Goal: Task Accomplishment & Management: Complete application form

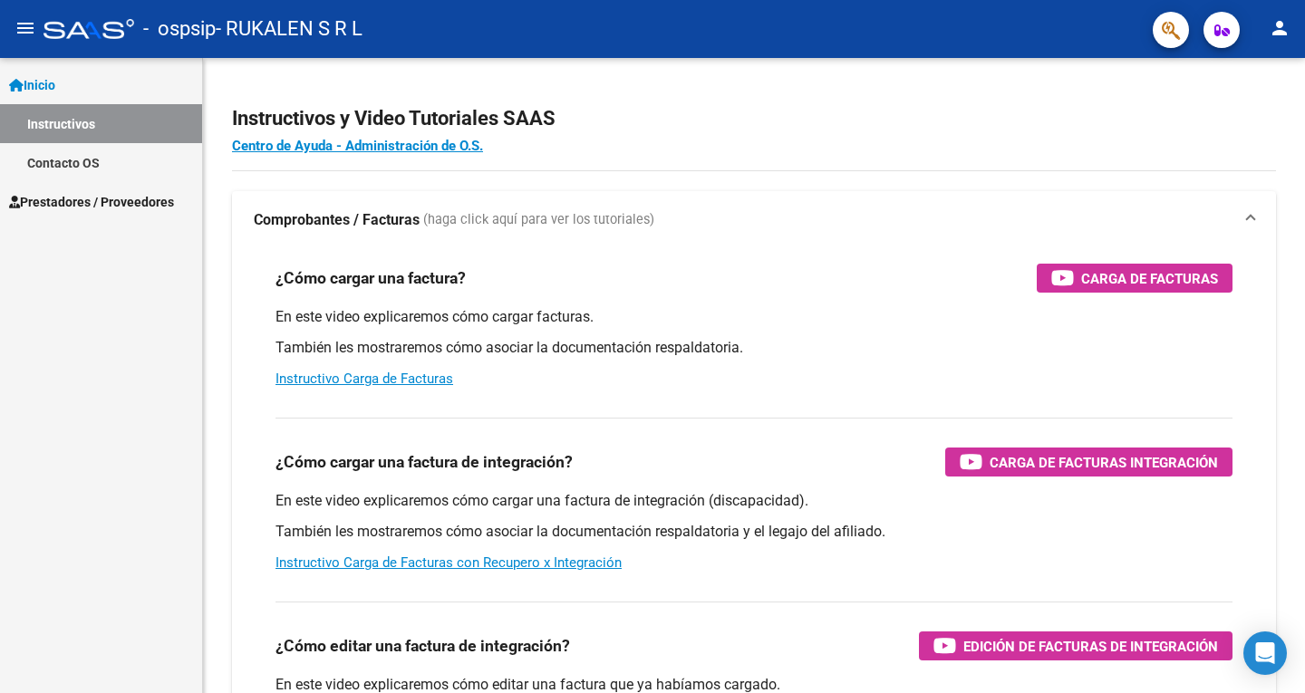
click at [142, 198] on span "Prestadores / Proveedores" at bounding box center [91, 202] width 165 height 20
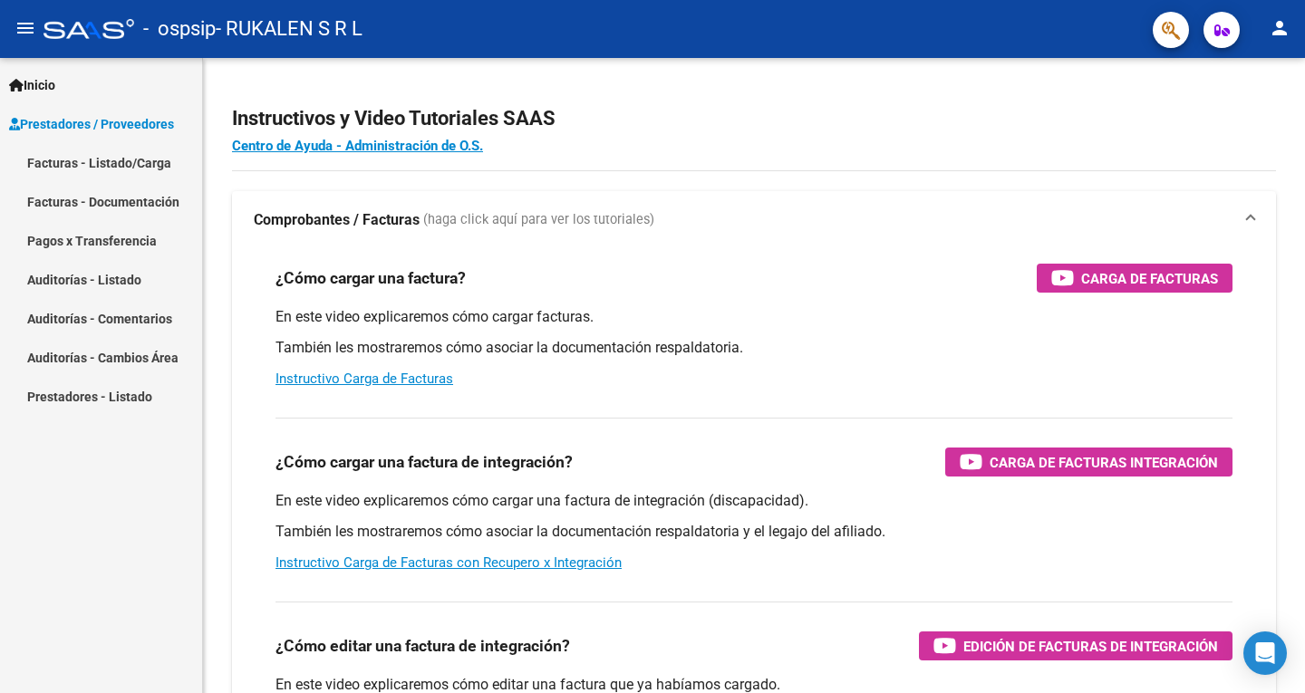
click at [162, 165] on link "Facturas - Listado/Carga" at bounding box center [101, 162] width 202 height 39
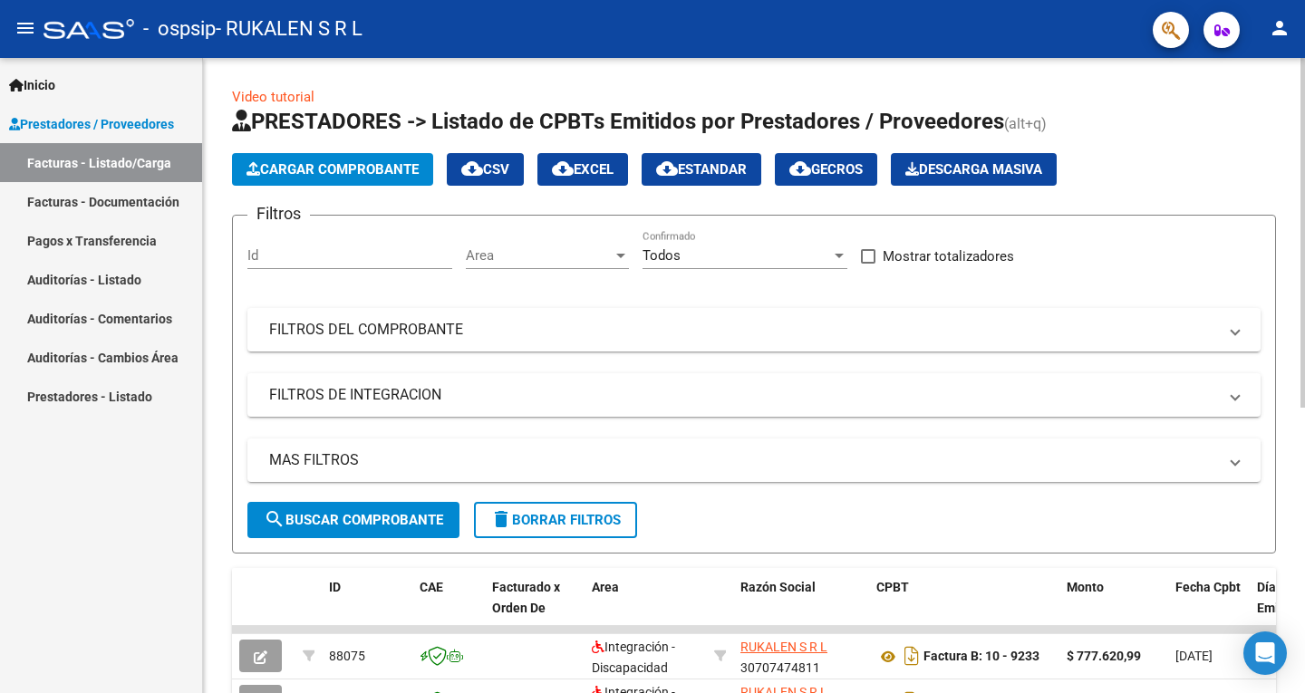
click at [393, 179] on button "Cargar Comprobante" at bounding box center [332, 169] width 201 height 33
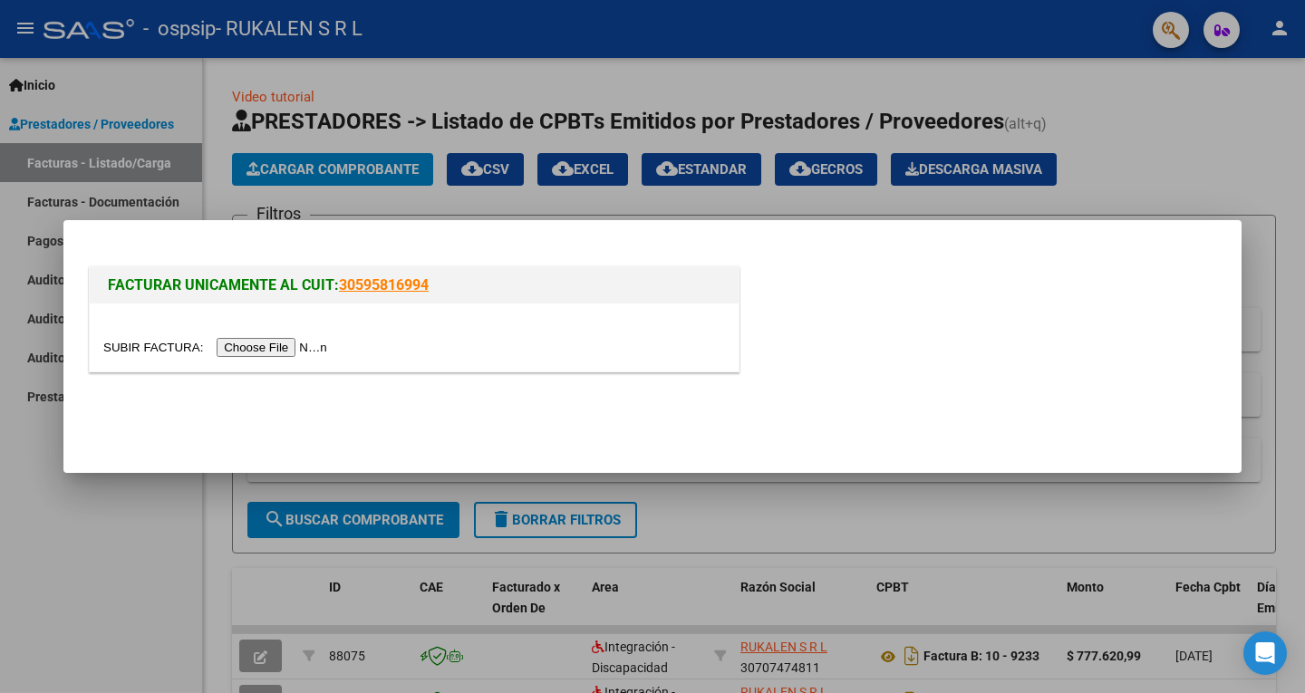
click at [324, 347] on input "file" at bounding box center [217, 347] width 229 height 19
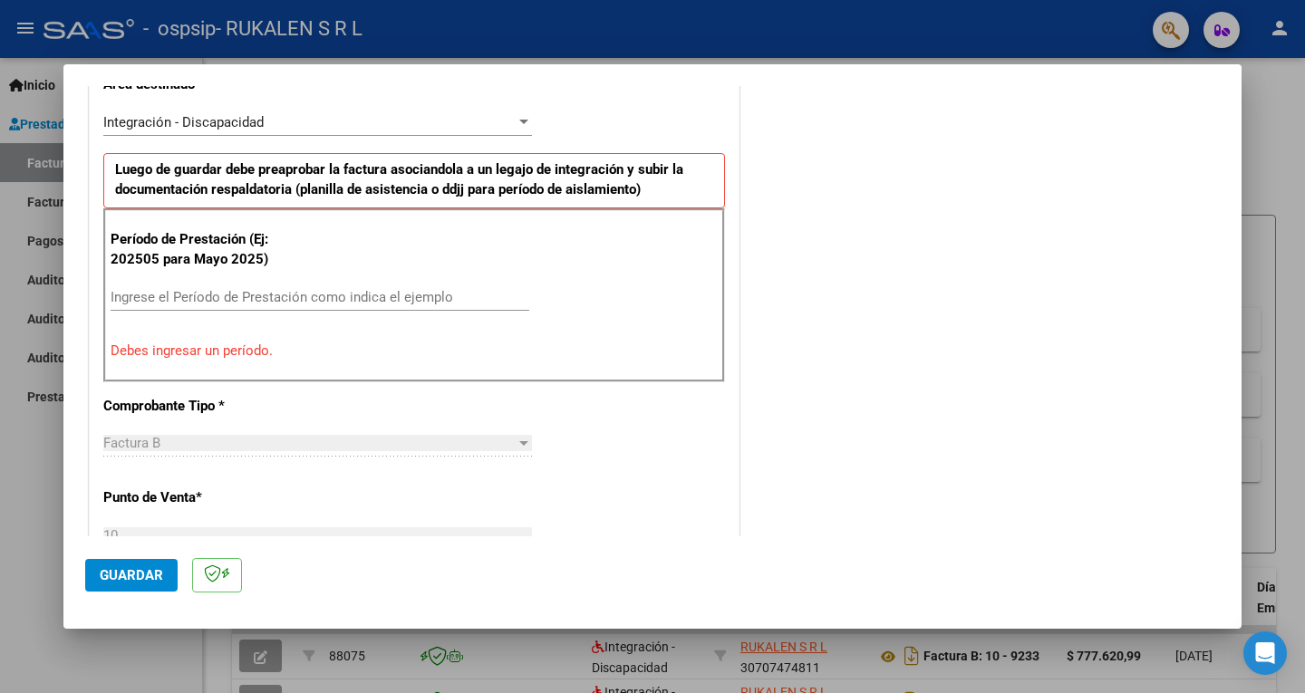
scroll to position [453, 0]
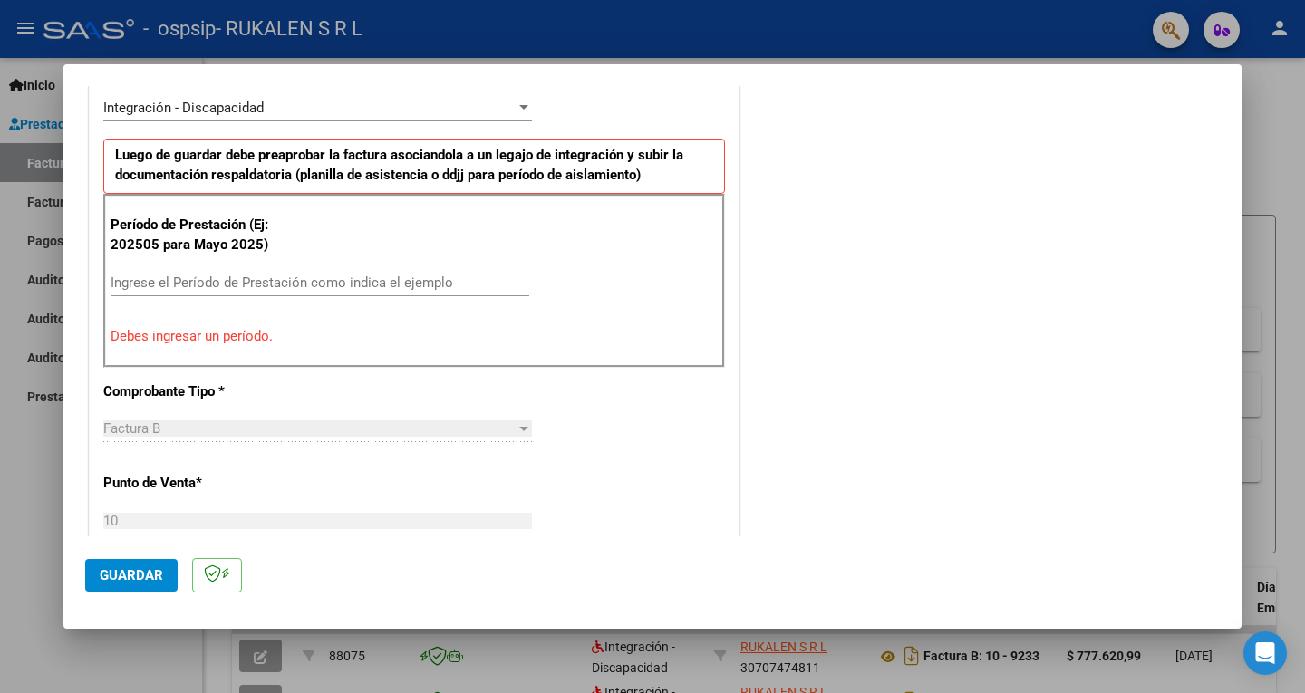
click at [384, 286] on input "Ingrese el Período de Prestación como indica el ejemplo" at bounding box center [320, 283] width 419 height 16
type input "082025"
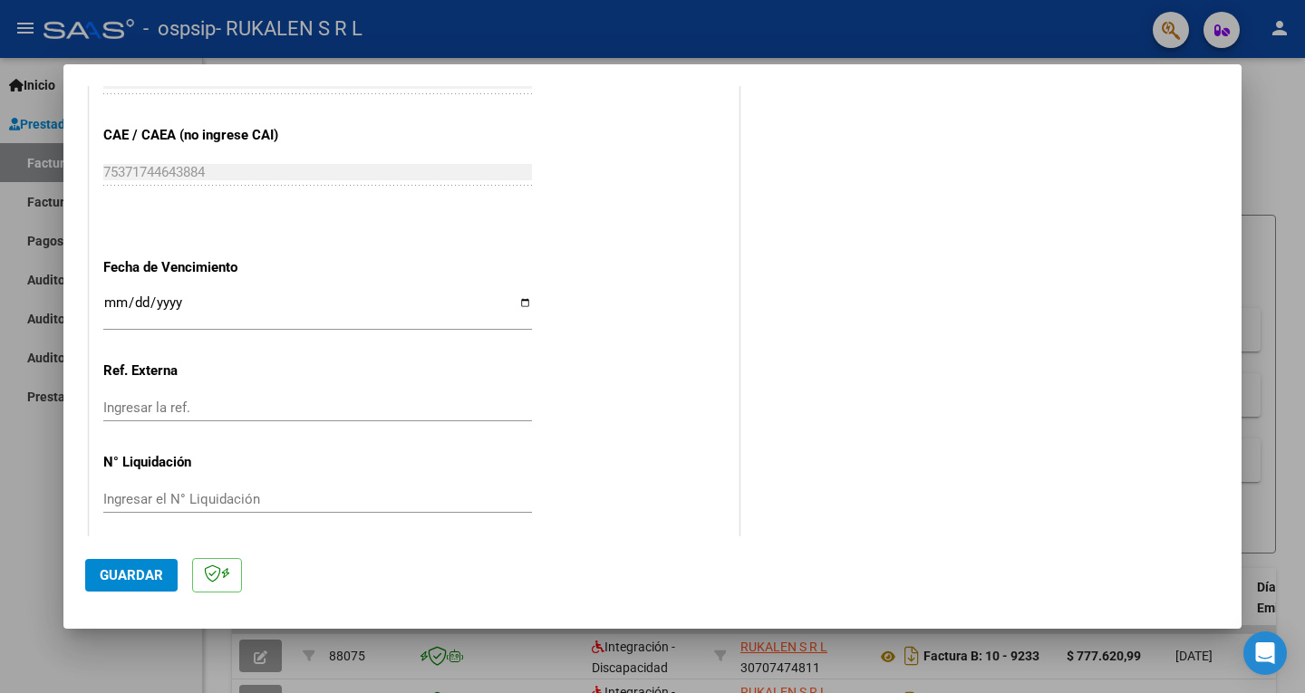
scroll to position [1192, 0]
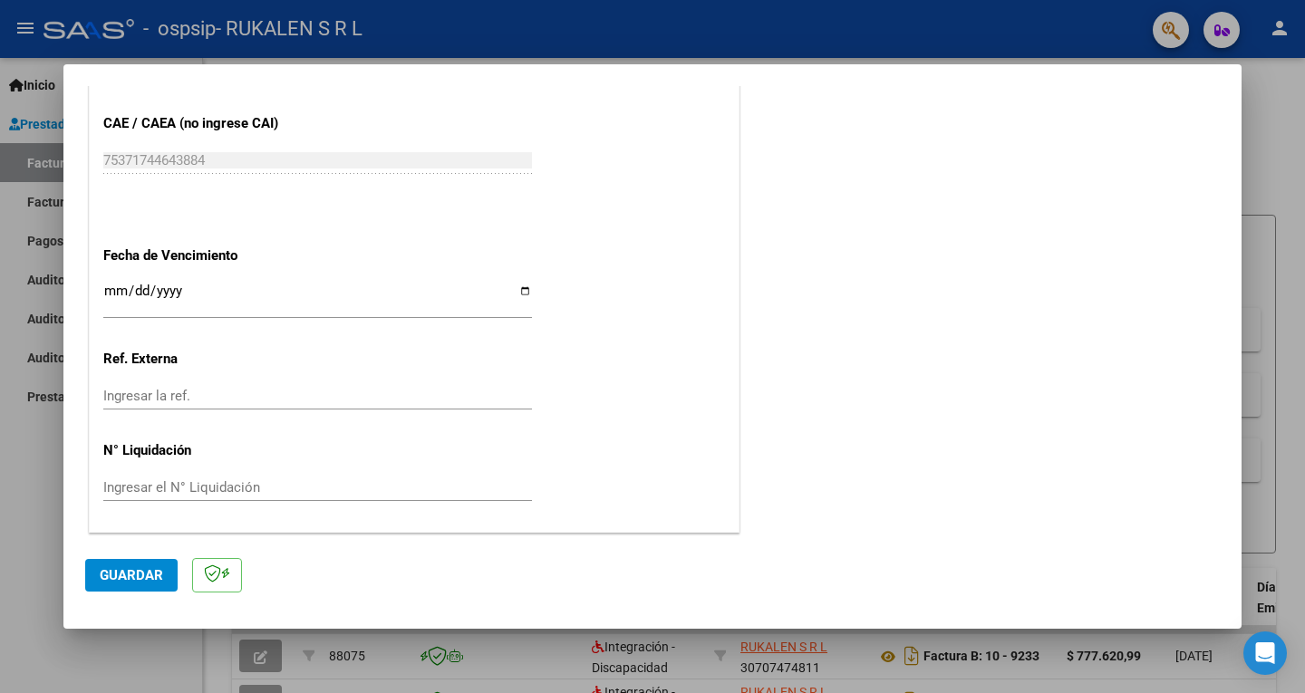
click at [493, 296] on input "Ingresar la fecha" at bounding box center [317, 298] width 429 height 29
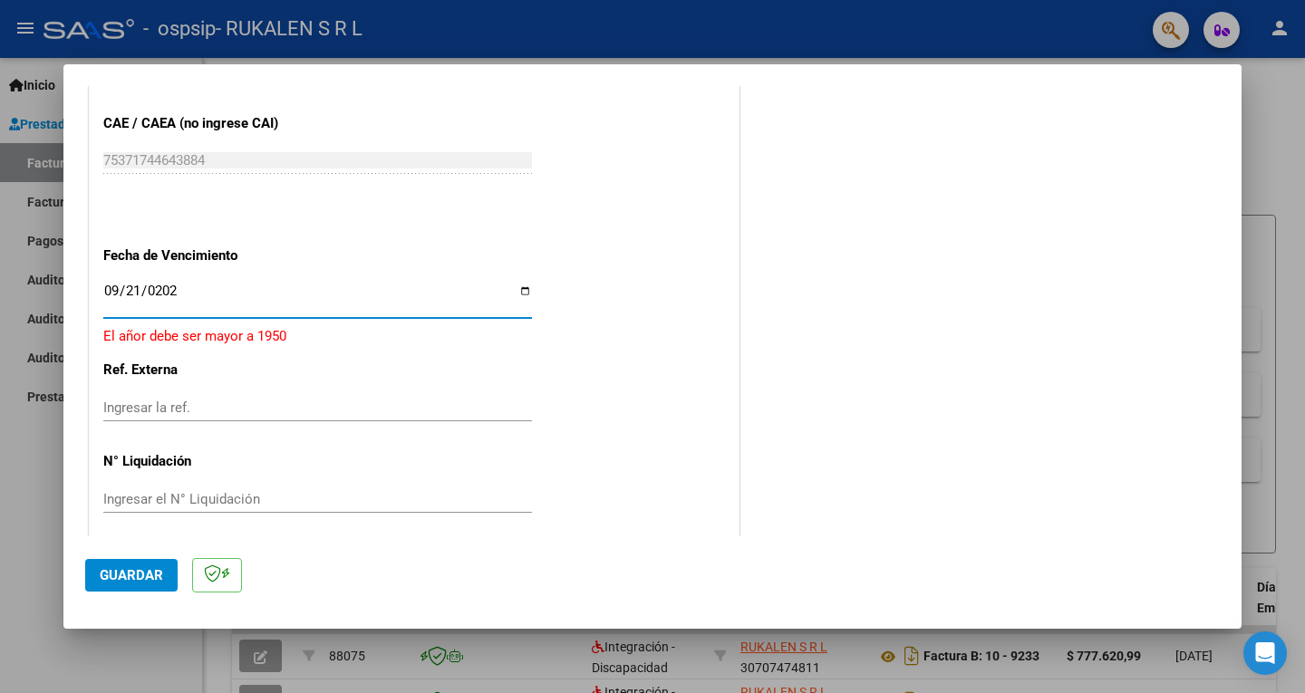
type input "[DATE]"
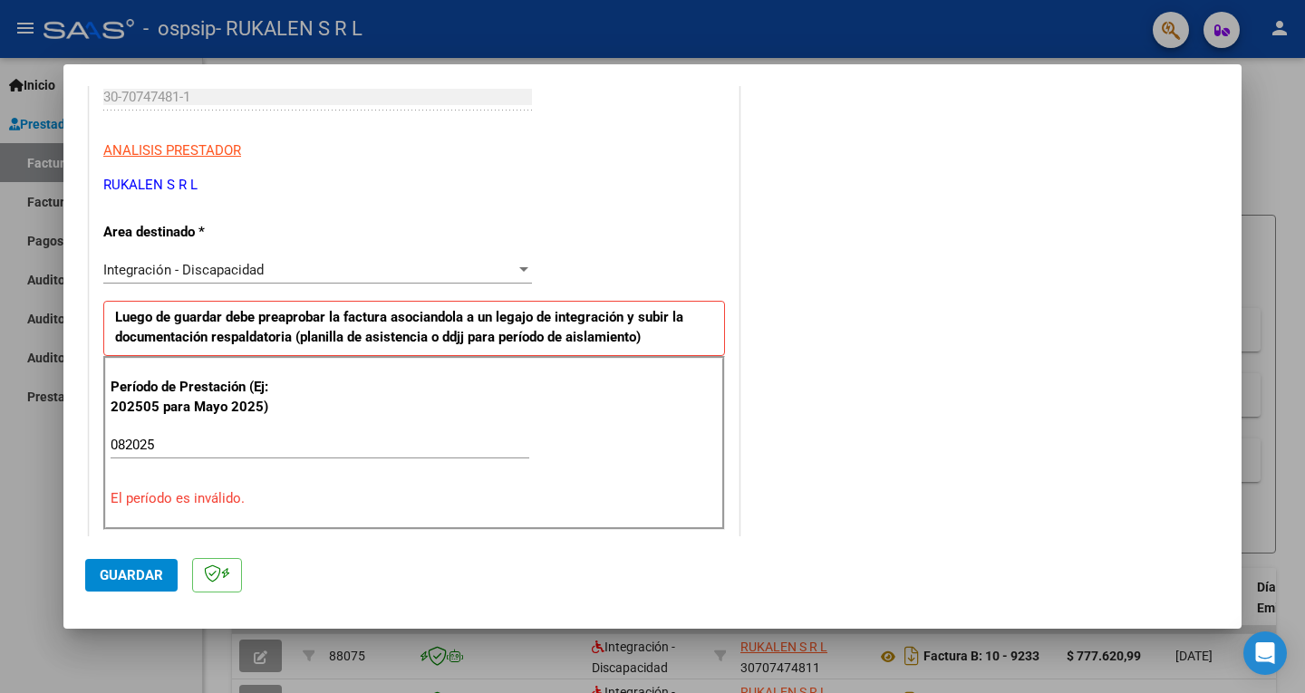
scroll to position [362, 0]
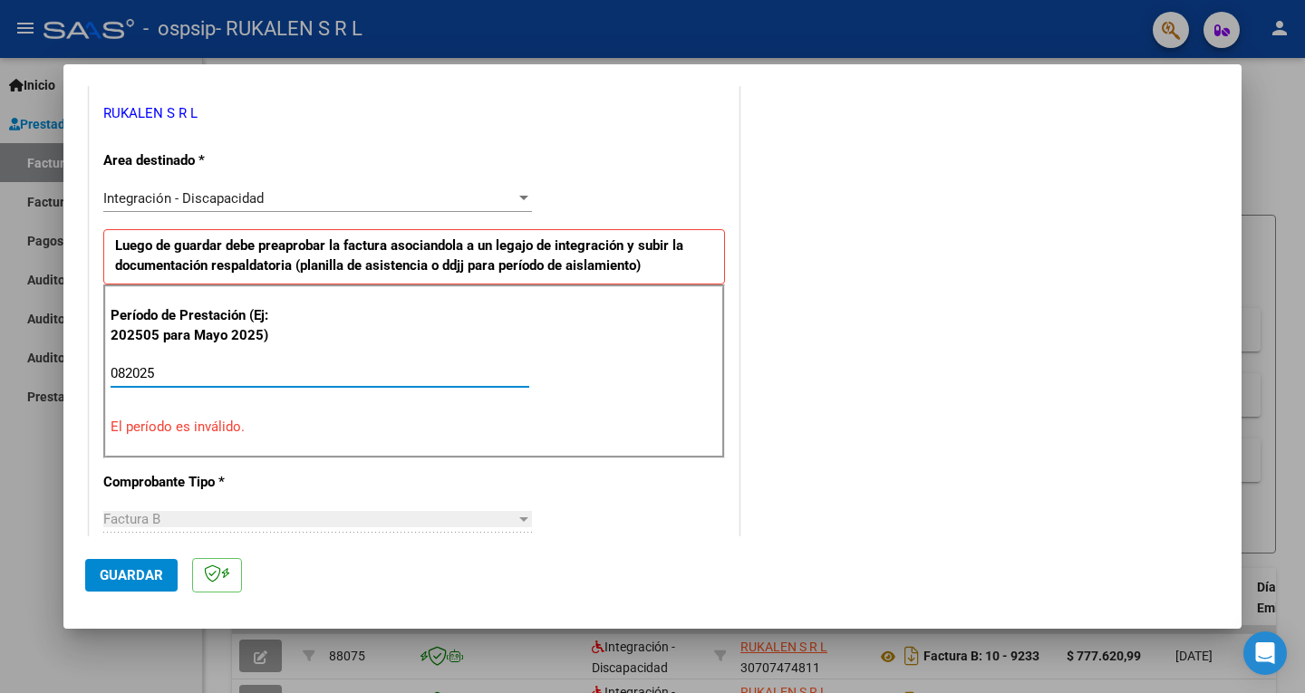
click at [227, 371] on input "082025" at bounding box center [320, 373] width 419 height 16
type input "0"
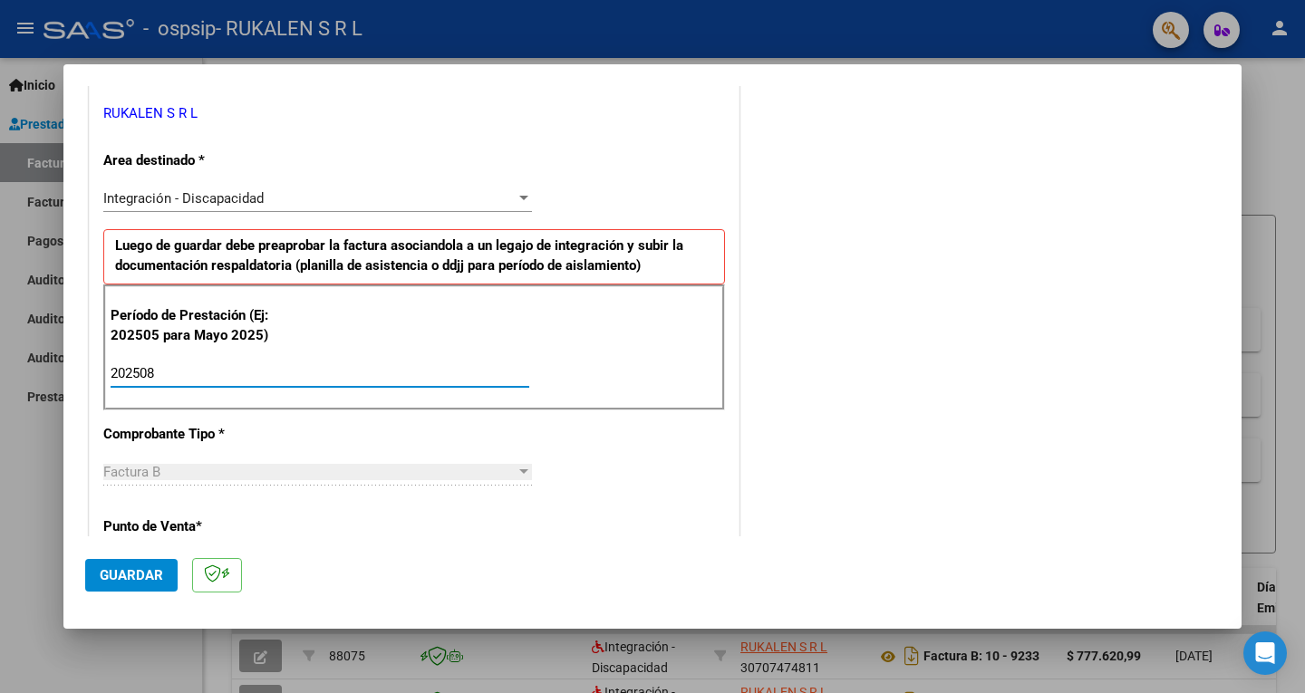
type input "202508"
click at [624, 480] on div "CUIT * 30-70747481-1 Ingresar CUIT ANALISIS PRESTADOR RUKALEN S R L ARCA Padrón…" at bounding box center [414, 632] width 649 height 1364
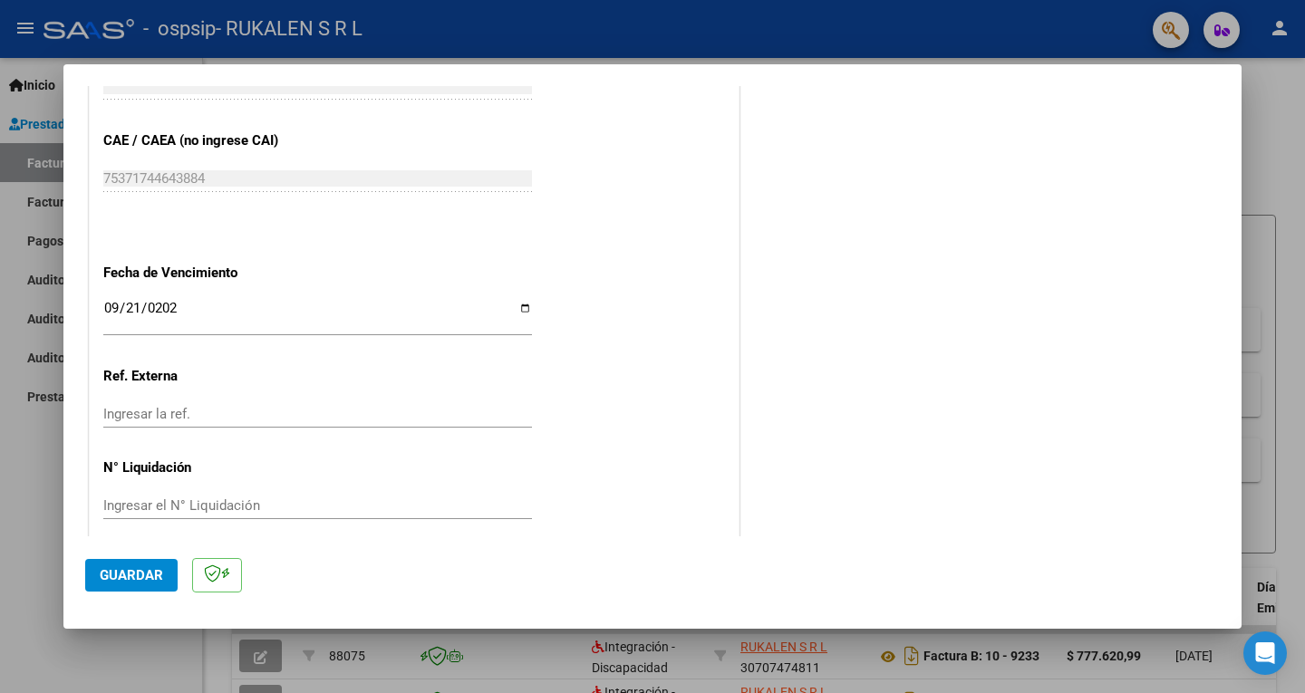
scroll to position [1144, 0]
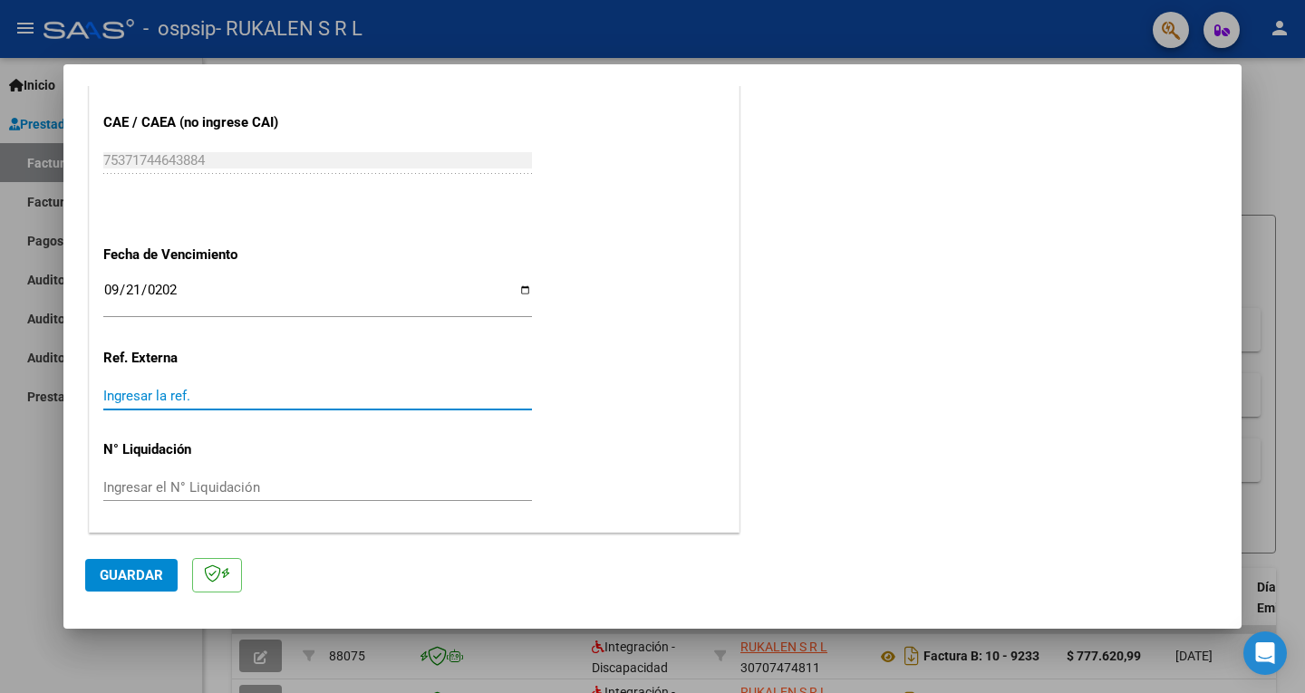
click at [237, 394] on input "Ingresar la ref." at bounding box center [317, 396] width 429 height 16
click at [381, 484] on input "Ingresar el N° Liquidación" at bounding box center [317, 487] width 429 height 16
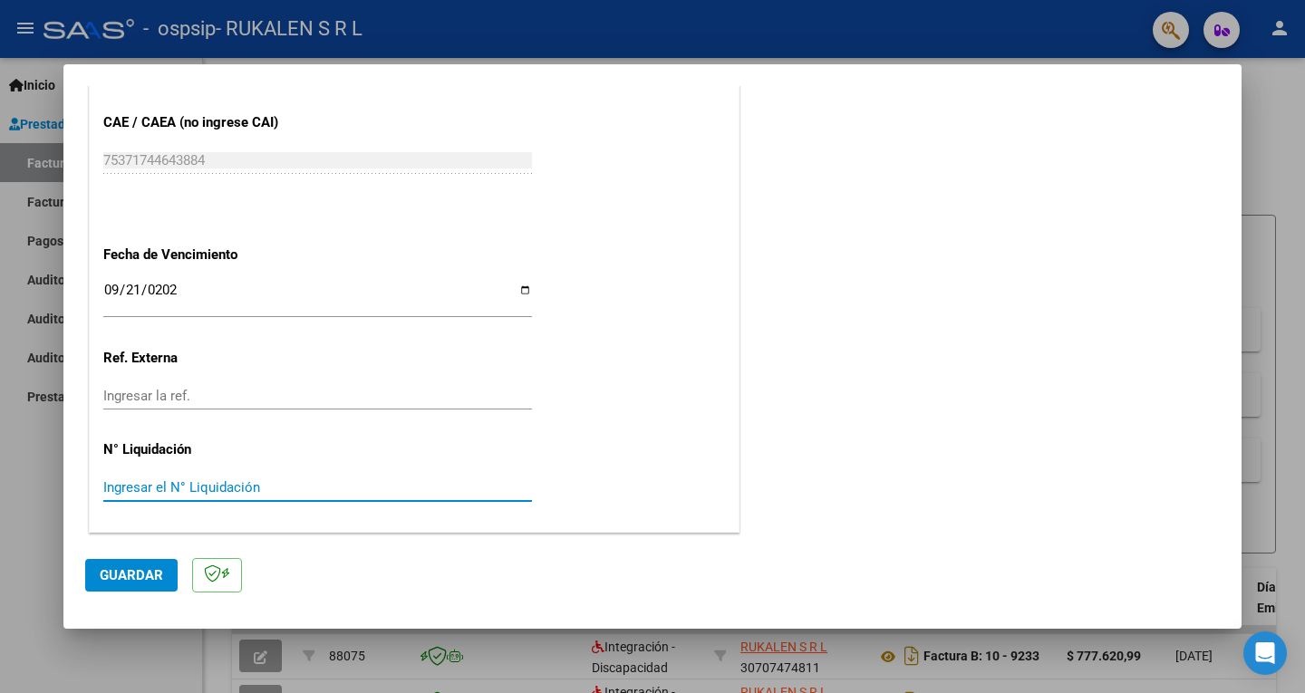
click at [143, 565] on button "Guardar" at bounding box center [131, 575] width 92 height 33
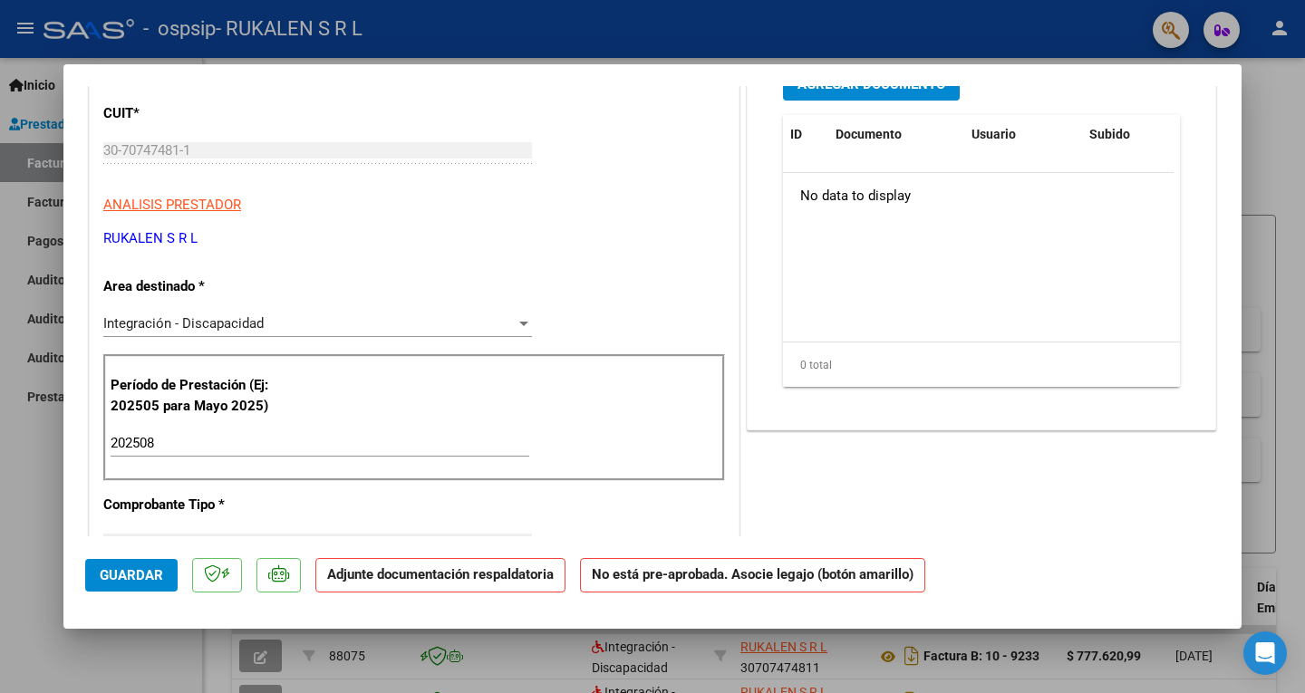
scroll to position [0, 0]
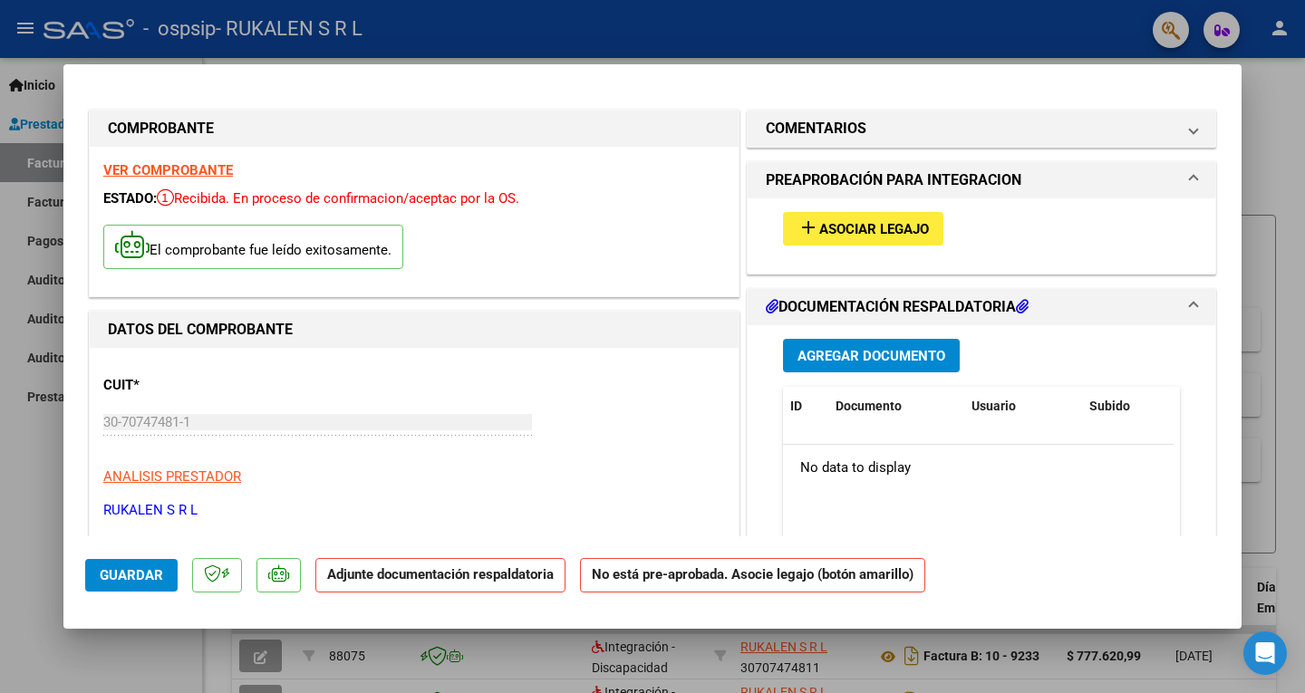
click at [930, 230] on button "add Asociar Legajo" at bounding box center [863, 229] width 160 height 34
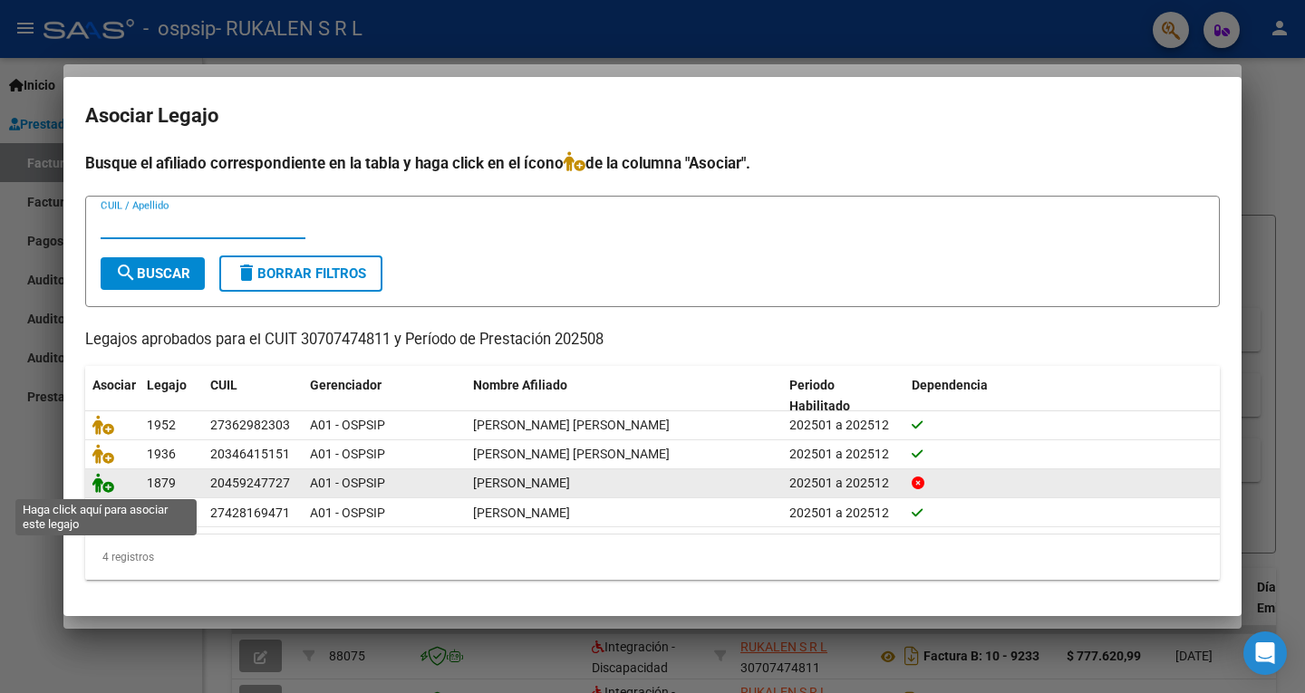
click at [101, 484] on icon at bounding box center [103, 483] width 22 height 20
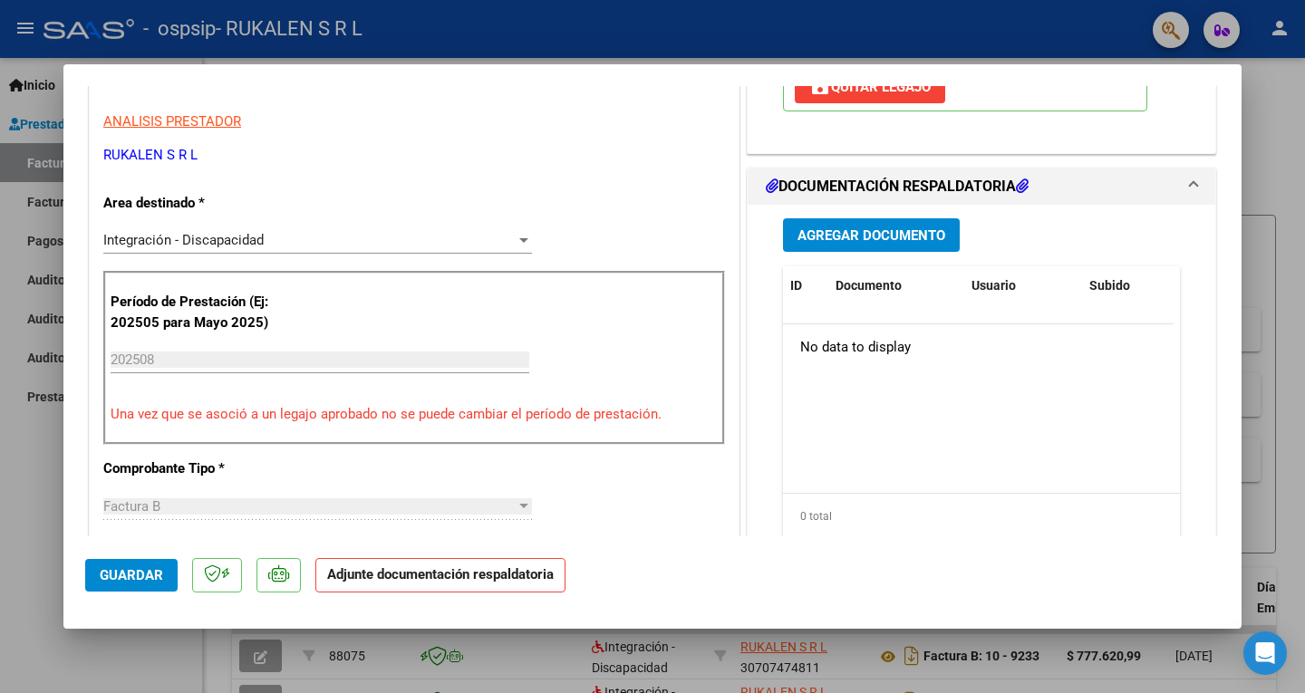
scroll to position [362, 0]
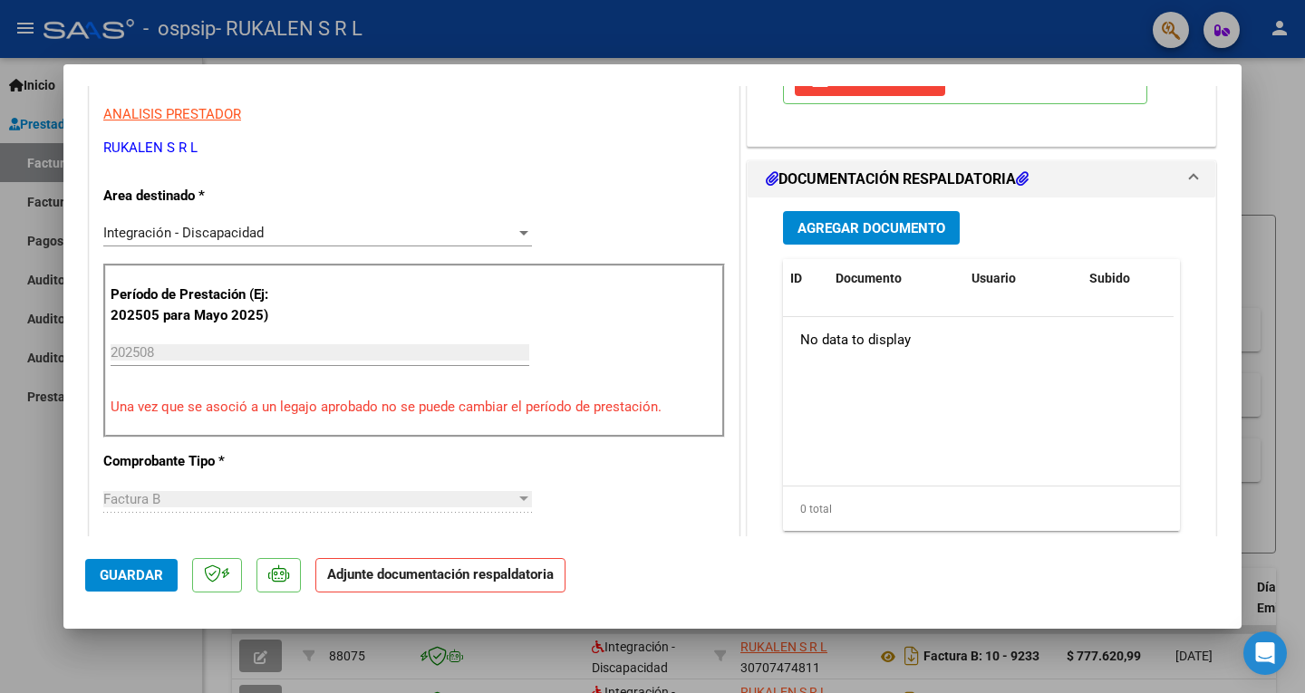
click at [895, 237] on span "Agregar Documento" at bounding box center [871, 228] width 148 height 16
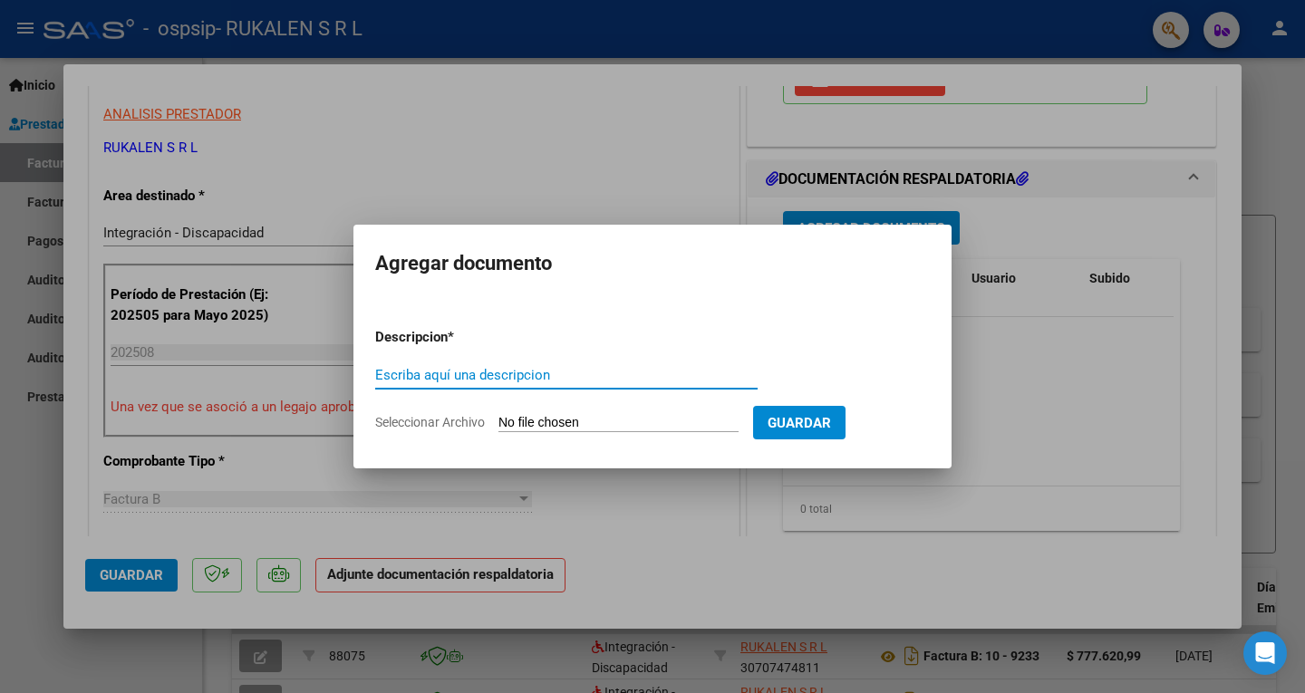
type input "a"
type input "ASISTENCIA"
click at [635, 416] on input "Seleccionar Archivo" at bounding box center [618, 423] width 240 height 17
type input "C:\fakepath\[PERSON_NAME] ASISTENCIA.pdf"
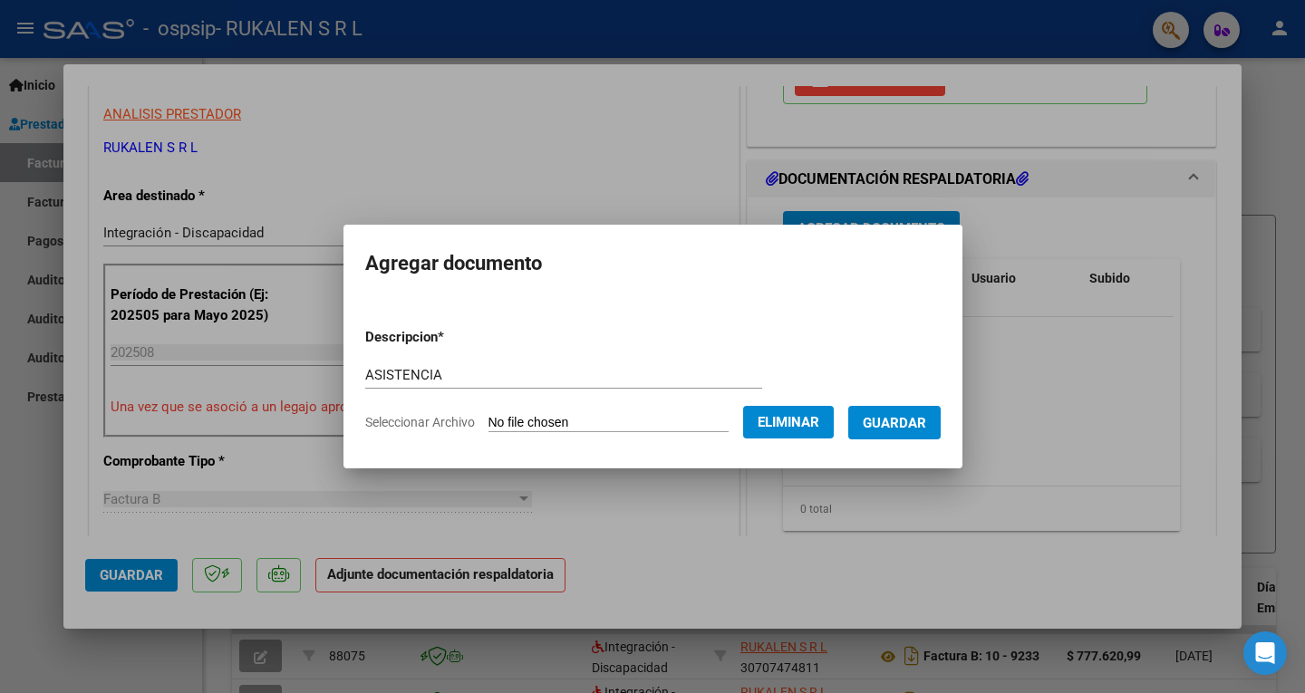
click at [891, 420] on span "Guardar" at bounding box center [894, 423] width 63 height 16
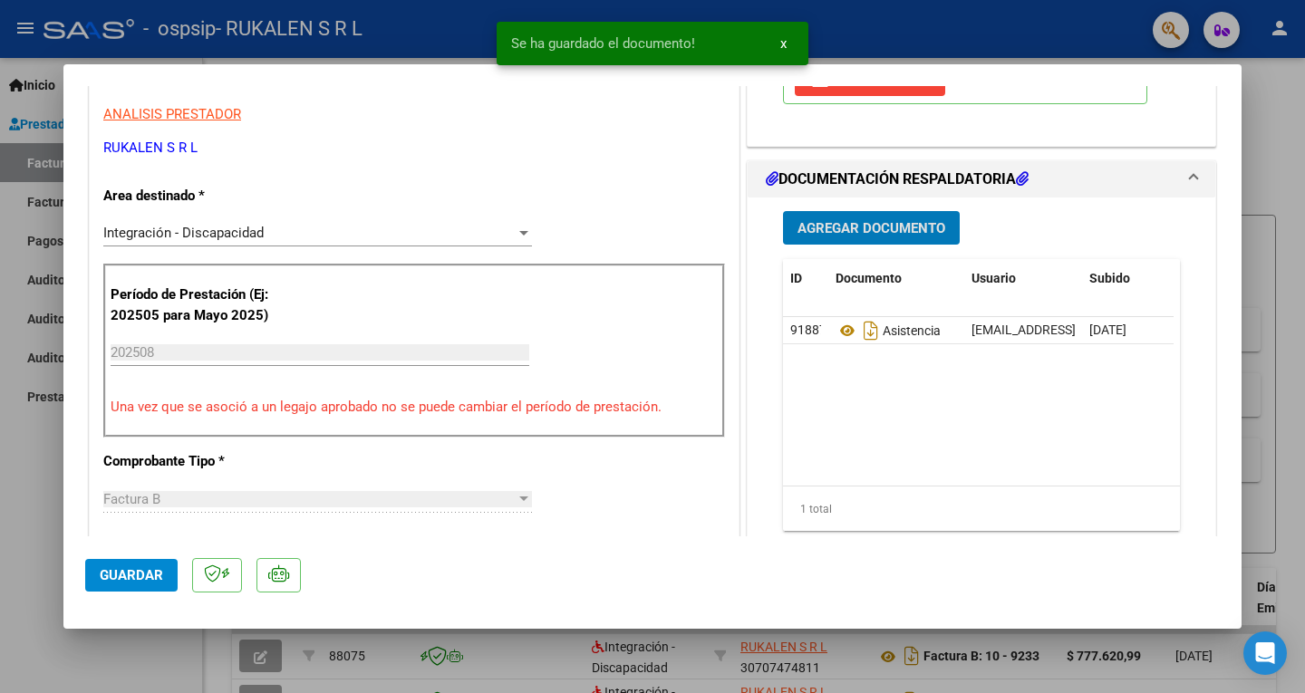
click at [883, 234] on span "Agregar Documento" at bounding box center [871, 228] width 148 height 16
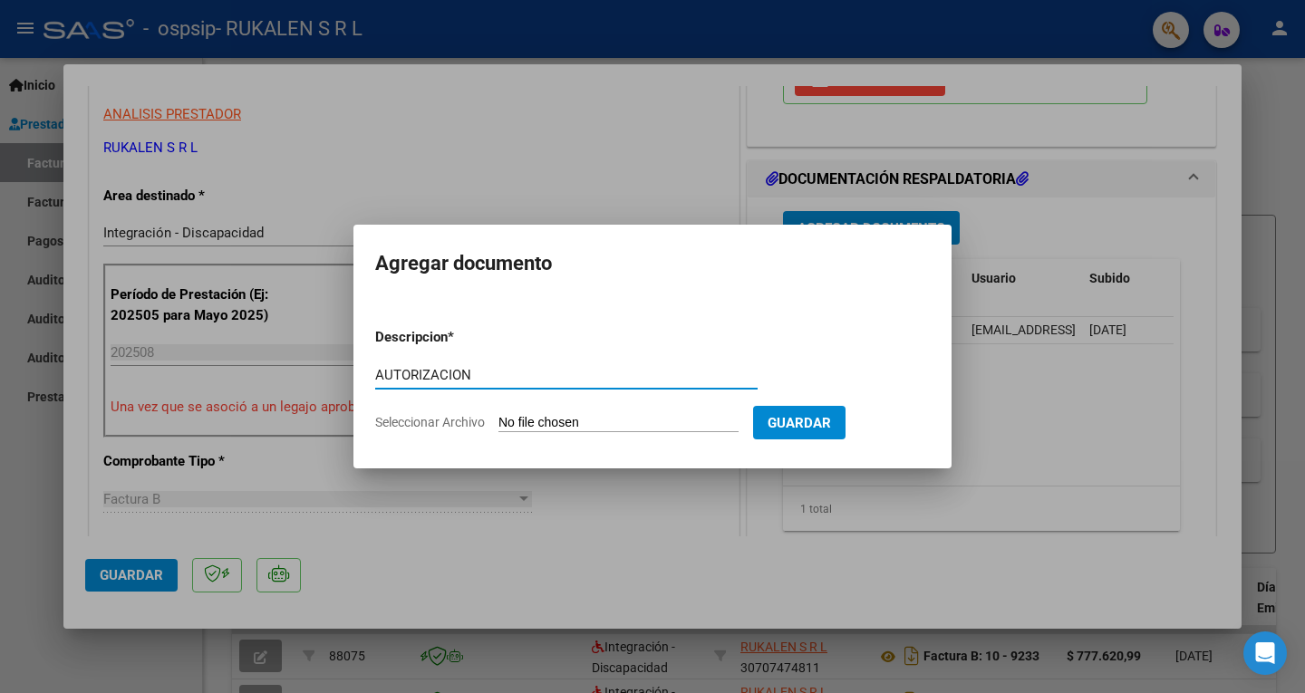
type input "AUTORIZACION"
click at [656, 418] on input "Seleccionar Archivo" at bounding box center [618, 423] width 240 height 17
type input "C:\fakepath\[PERSON_NAME] CET AUTORIZACION 2025 SEGUN RESOLUCION 360 22_firmado…"
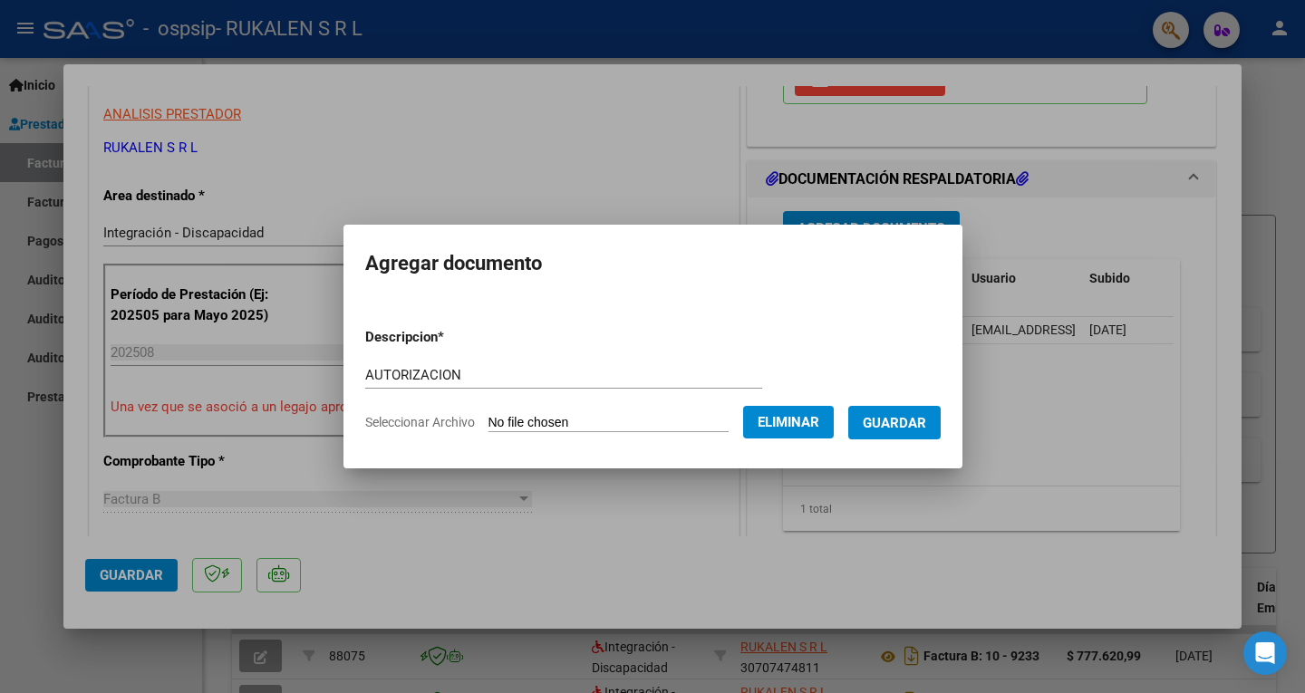
click at [926, 425] on span "Guardar" at bounding box center [894, 423] width 63 height 16
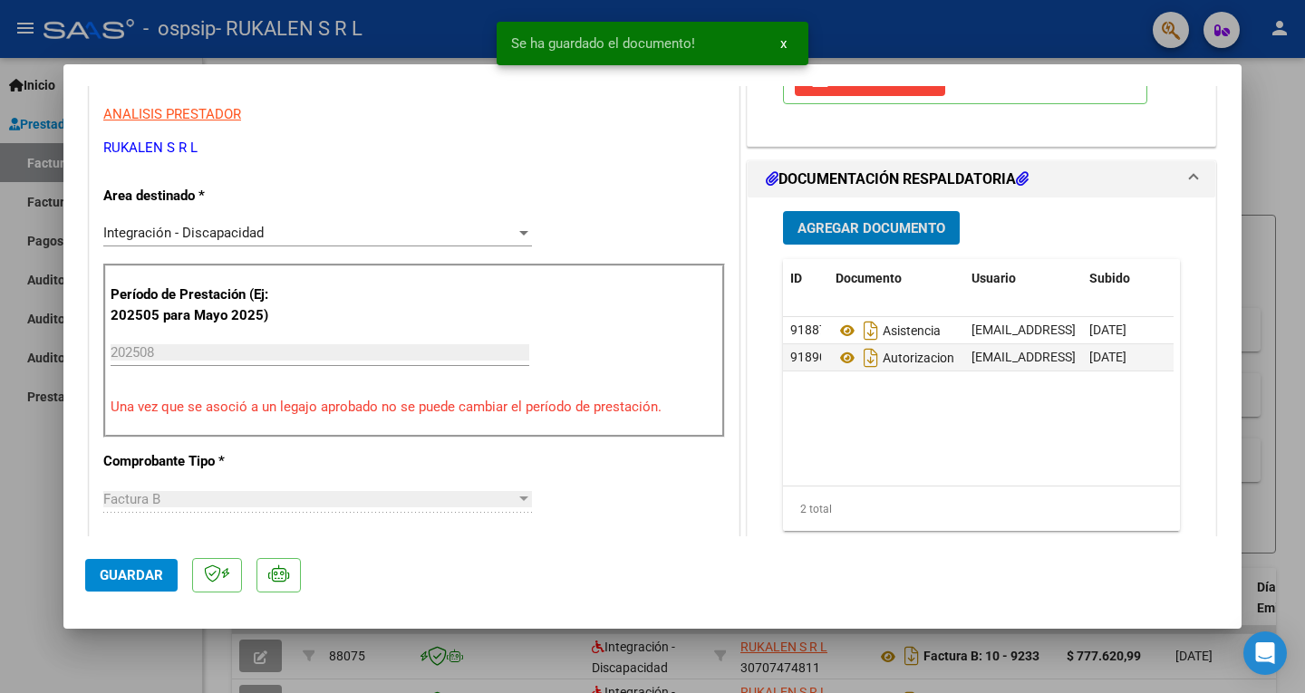
click at [885, 231] on span "Agregar Documento" at bounding box center [871, 228] width 148 height 16
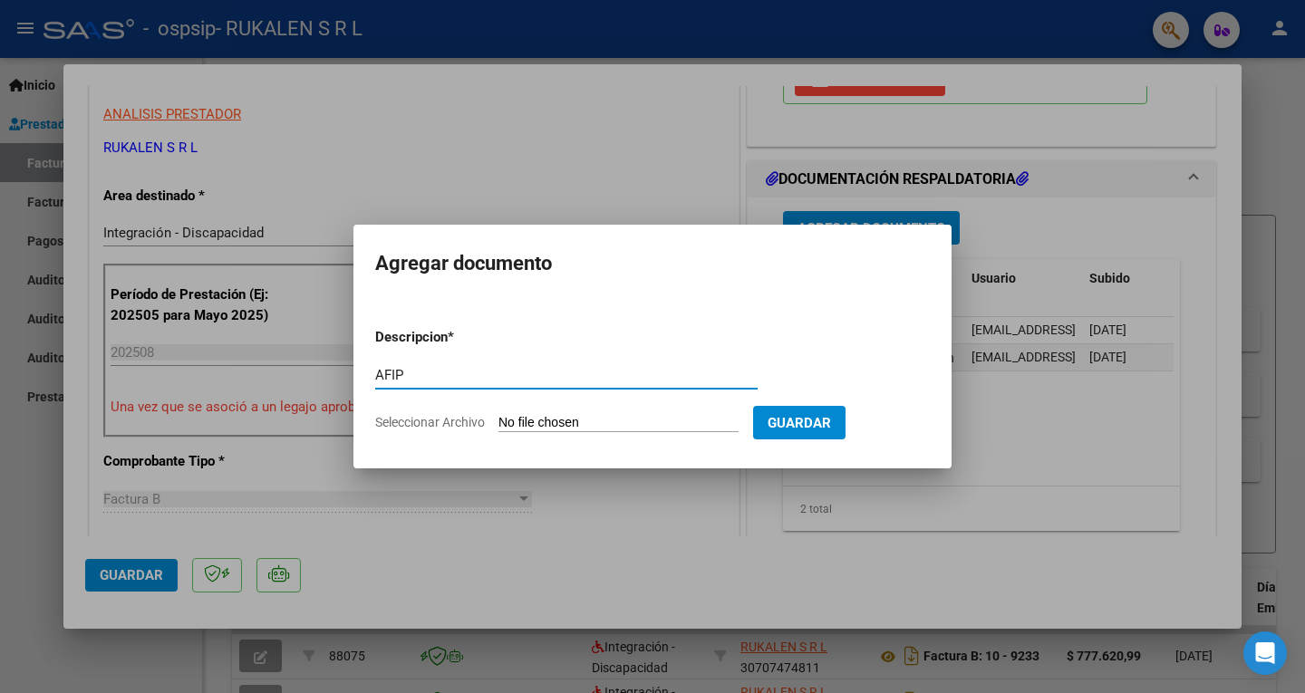
type input "AFIP"
click at [552, 430] on input "Seleccionar Archivo" at bounding box center [618, 423] width 240 height 17
type input "C:\fakepath\AFIP AGOSTO.pdf"
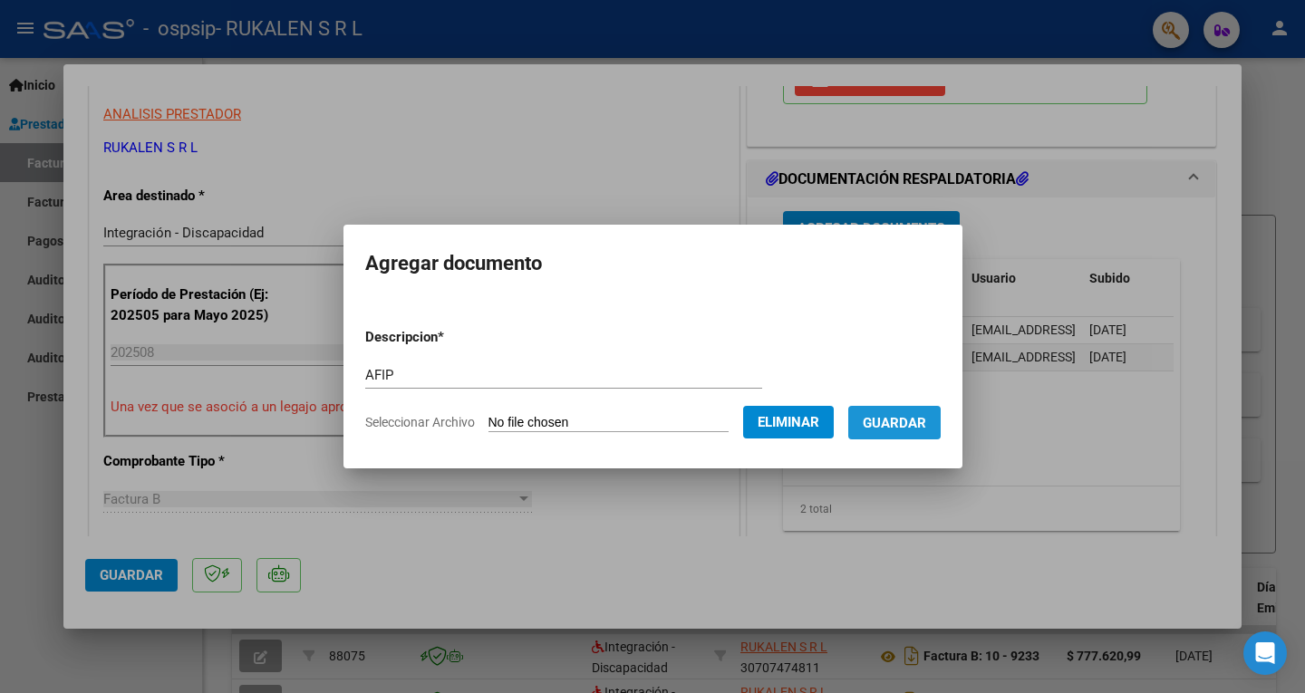
click at [913, 417] on span "Guardar" at bounding box center [894, 423] width 63 height 16
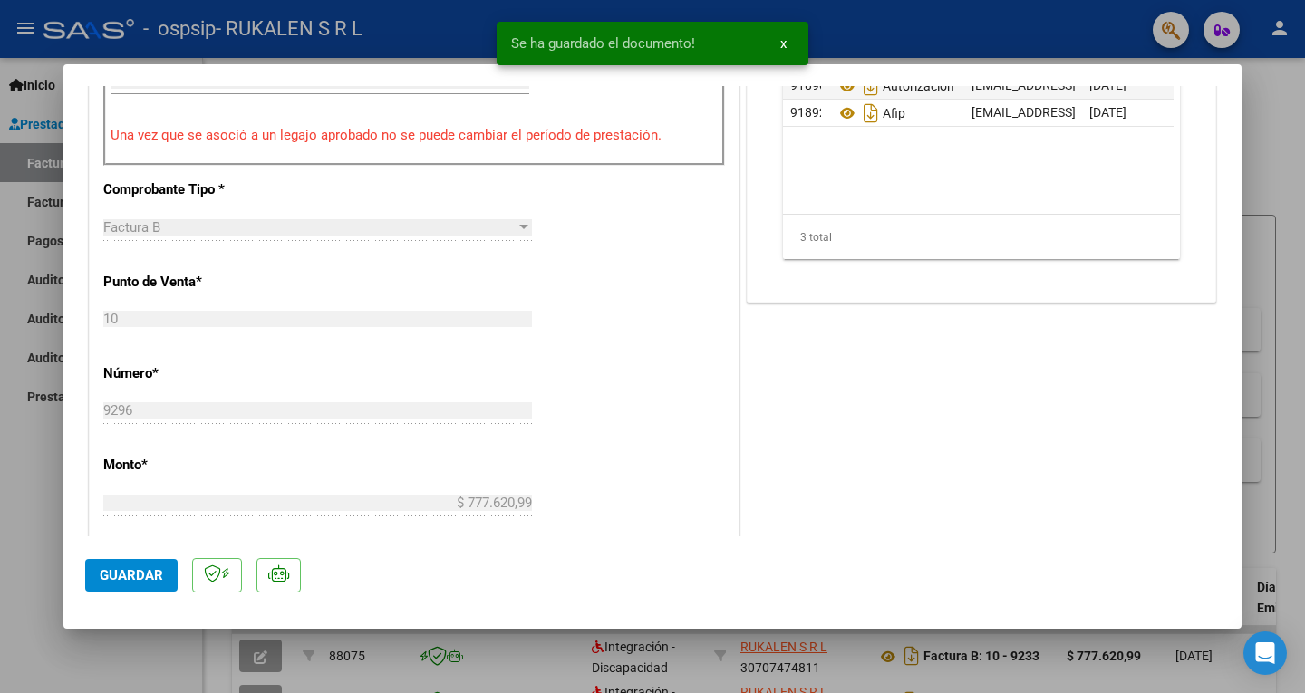
scroll to position [1172, 0]
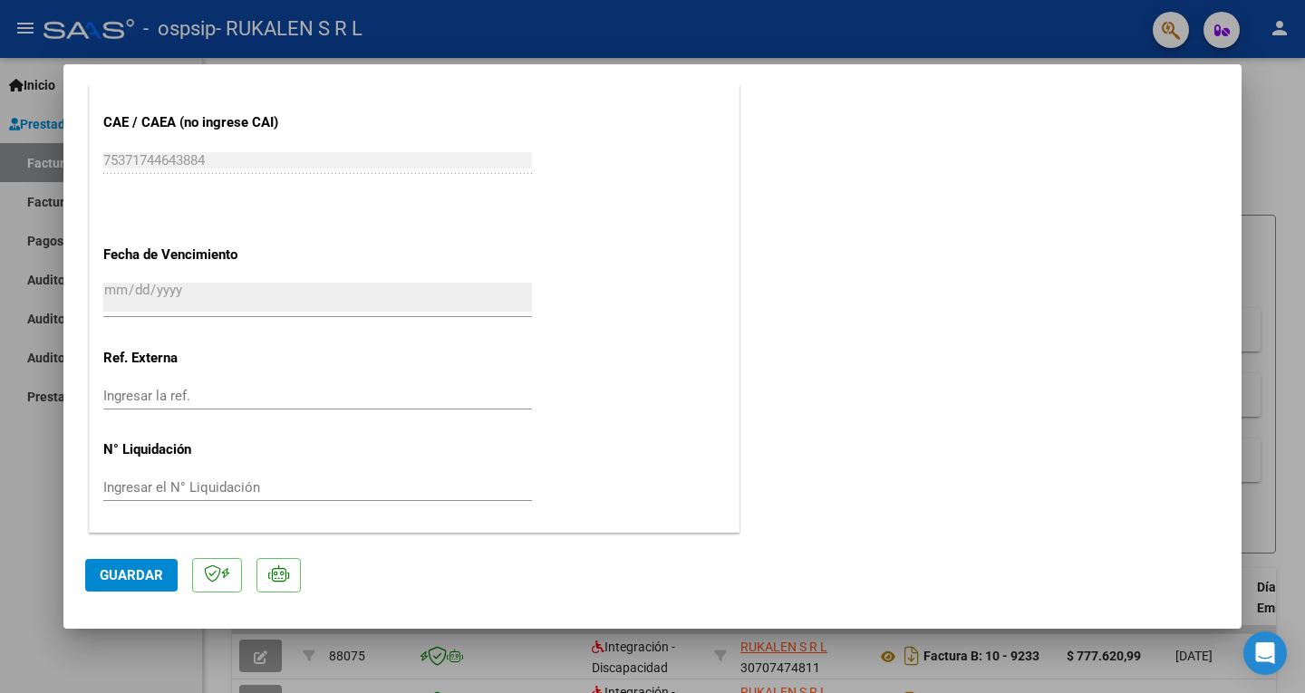
click at [127, 577] on span "Guardar" at bounding box center [131, 575] width 63 height 16
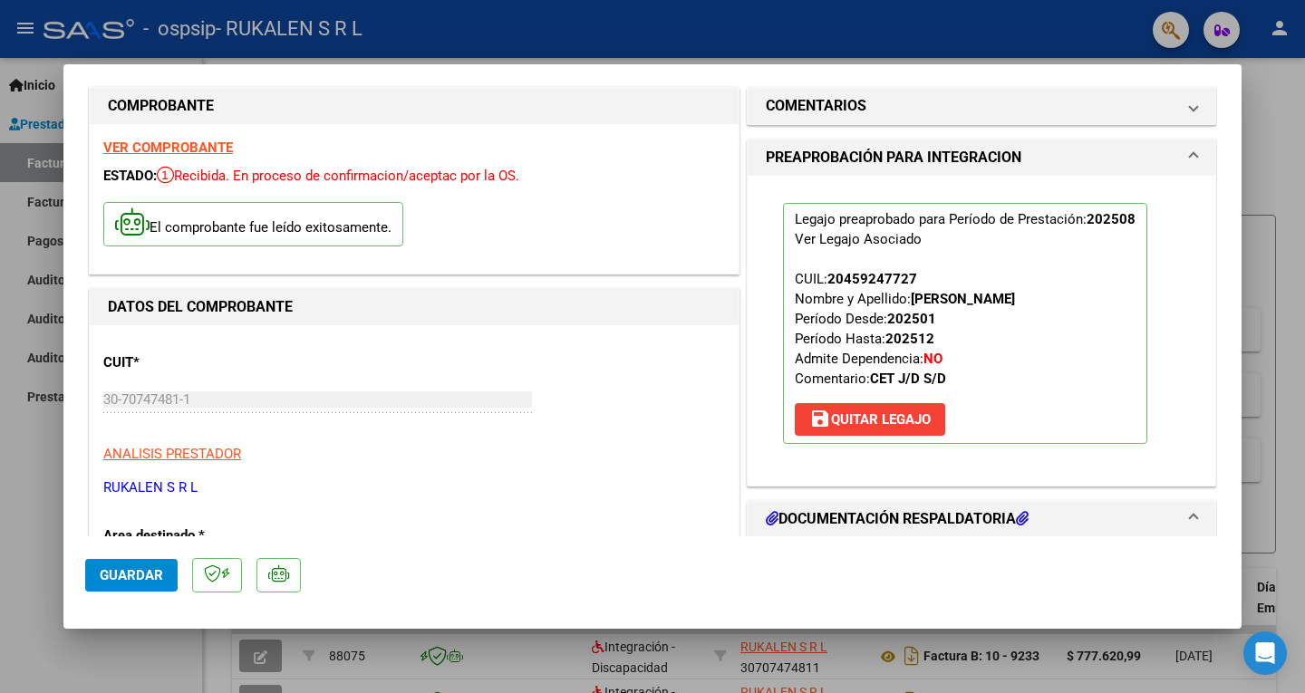
scroll to position [0, 0]
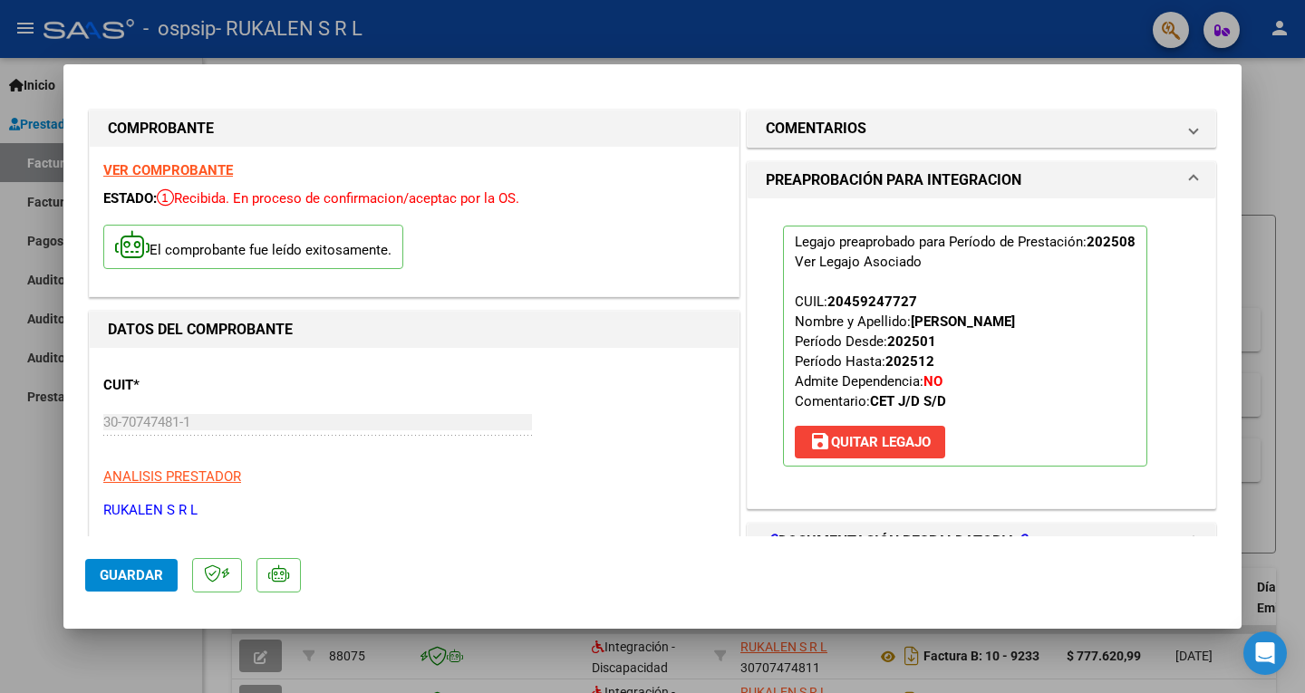
click at [1286, 282] on div at bounding box center [652, 346] width 1305 height 693
type input "$ 0,00"
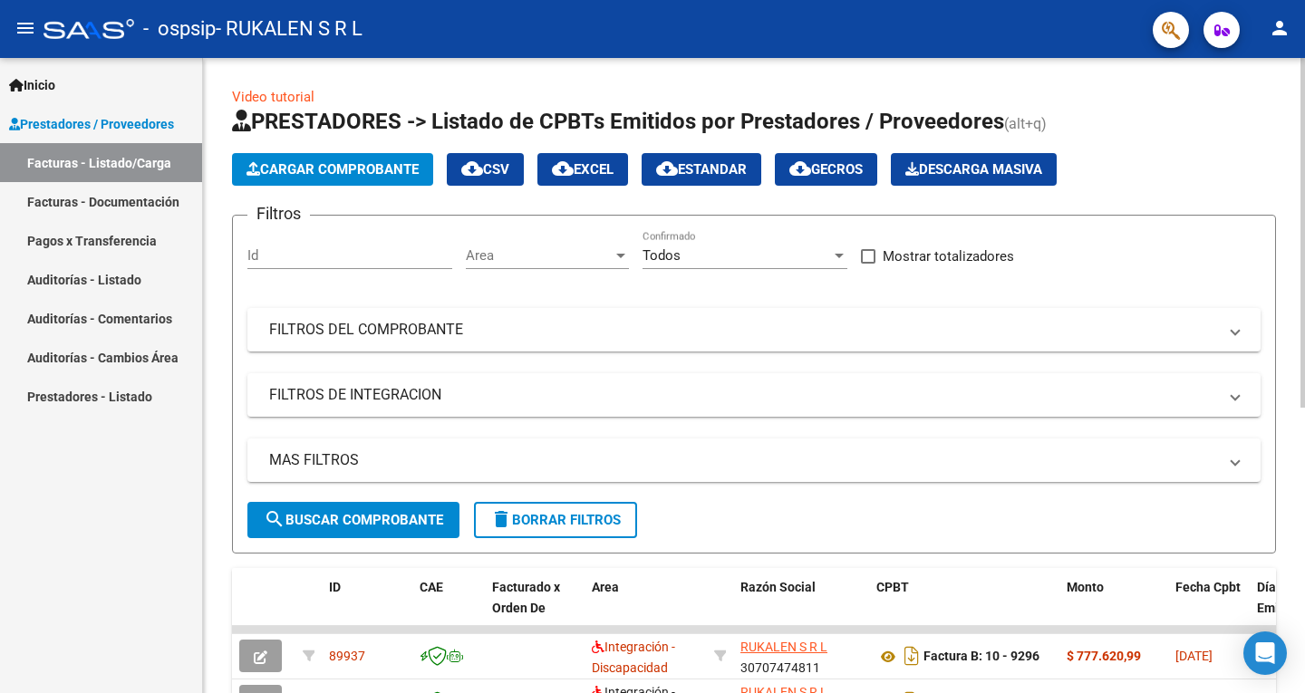
click at [339, 169] on span "Cargar Comprobante" at bounding box center [332, 169] width 172 height 16
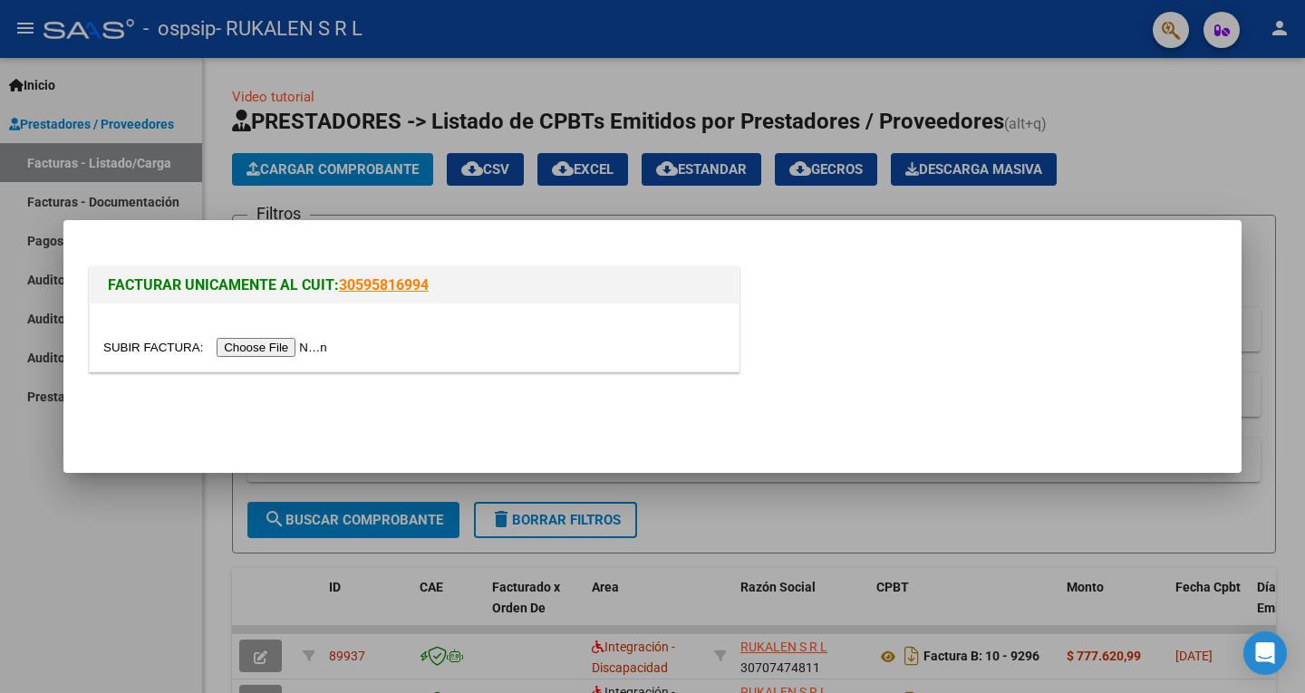
click at [314, 344] on input "file" at bounding box center [217, 347] width 229 height 19
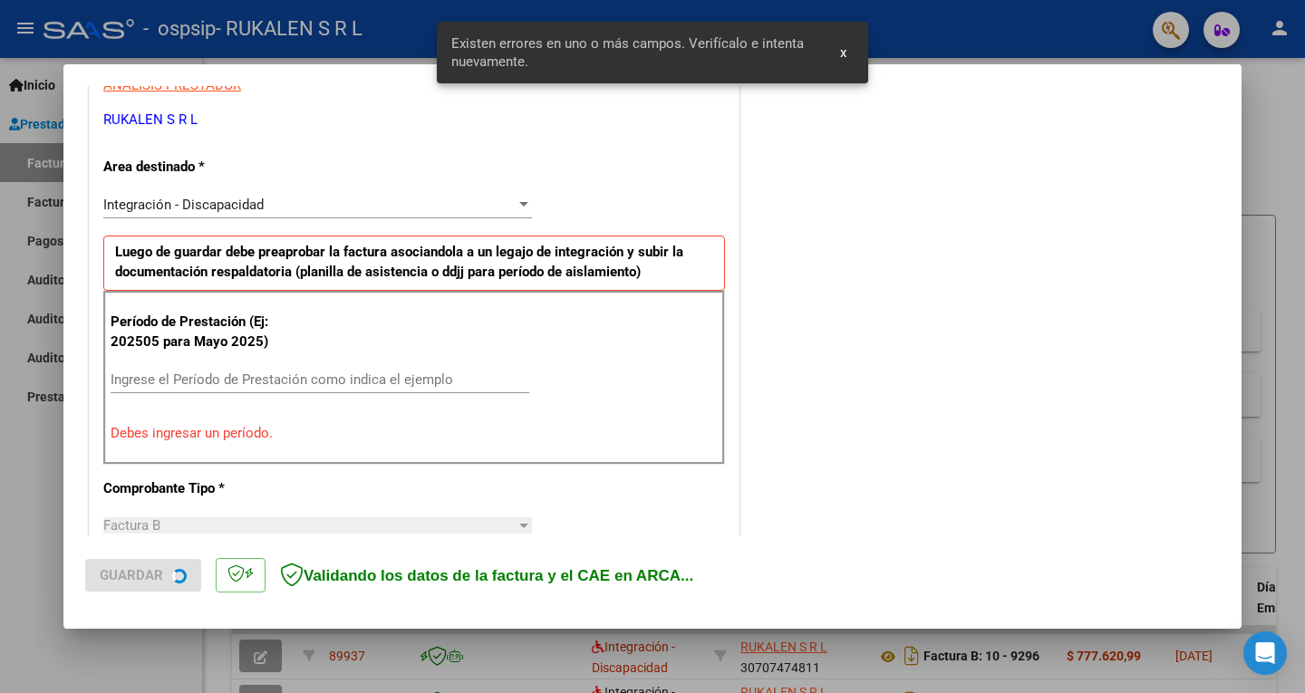
scroll to position [372, 0]
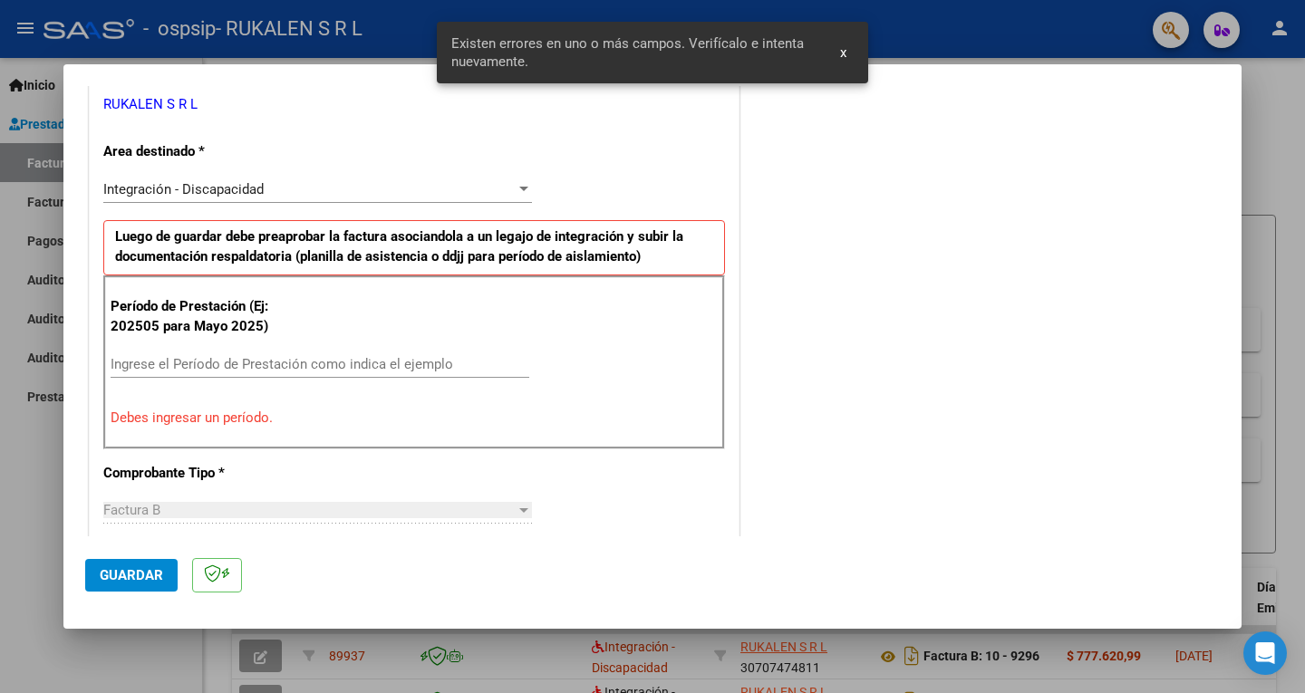
click at [335, 367] on input "Ingrese el Período de Prestación como indica el ejemplo" at bounding box center [320, 364] width 419 height 16
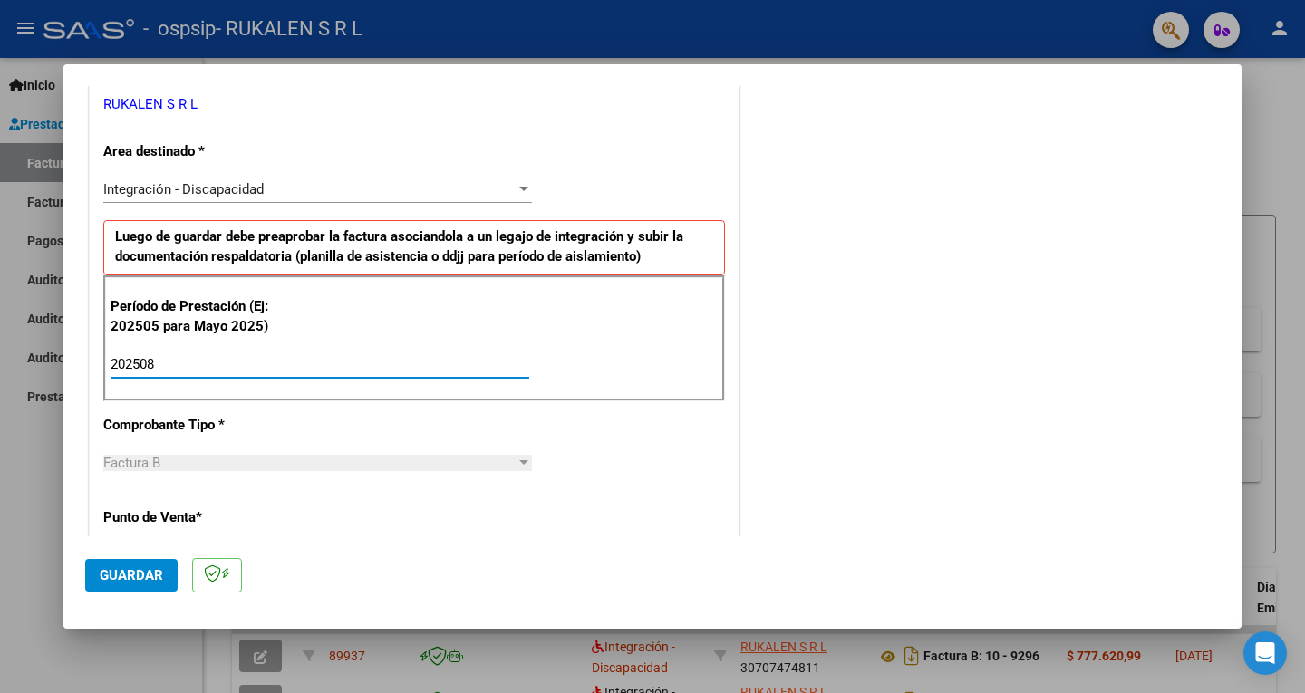
type input "202508"
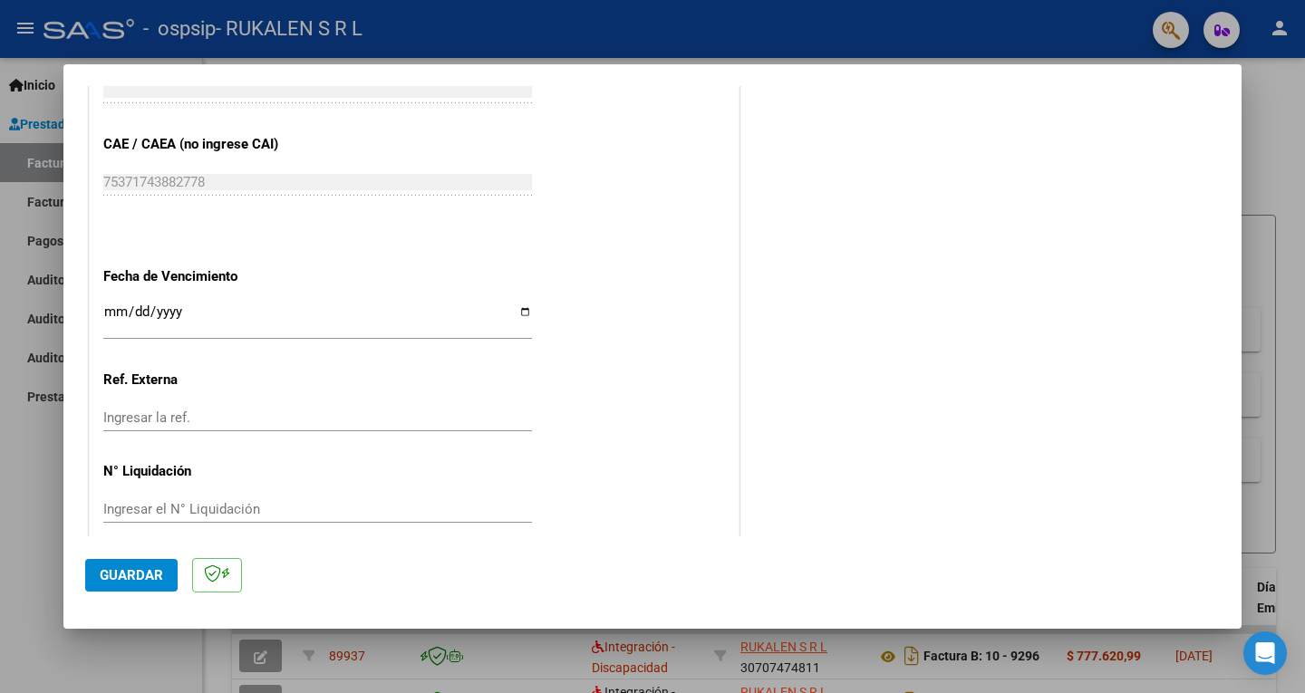
scroll to position [1144, 0]
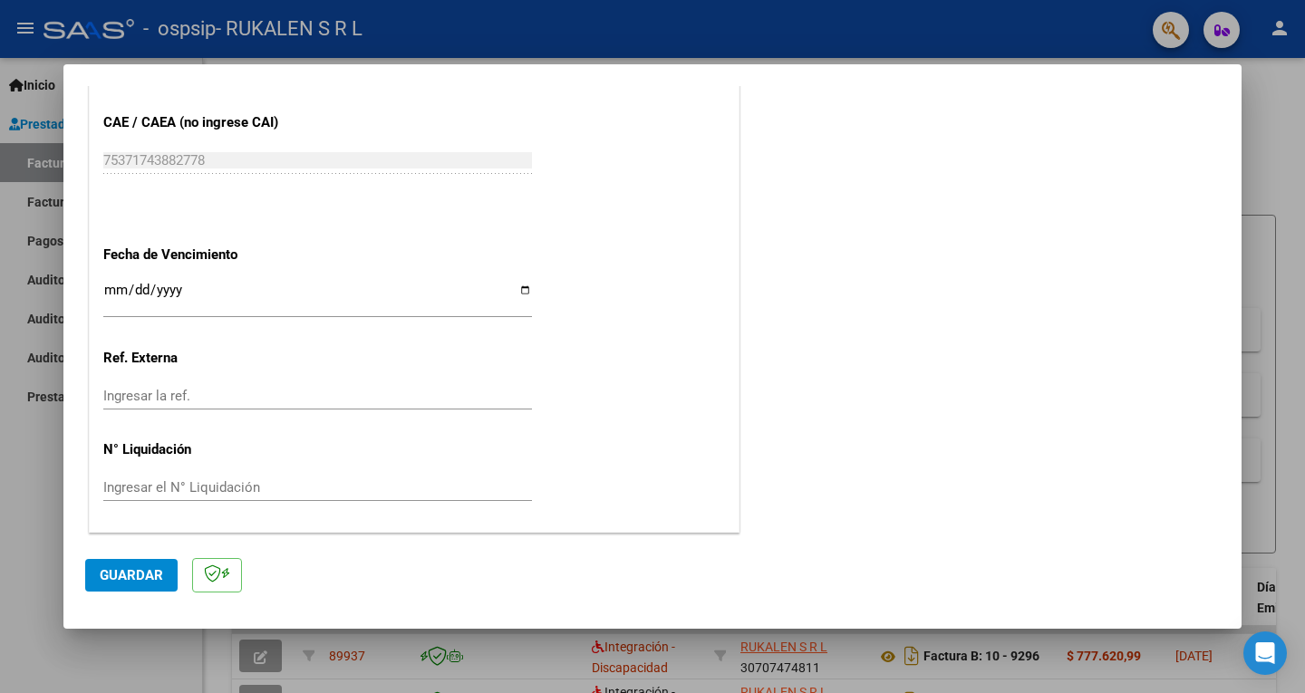
click at [107, 287] on input "Ingresar la fecha" at bounding box center [317, 297] width 429 height 29
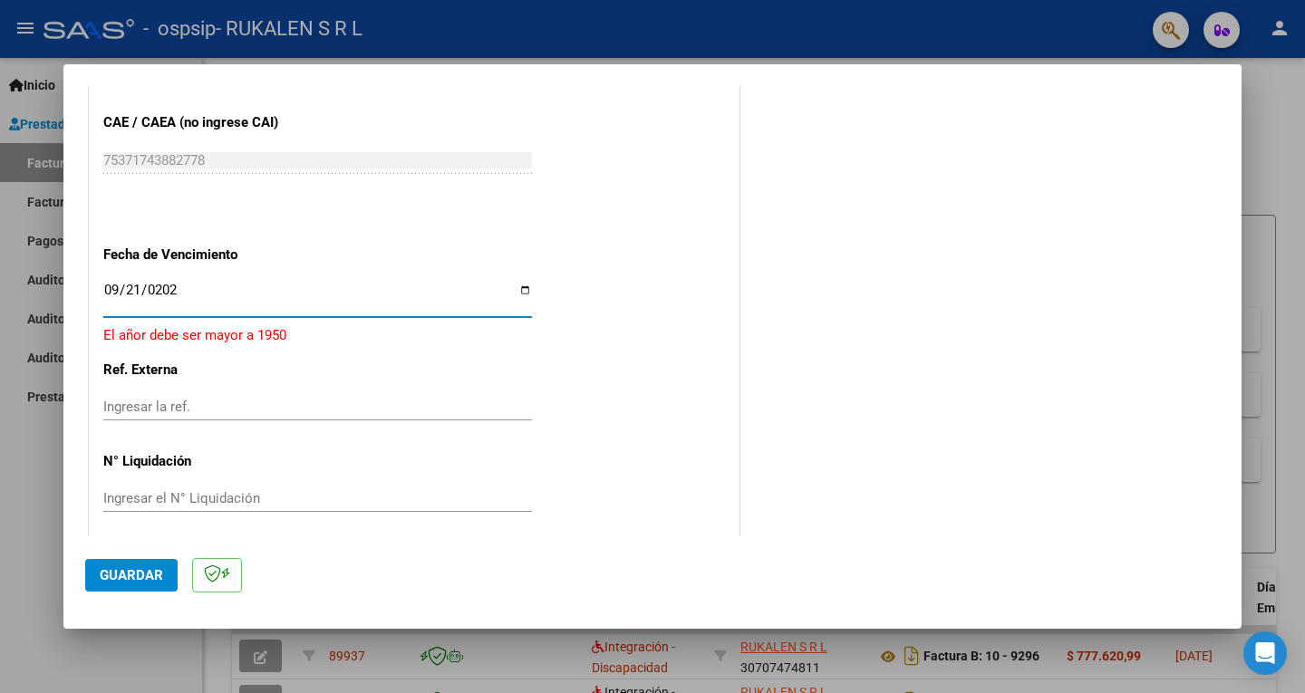
type input "[DATE]"
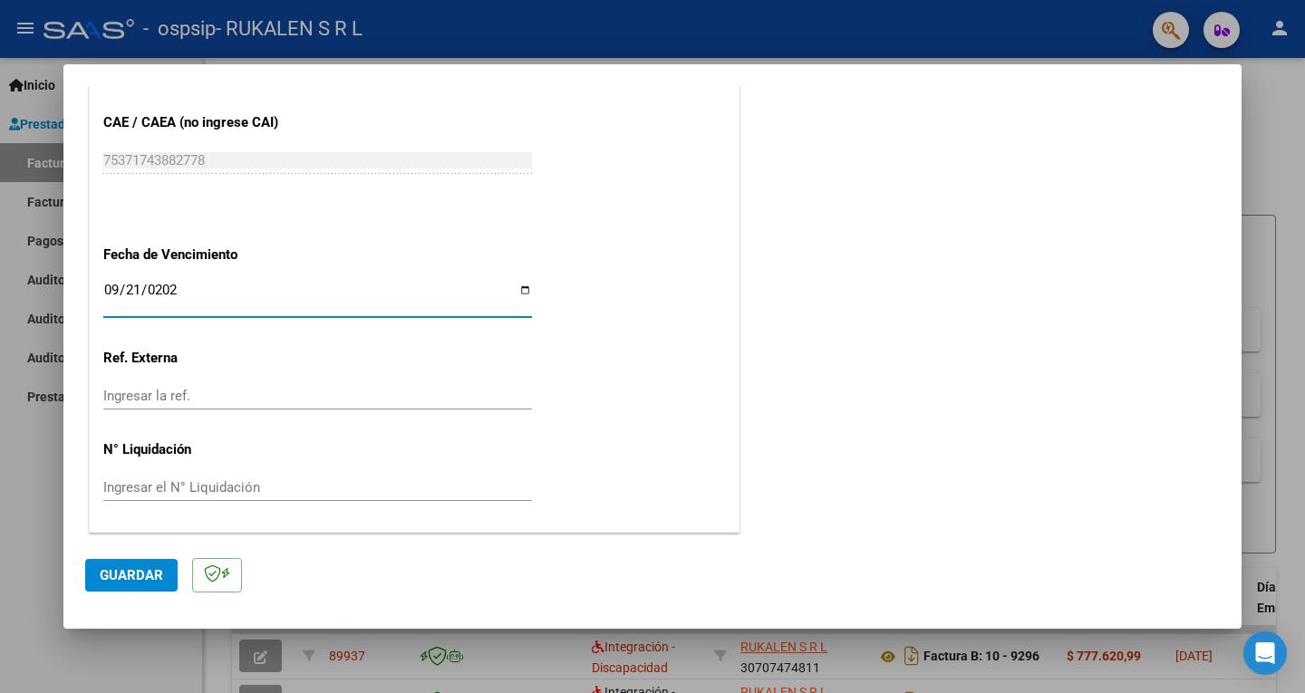
click at [135, 569] on span "Guardar" at bounding box center [131, 575] width 63 height 16
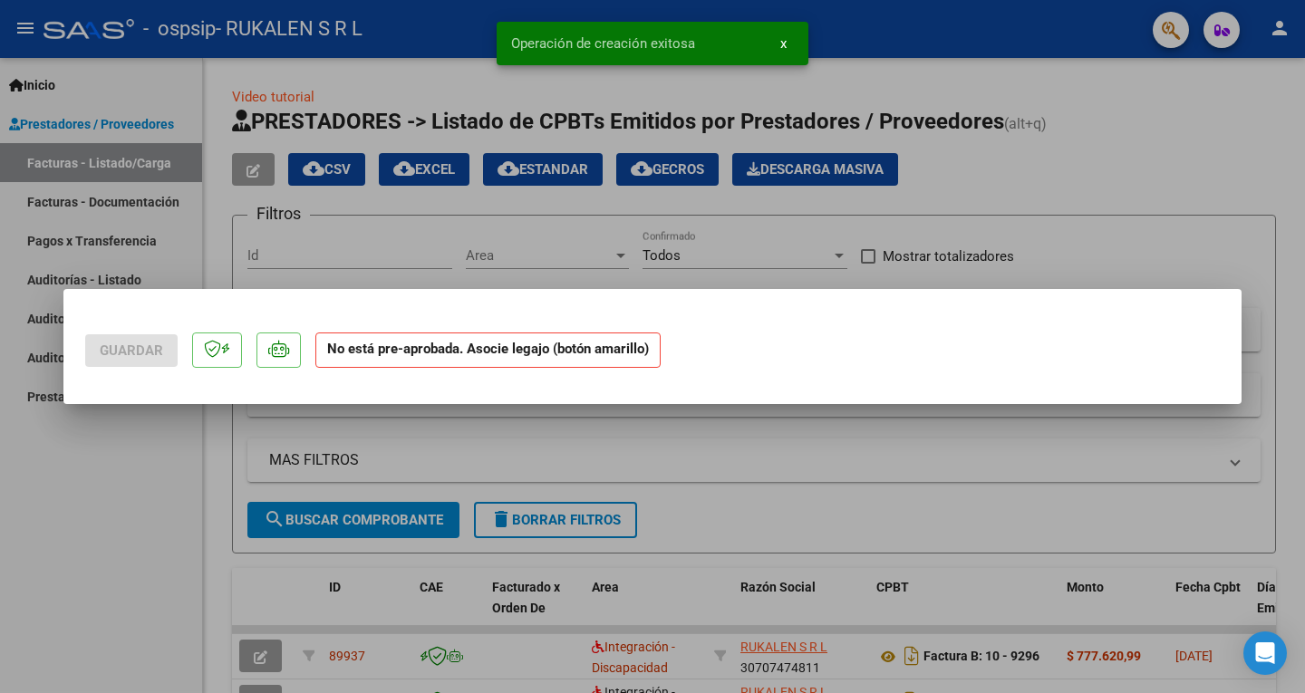
scroll to position [0, 0]
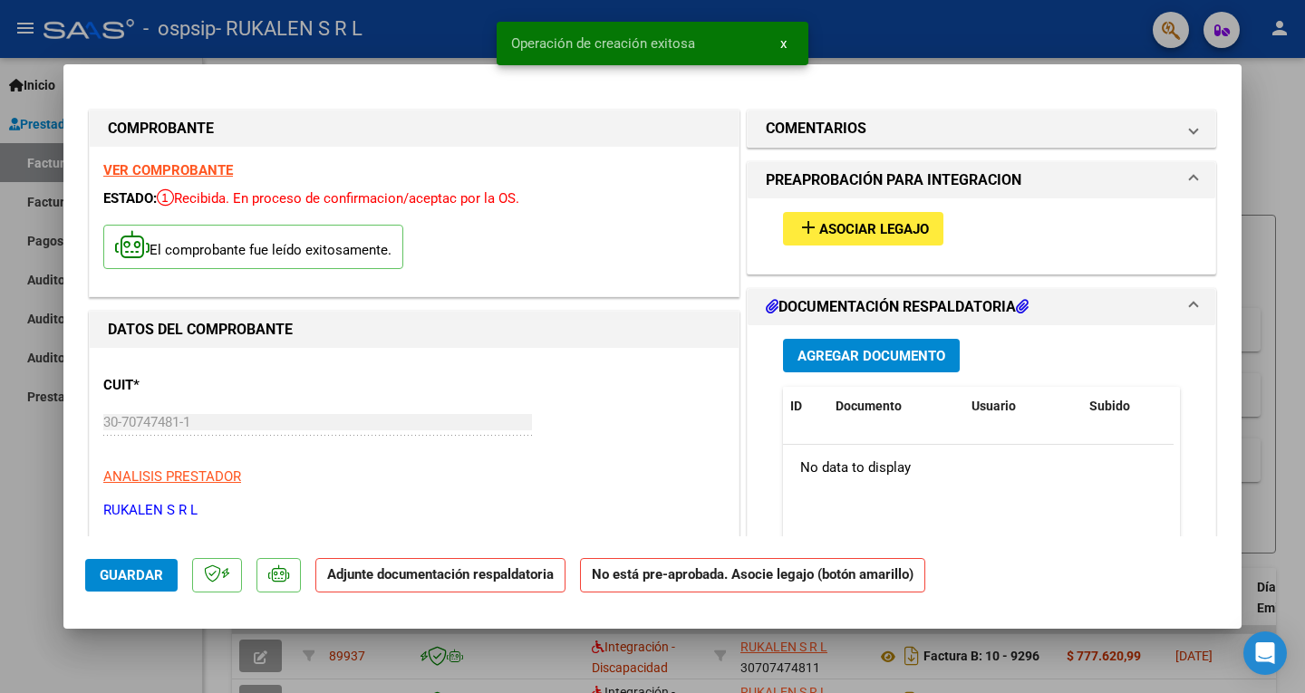
click at [871, 232] on span "Asociar Legajo" at bounding box center [874, 229] width 110 height 16
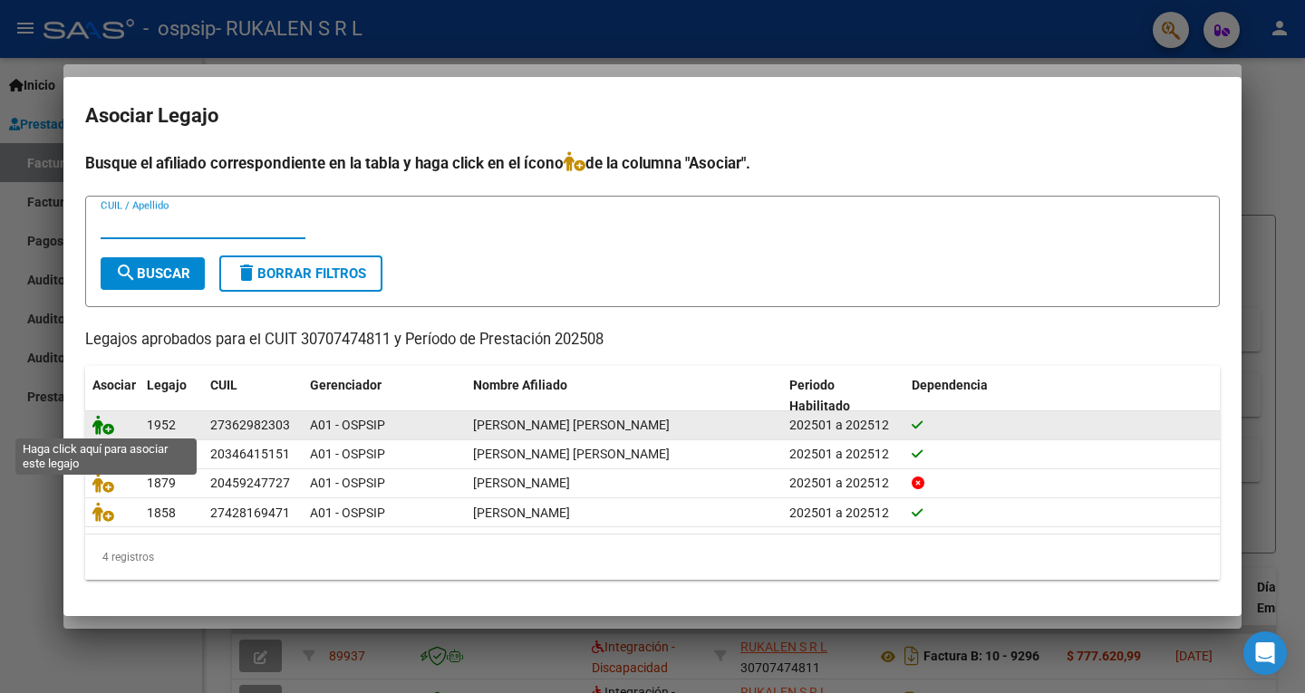
click at [99, 419] on icon at bounding box center [103, 425] width 22 height 20
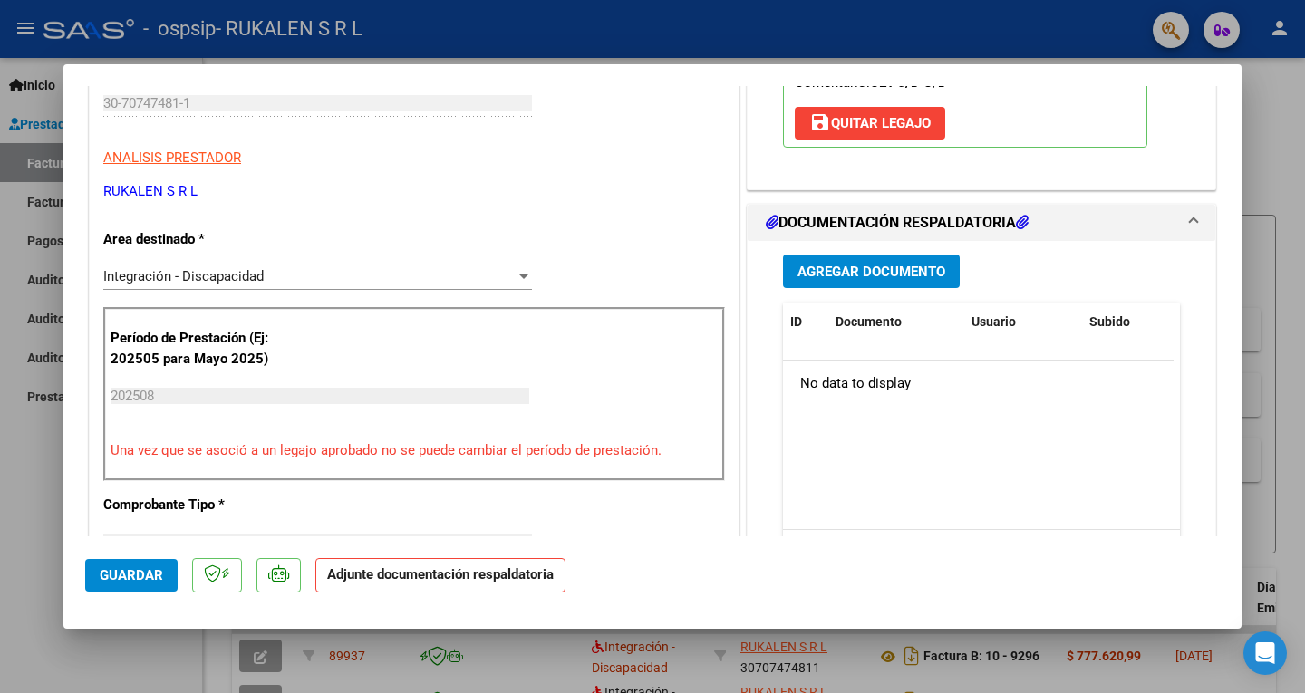
scroll to position [362, 0]
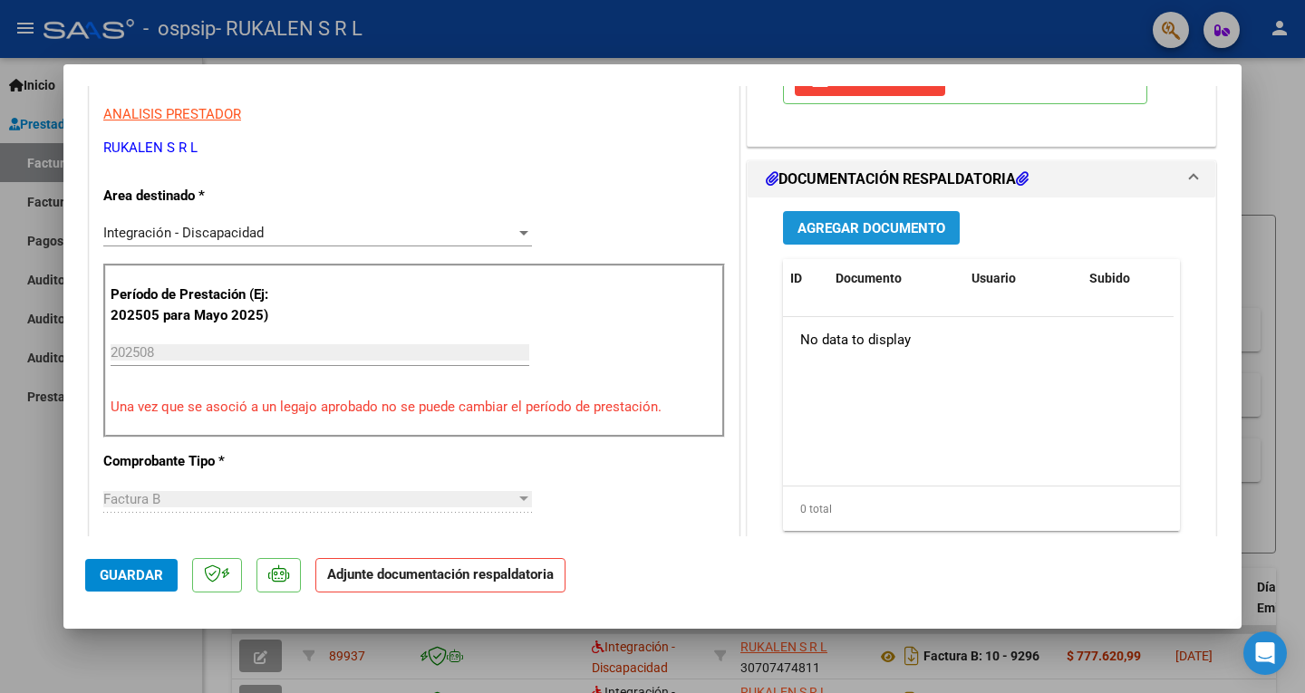
click at [860, 229] on span "Agregar Documento" at bounding box center [871, 228] width 148 height 16
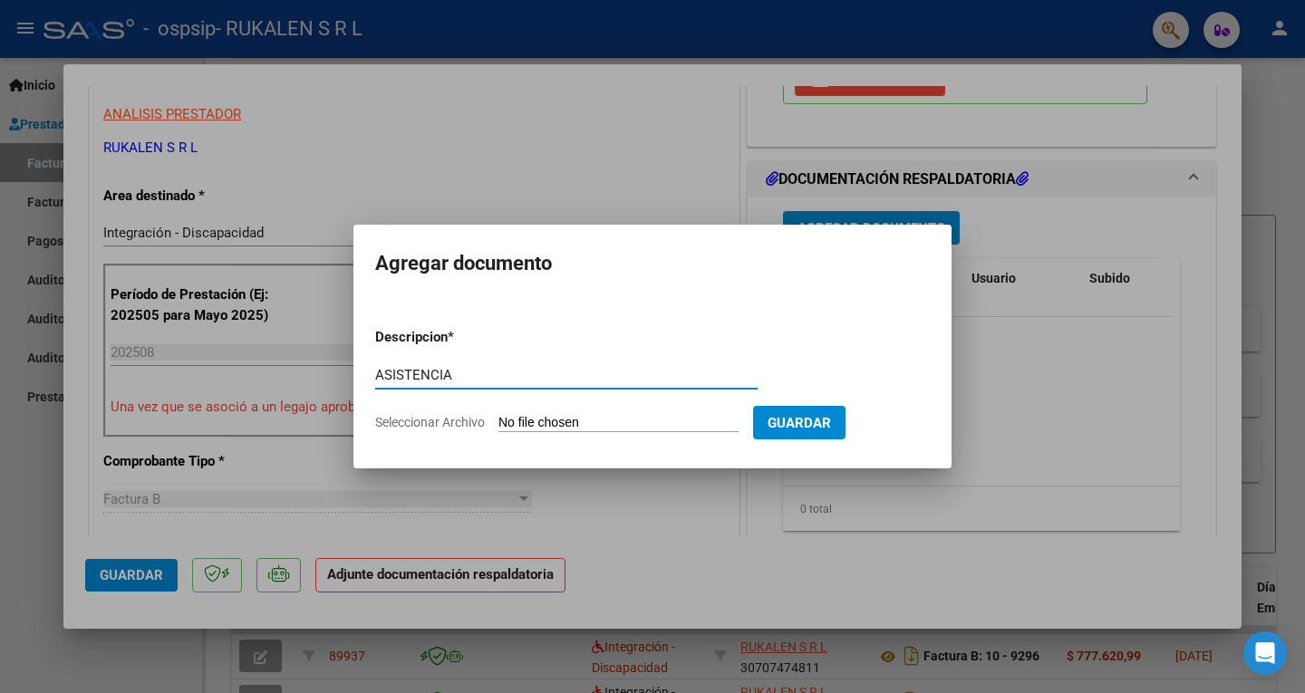
type input "ASISTENCIA"
click at [635, 420] on input "Seleccionar Archivo" at bounding box center [618, 423] width 240 height 17
type input "C:\fakepath\[PERSON_NAME] ASISTENCIA.pdf"
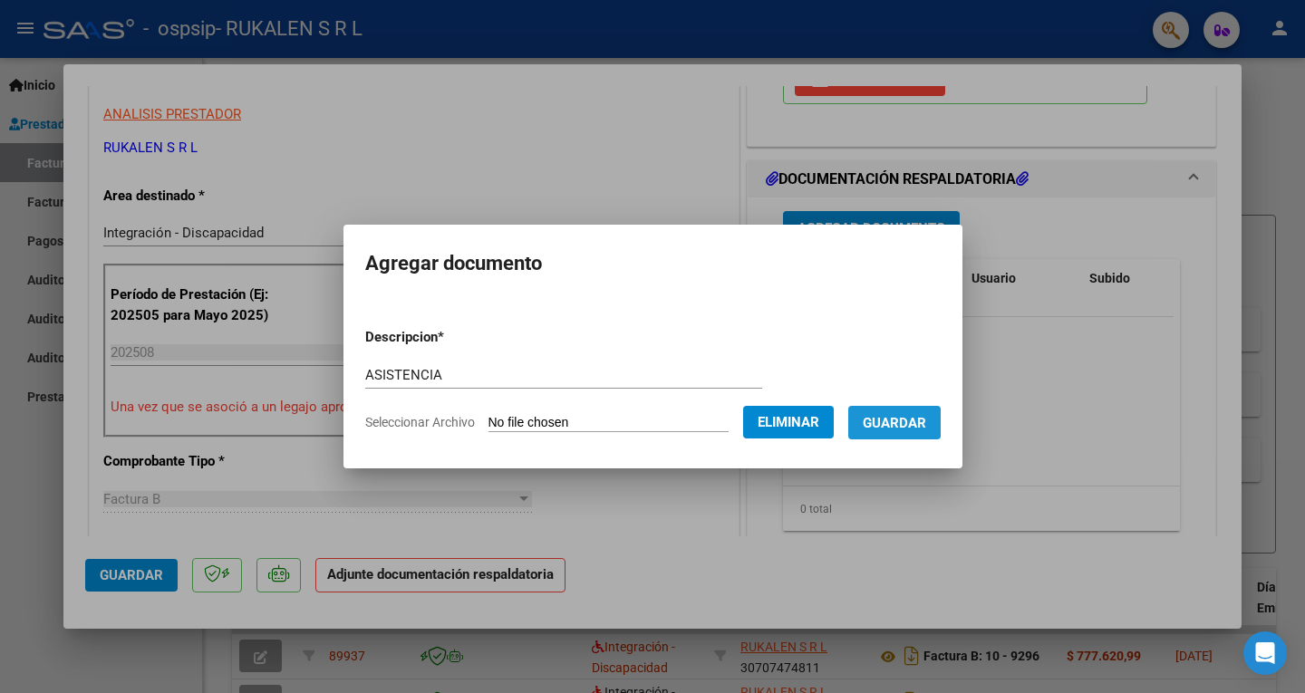
click at [910, 420] on span "Guardar" at bounding box center [894, 423] width 63 height 16
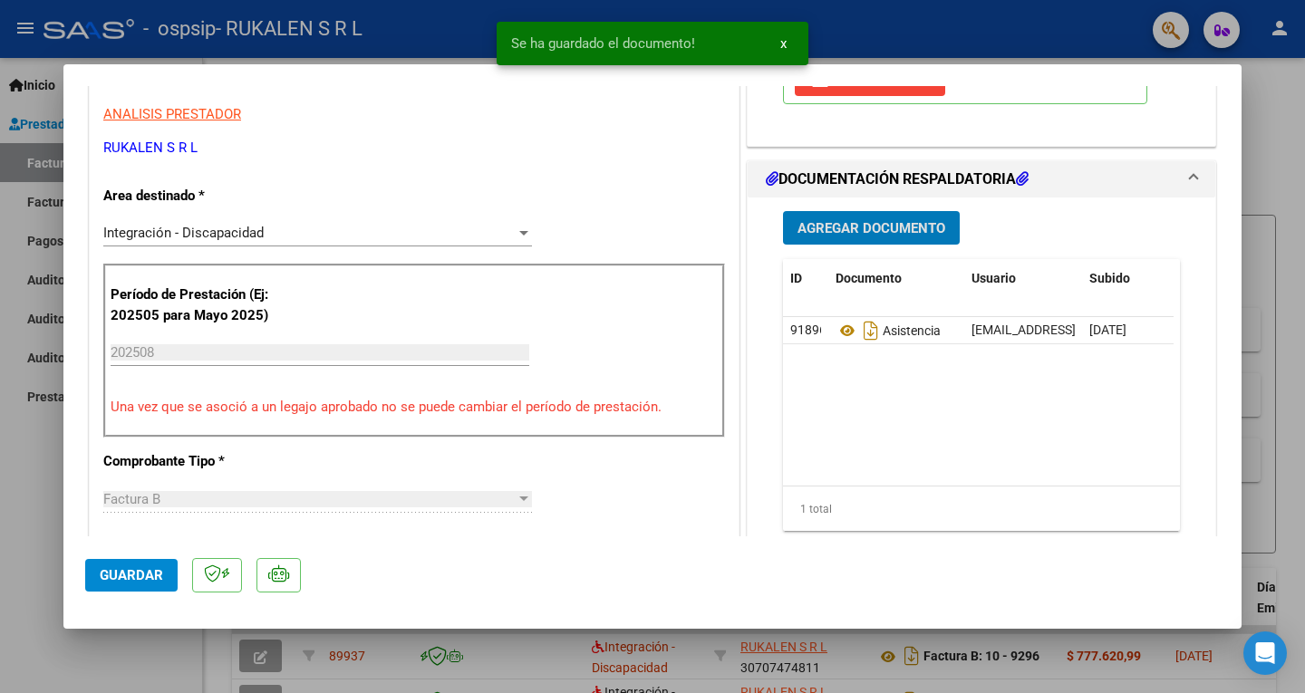
click at [882, 229] on span "Agregar Documento" at bounding box center [871, 228] width 148 height 16
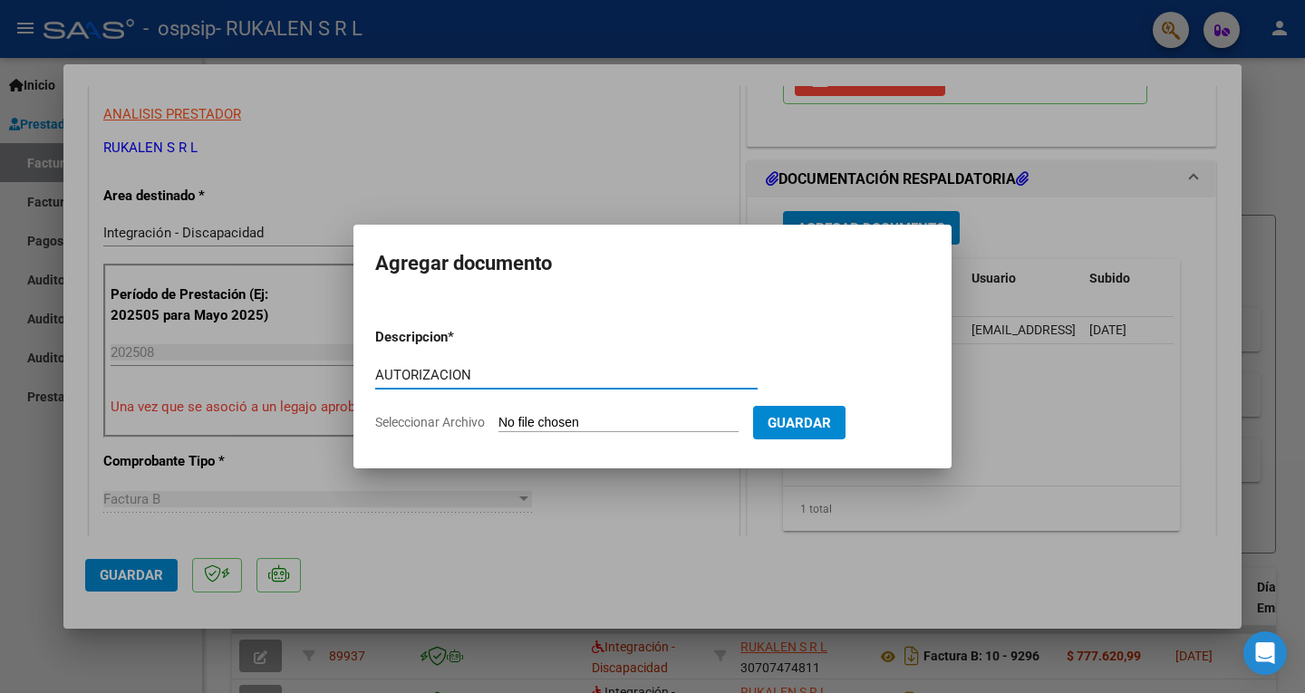
type input "AUTORIZACION"
click at [613, 415] on input "Seleccionar Archivo" at bounding box center [618, 423] width 240 height 17
type input "C:\fakepath\[PERSON_NAME] CET AUTORIZACION 2025 SEGUN RESOLUCION 360 22 (2) (1)…"
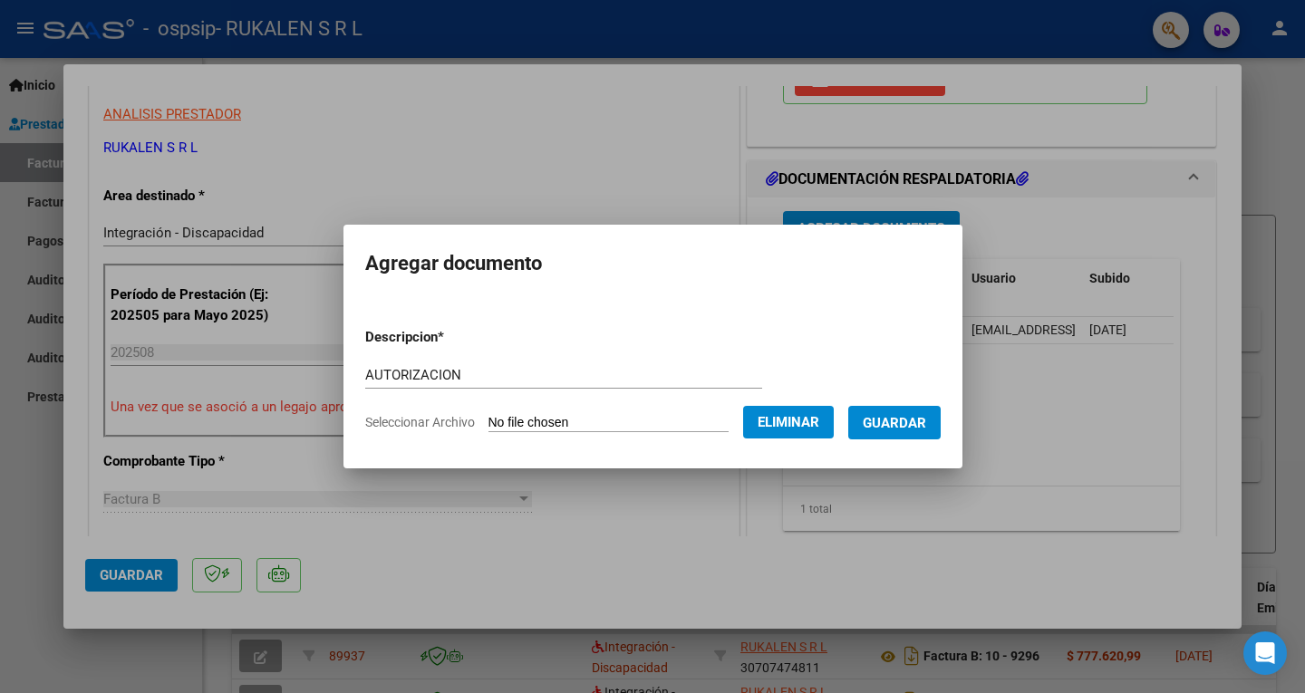
click at [903, 430] on span "Guardar" at bounding box center [894, 423] width 63 height 16
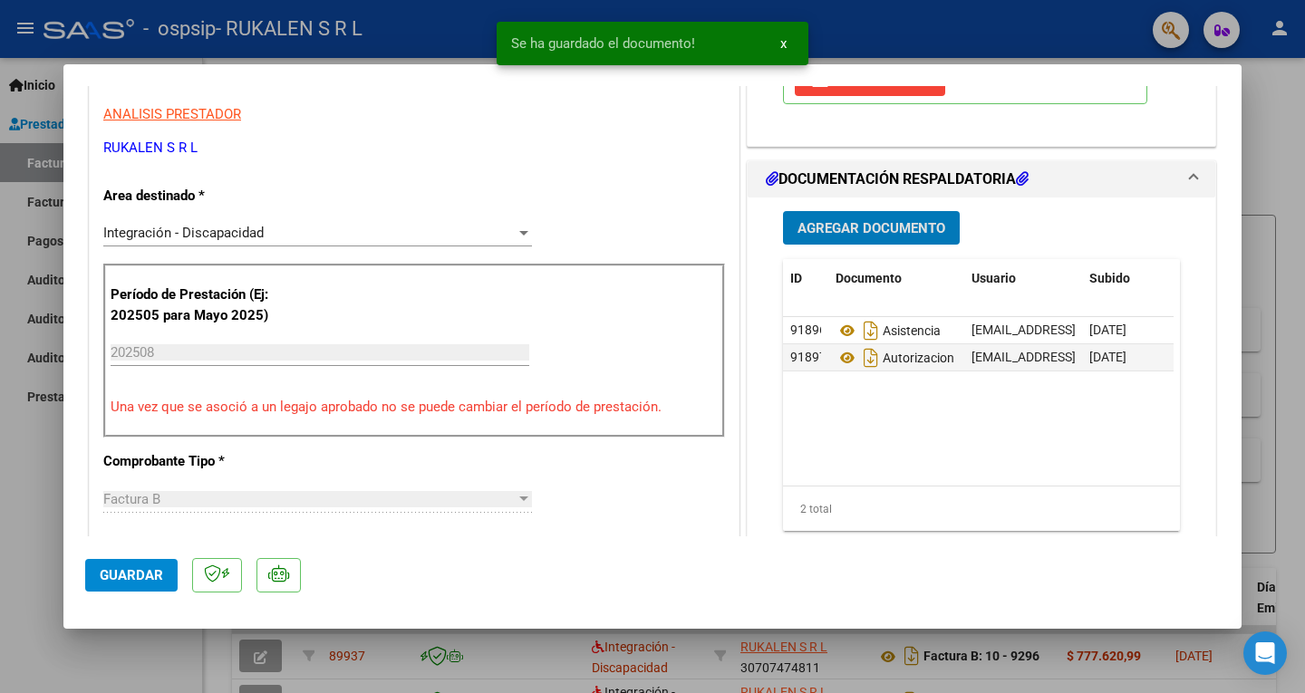
click at [880, 232] on span "Agregar Documento" at bounding box center [871, 228] width 148 height 16
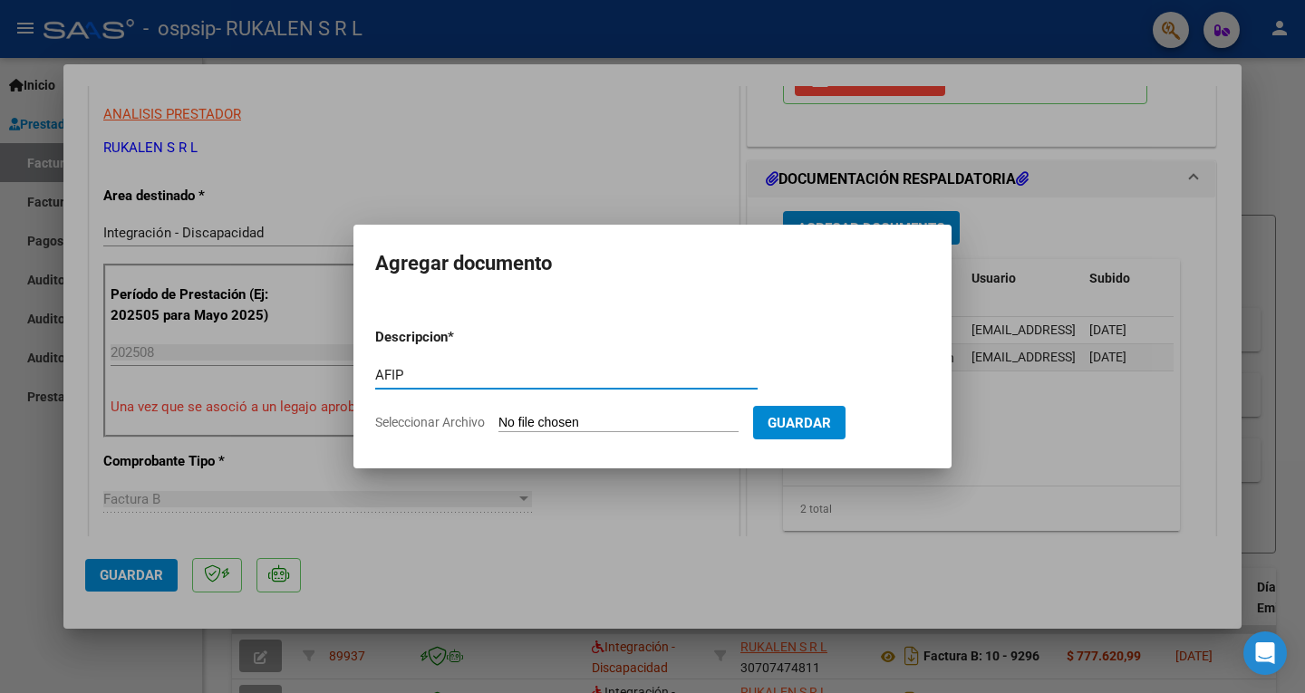
type input "AFIP"
click at [563, 415] on input "Seleccionar Archivo" at bounding box center [618, 423] width 240 height 17
type input "C:\fakepath\AFIP AGOSTO.pdf"
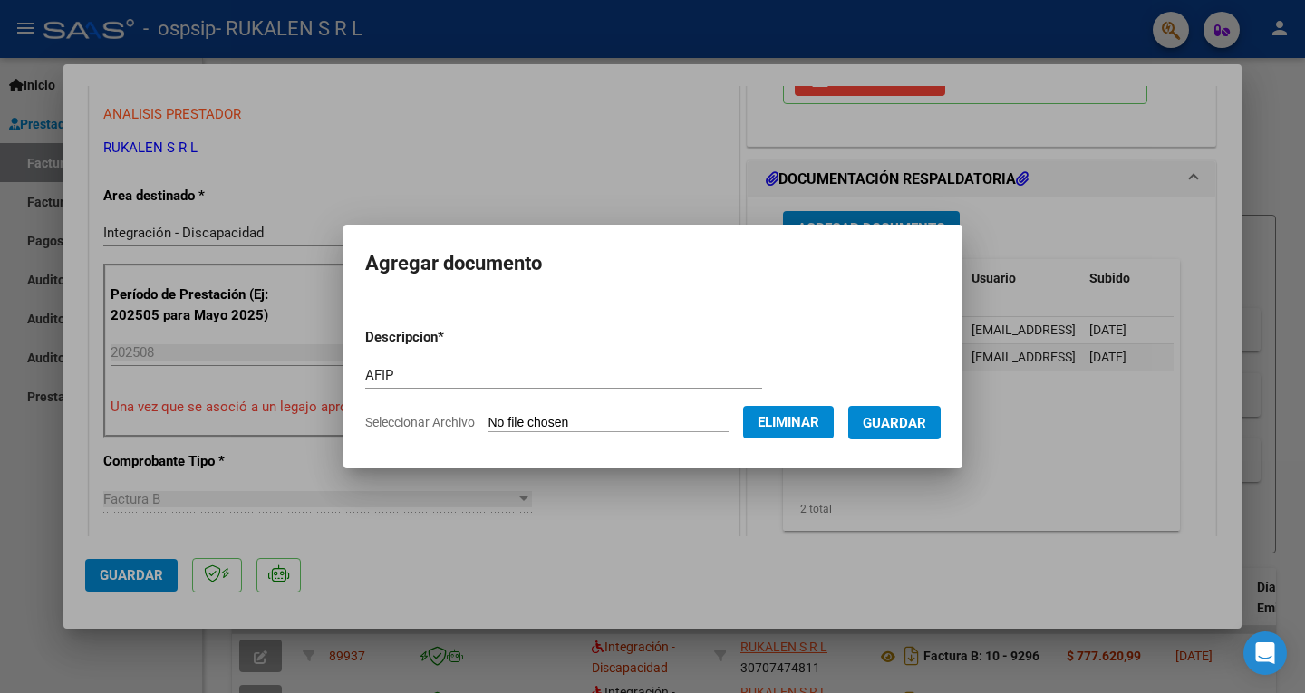
click at [926, 423] on span "Guardar" at bounding box center [894, 423] width 63 height 16
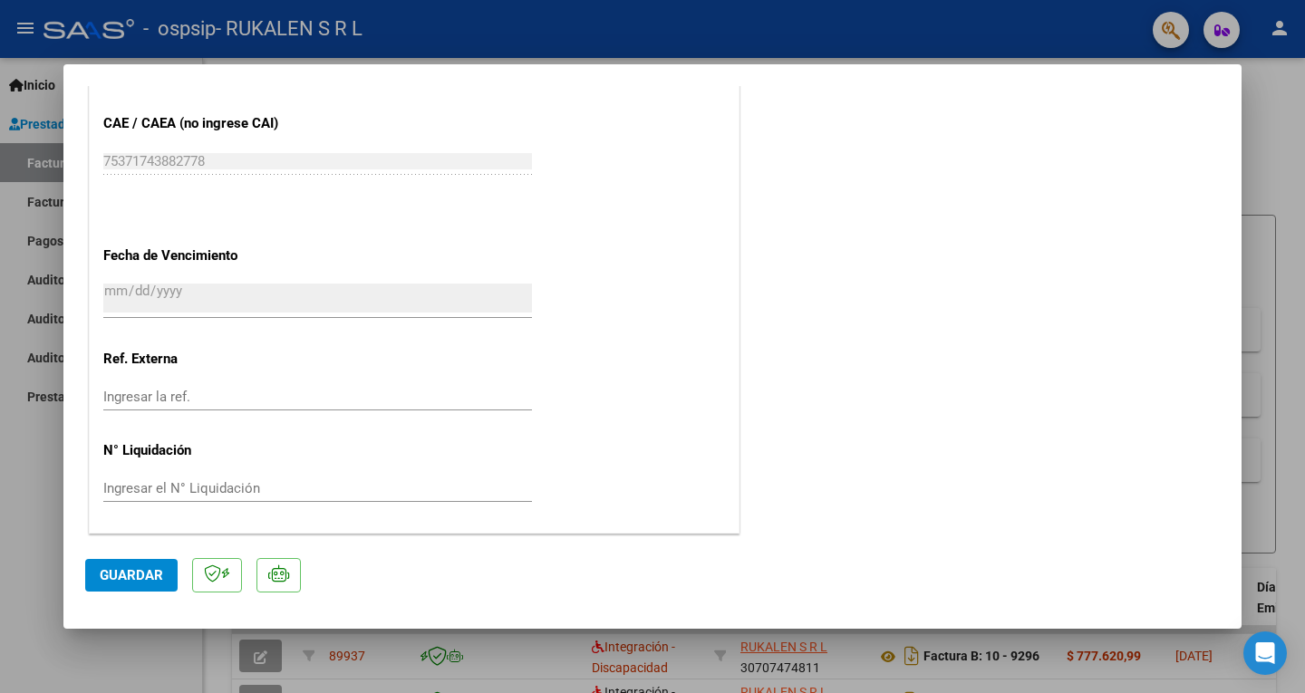
scroll to position [1172, 0]
click at [136, 561] on button "Guardar" at bounding box center [131, 575] width 92 height 33
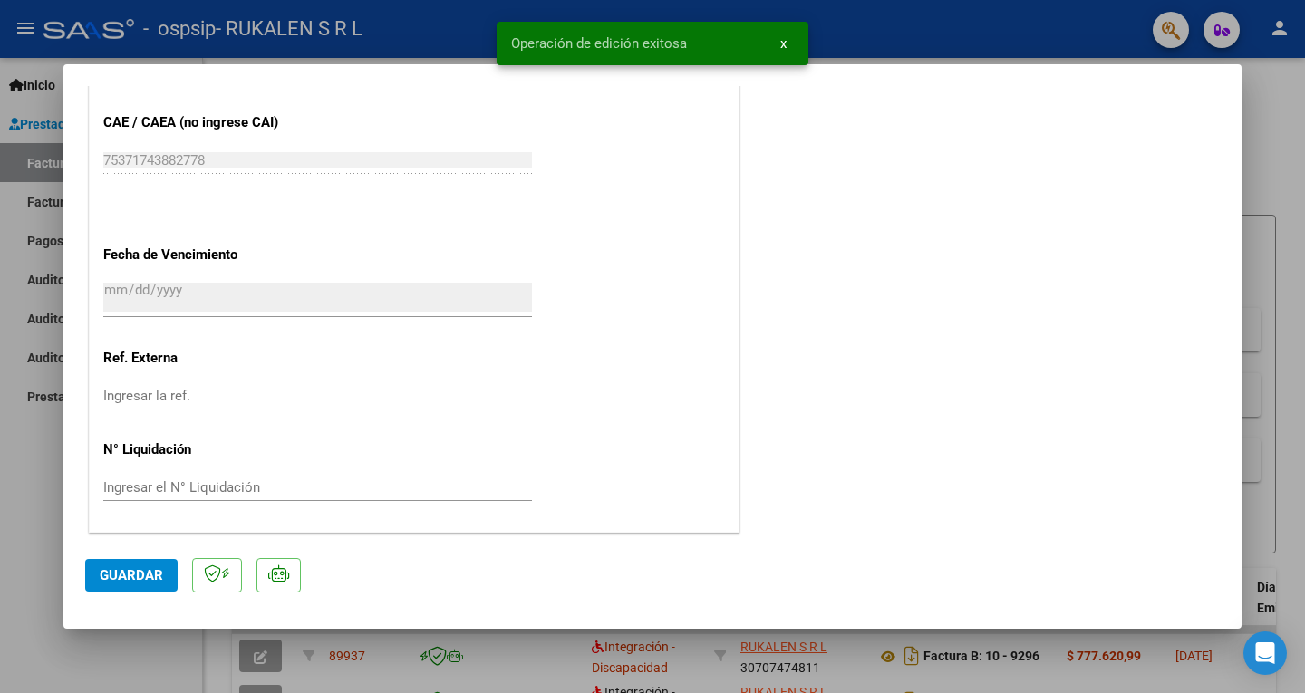
click at [1283, 168] on div at bounding box center [652, 346] width 1305 height 693
type input "$ 0,00"
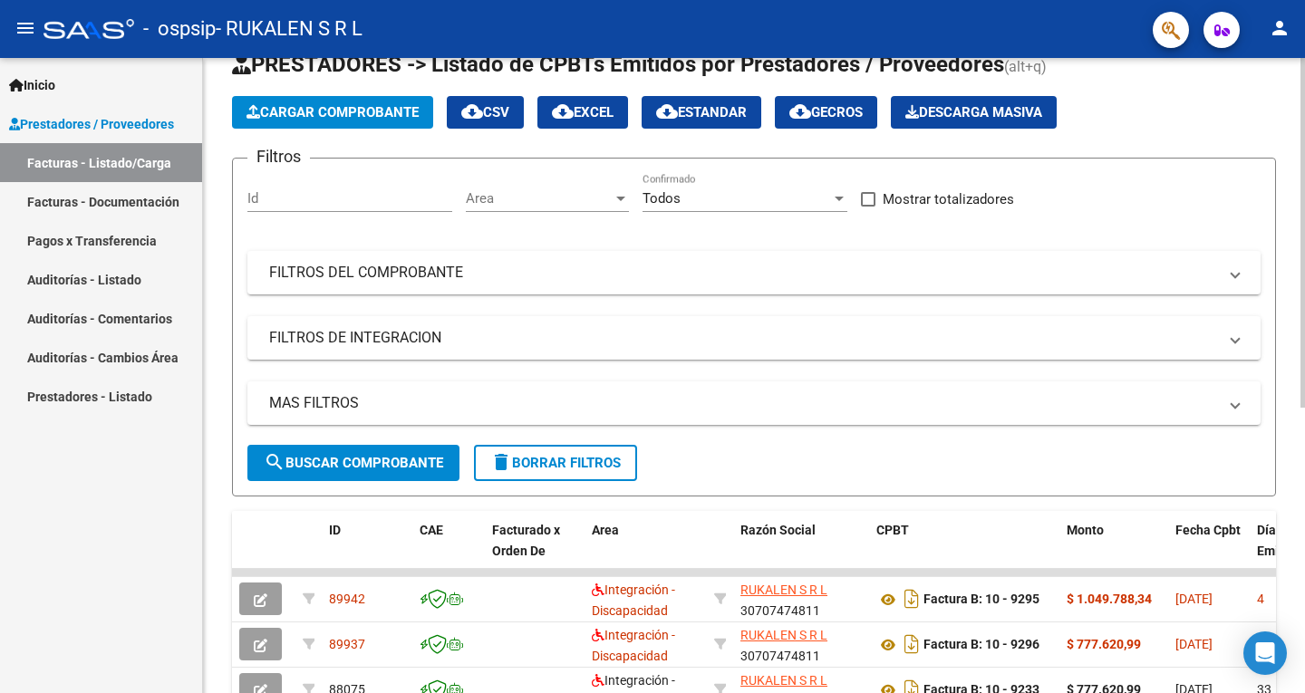
scroll to position [0, 0]
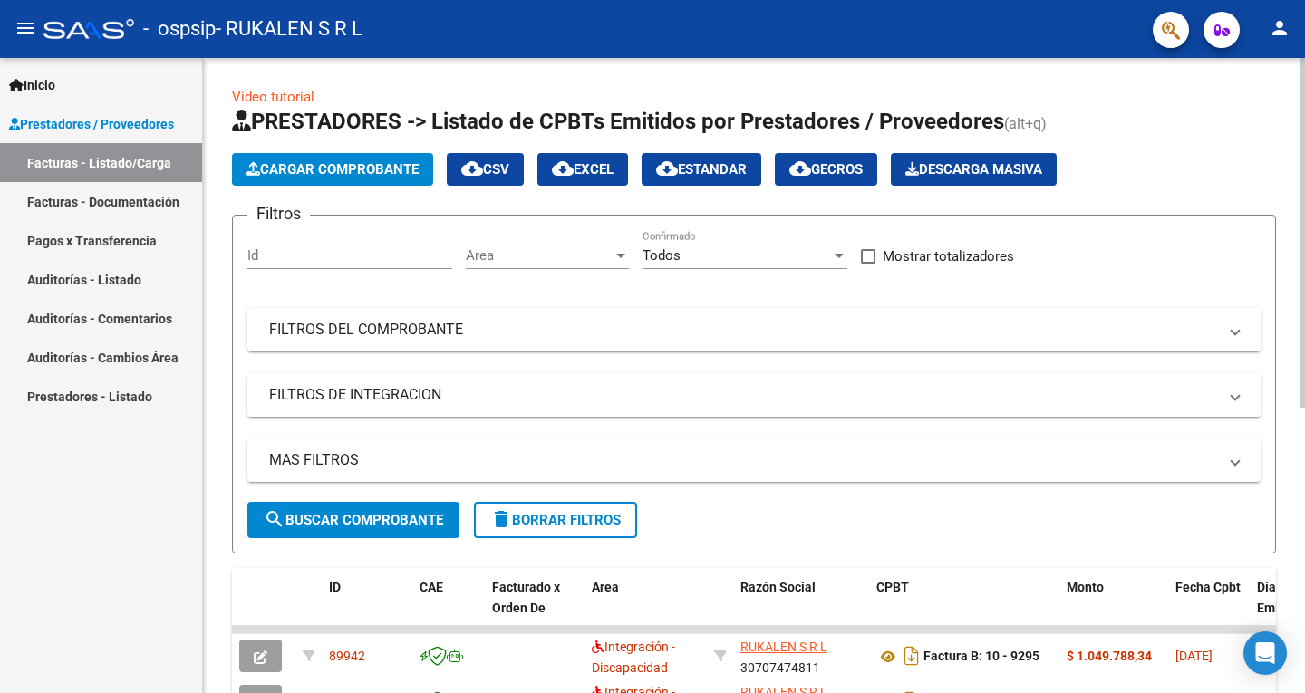
click at [376, 165] on span "Cargar Comprobante" at bounding box center [332, 169] width 172 height 16
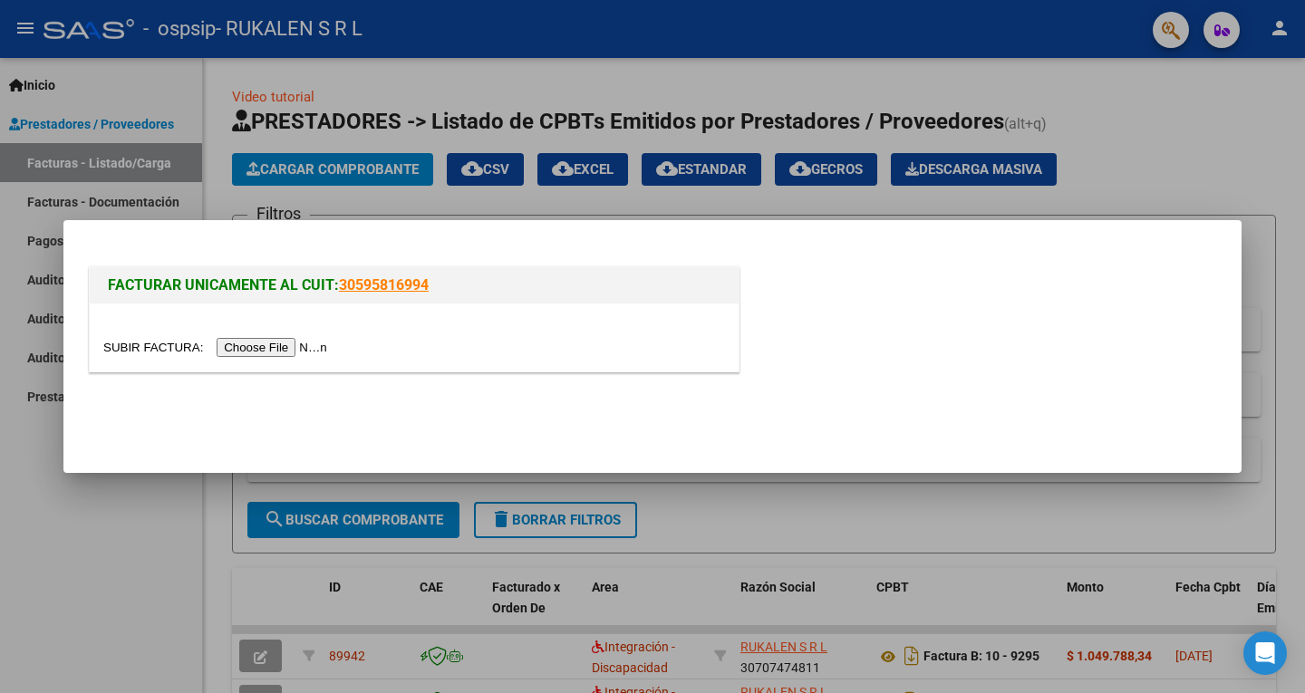
click at [315, 342] on input "file" at bounding box center [217, 347] width 229 height 19
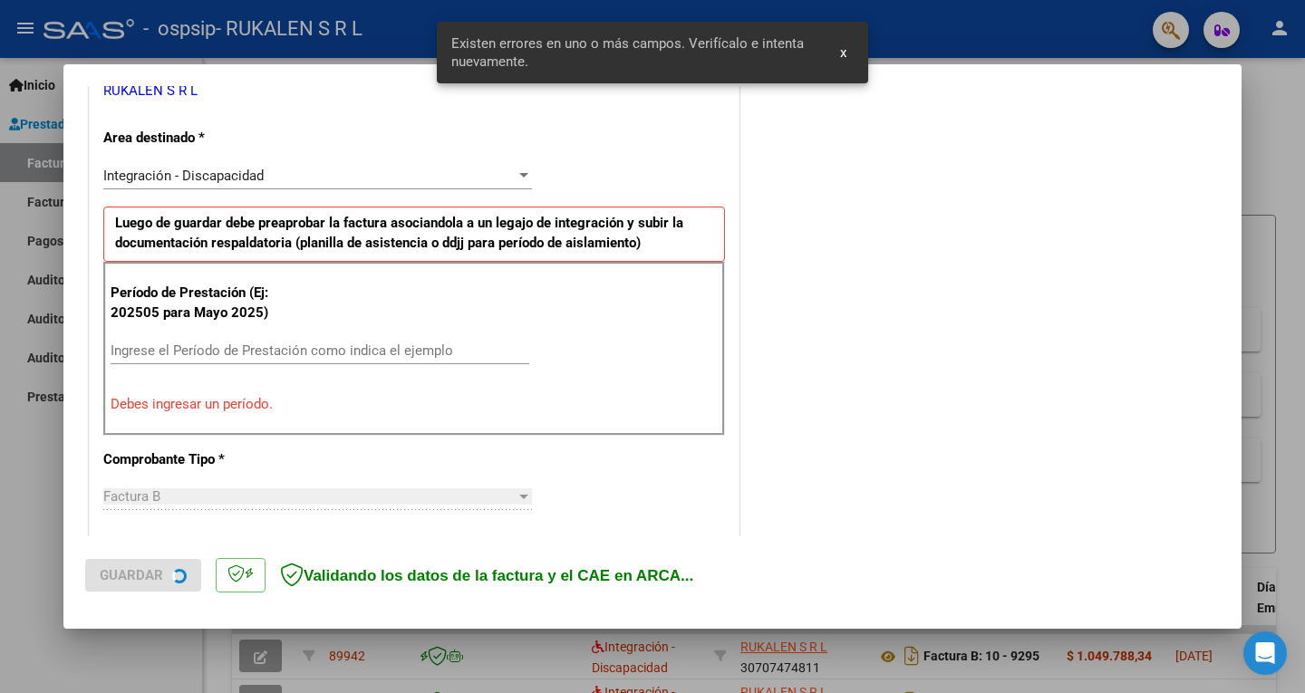
scroll to position [406, 0]
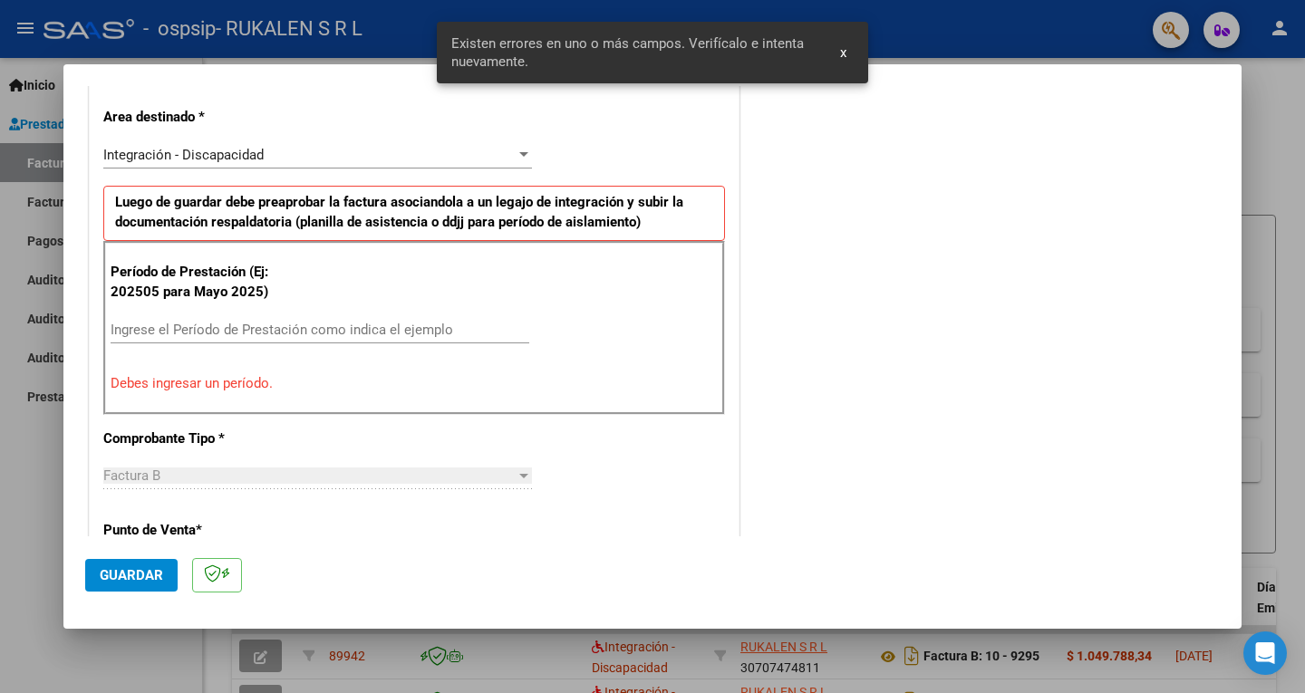
click at [256, 328] on input "Ingrese el Período de Prestación como indica el ejemplo" at bounding box center [320, 330] width 419 height 16
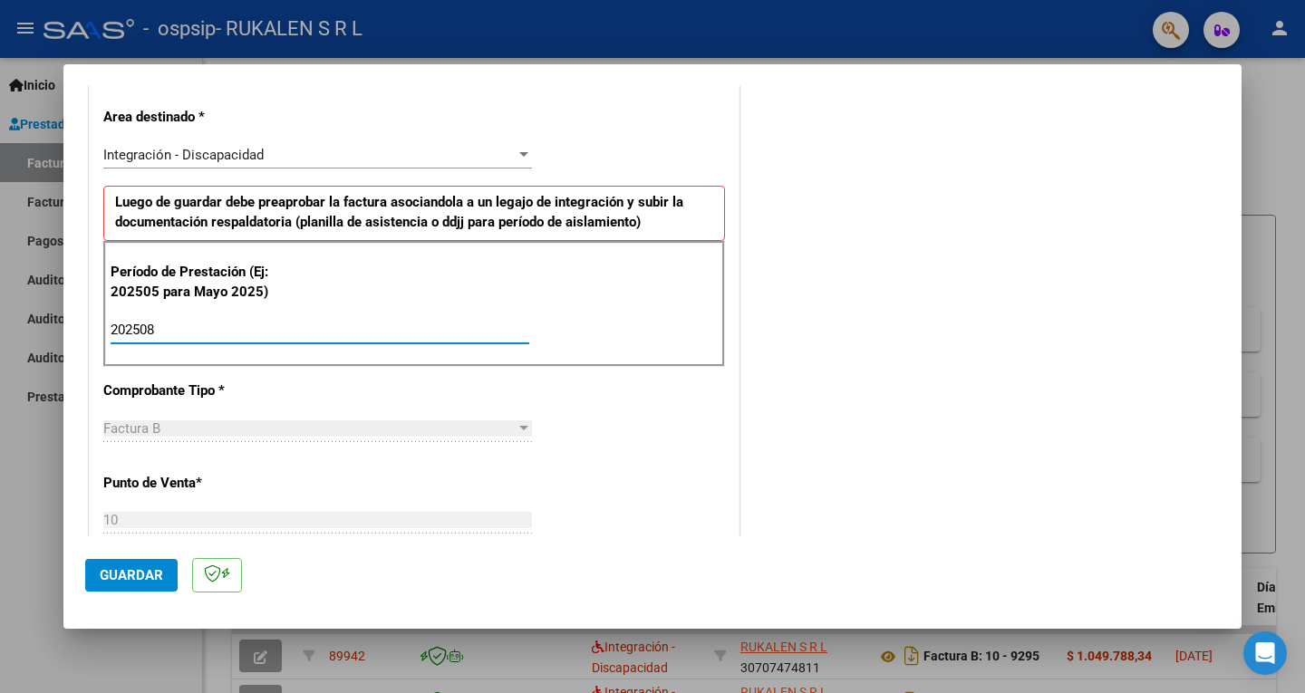
type input "202508"
click at [825, 431] on div "COMENTARIOS Comentarios del Prestador / Gerenciador:" at bounding box center [981, 487] width 477 height 1575
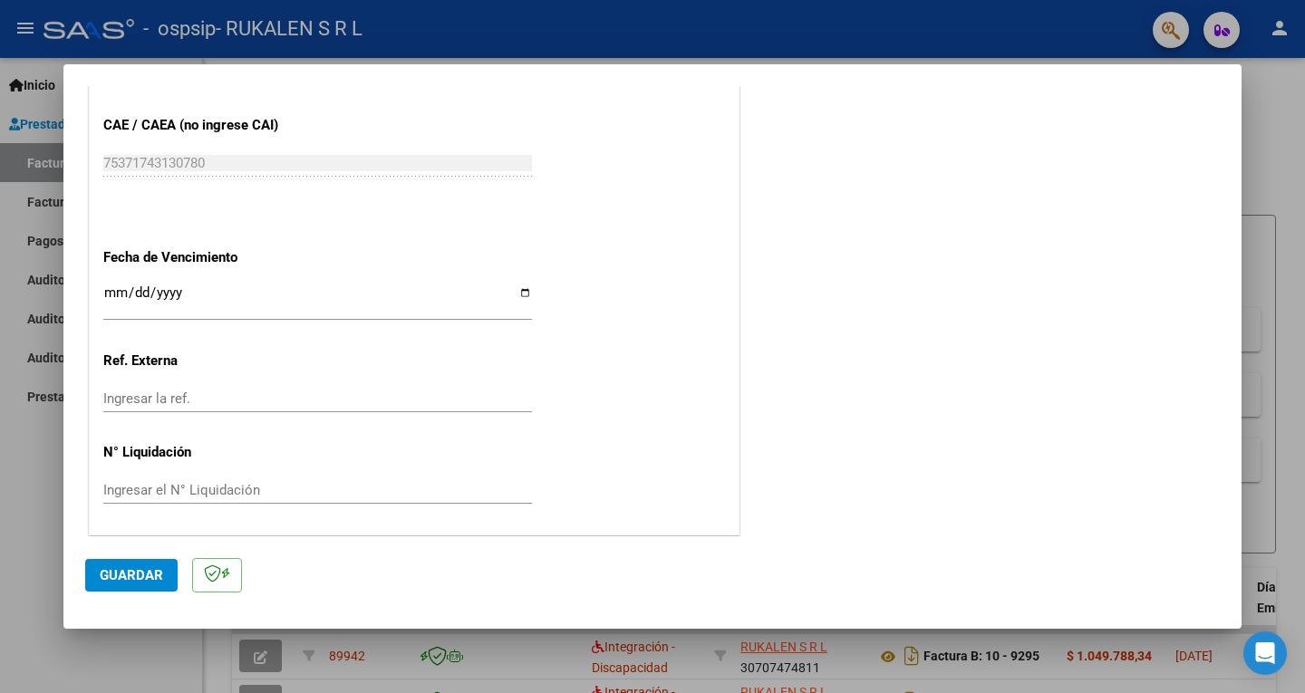
scroll to position [1144, 0]
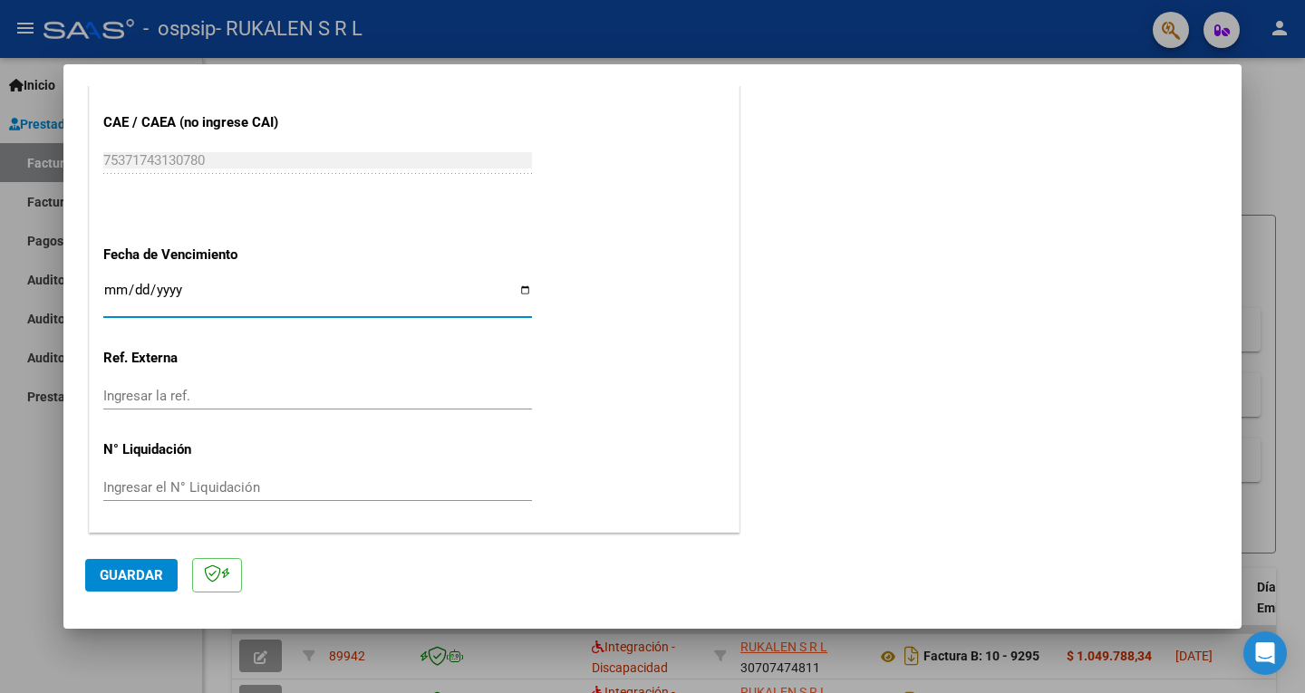
click at [116, 287] on input "Ingresar la fecha" at bounding box center [317, 297] width 429 height 29
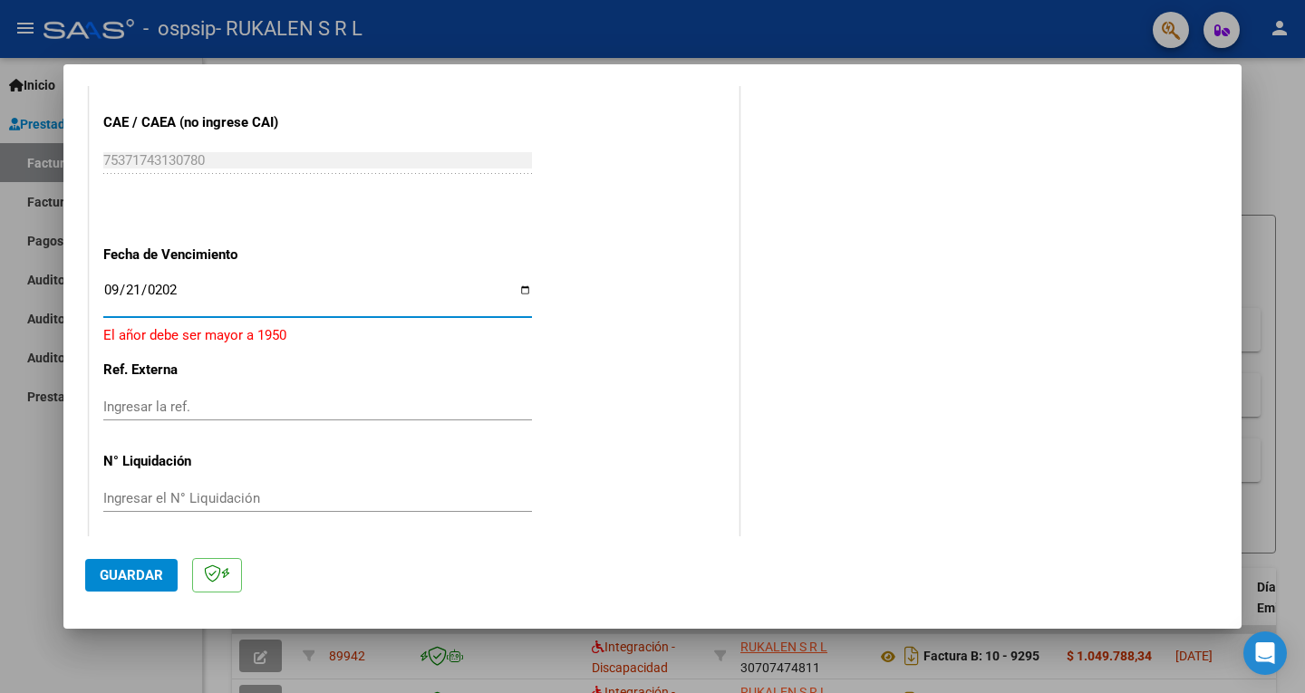
type input "[DATE]"
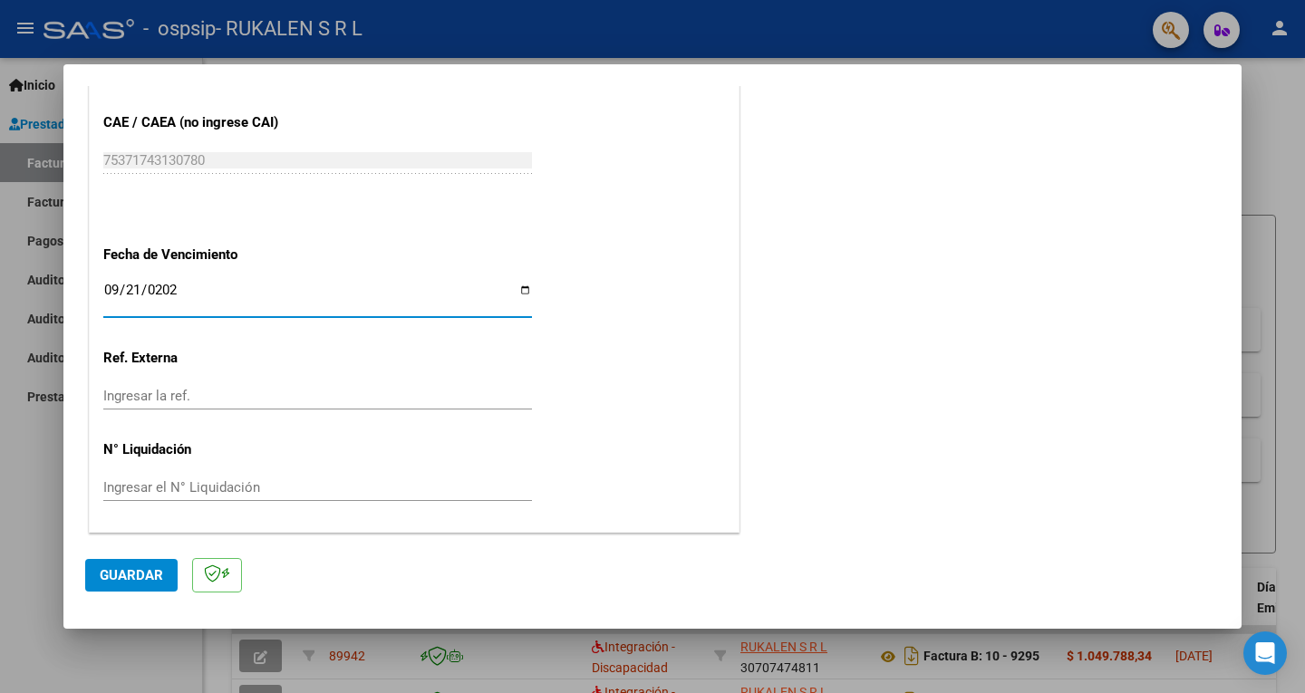
click at [140, 573] on span "Guardar" at bounding box center [131, 575] width 63 height 16
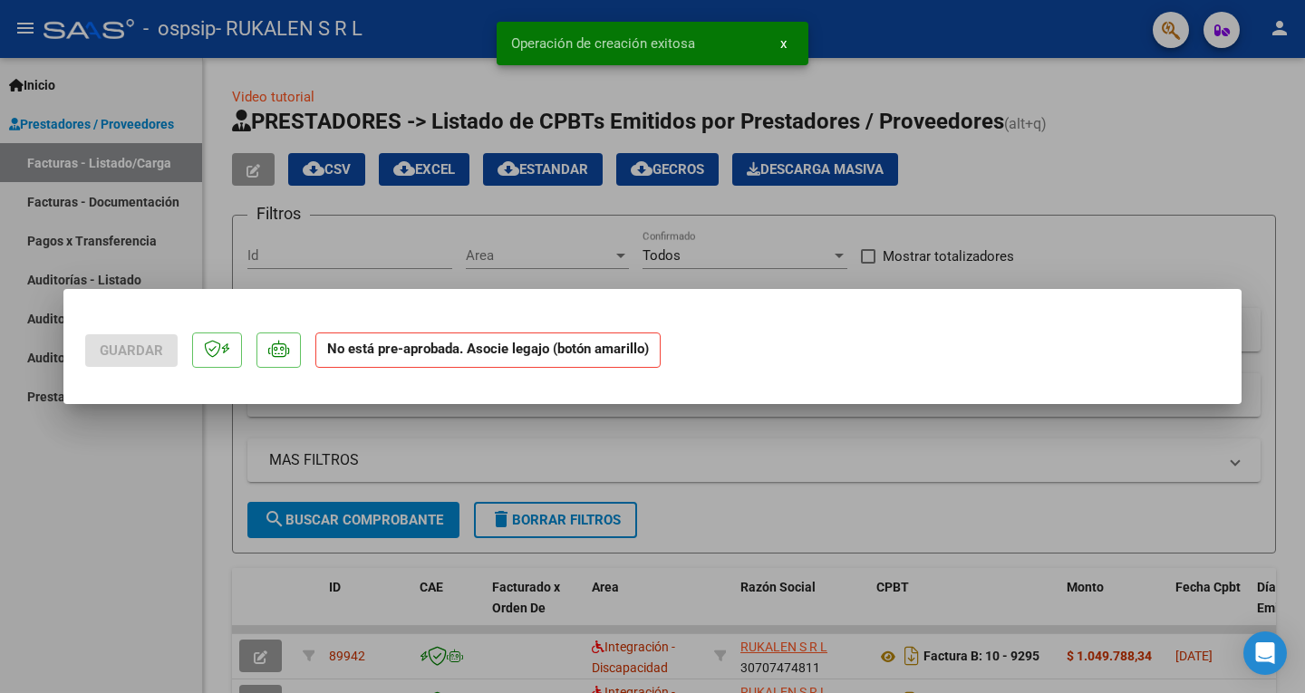
scroll to position [0, 0]
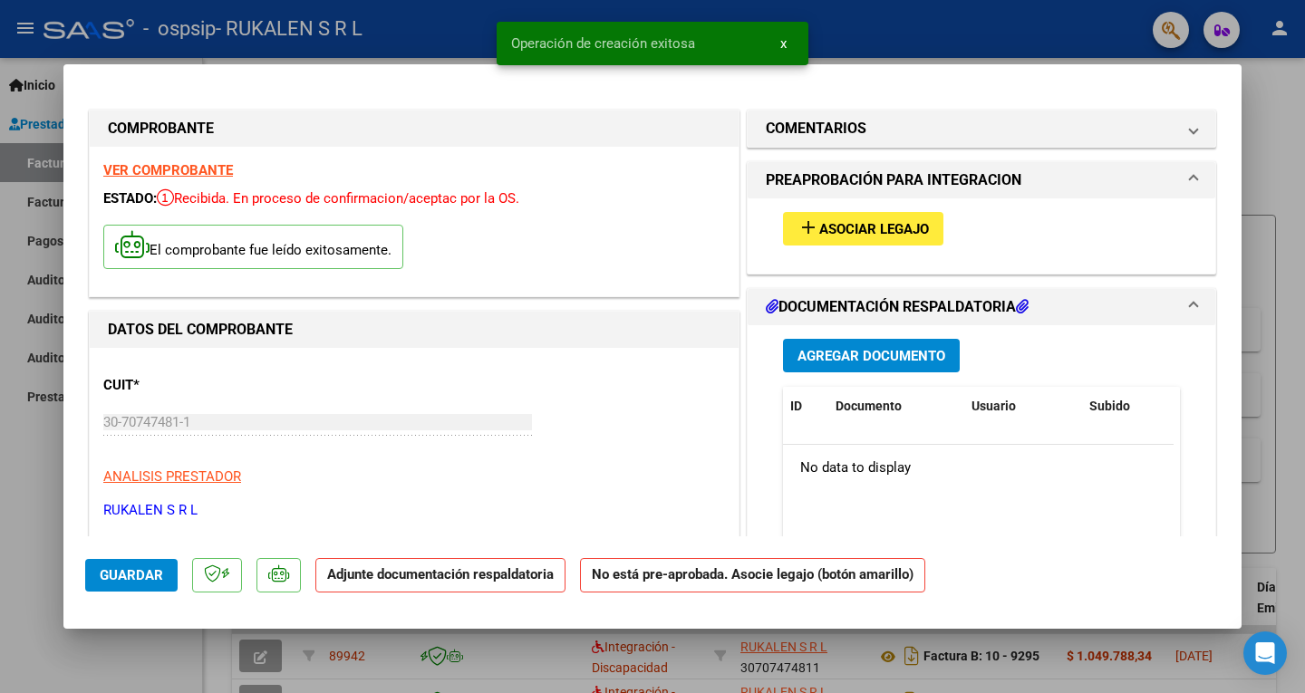
click at [846, 229] on span "Asociar Legajo" at bounding box center [874, 229] width 110 height 16
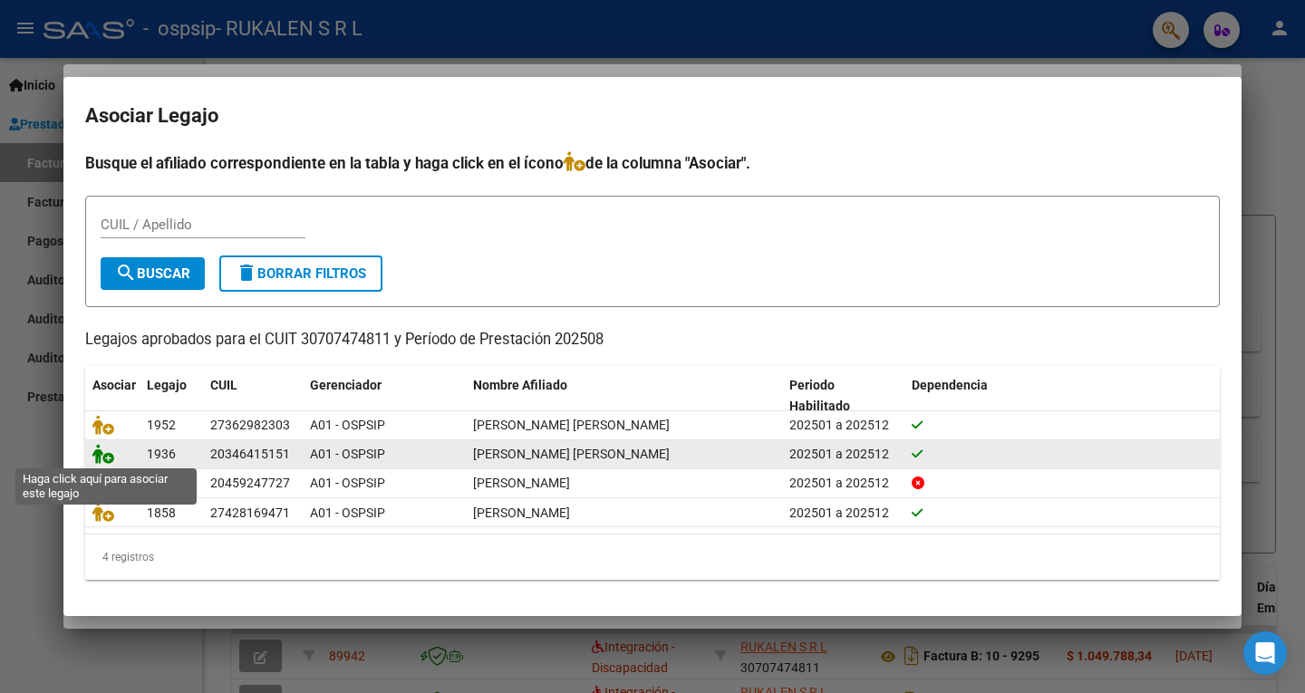
click at [104, 447] on icon at bounding box center [103, 454] width 22 height 20
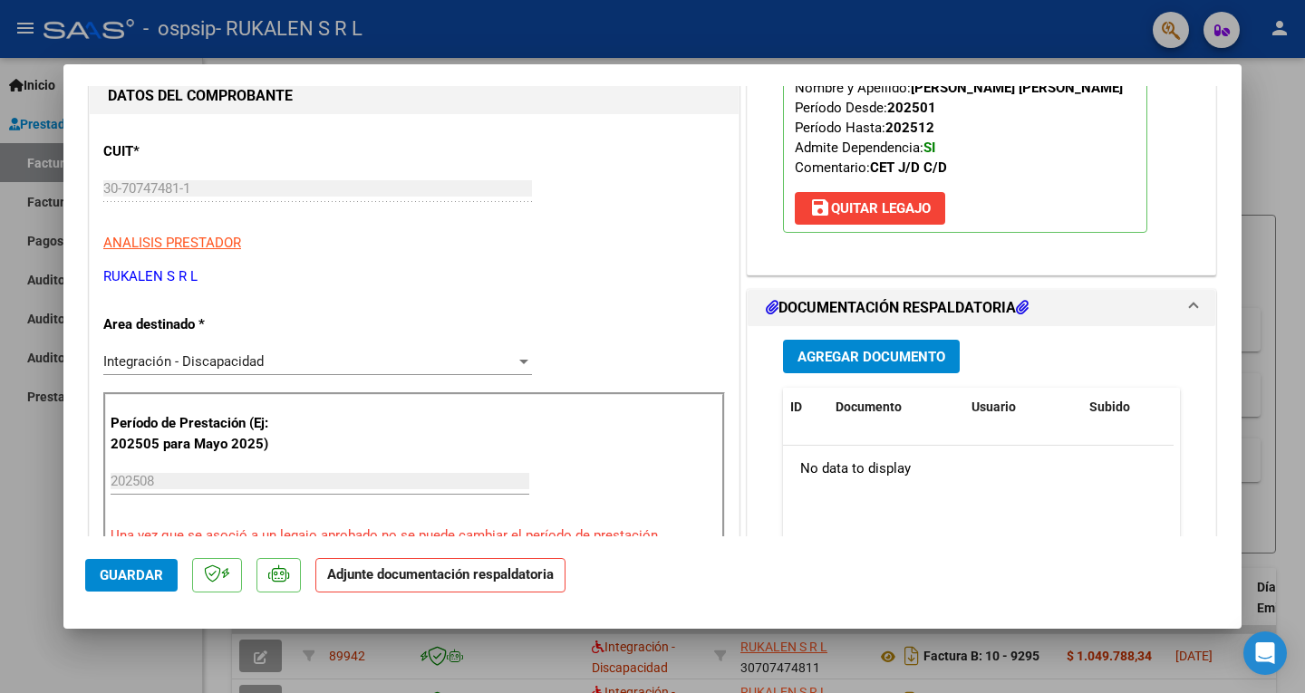
scroll to position [272, 0]
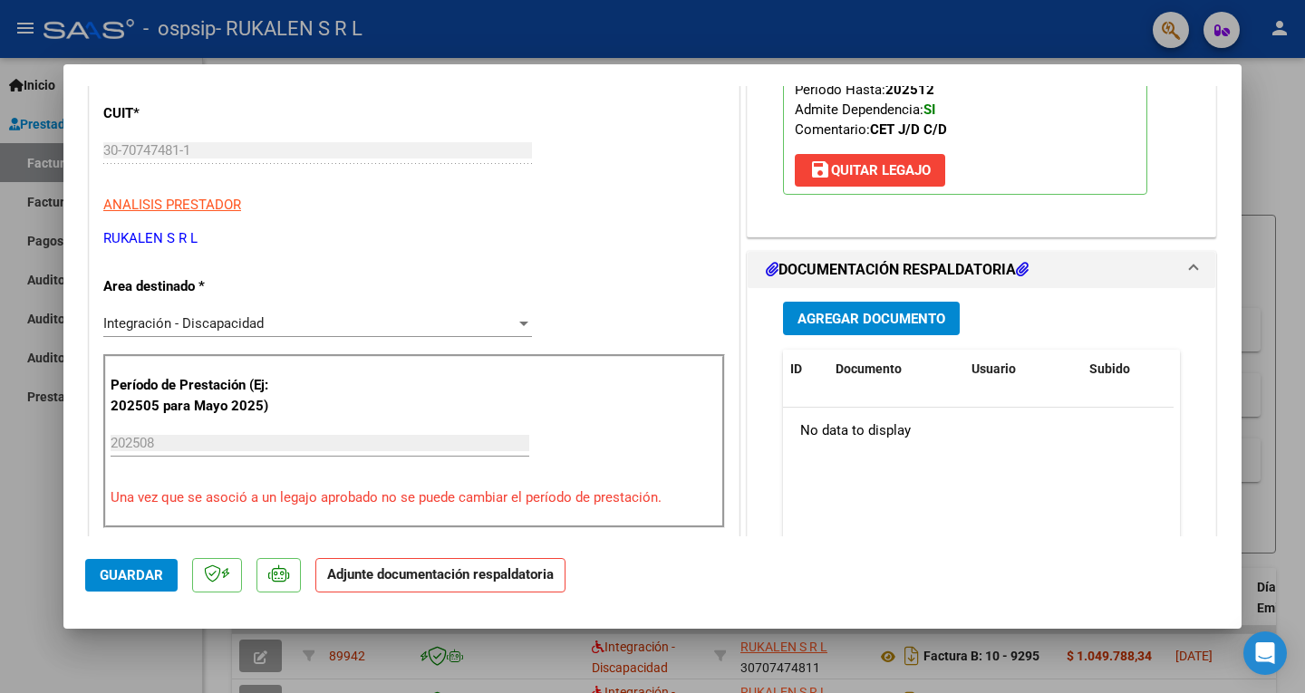
click at [921, 323] on span "Agregar Documento" at bounding box center [871, 319] width 148 height 16
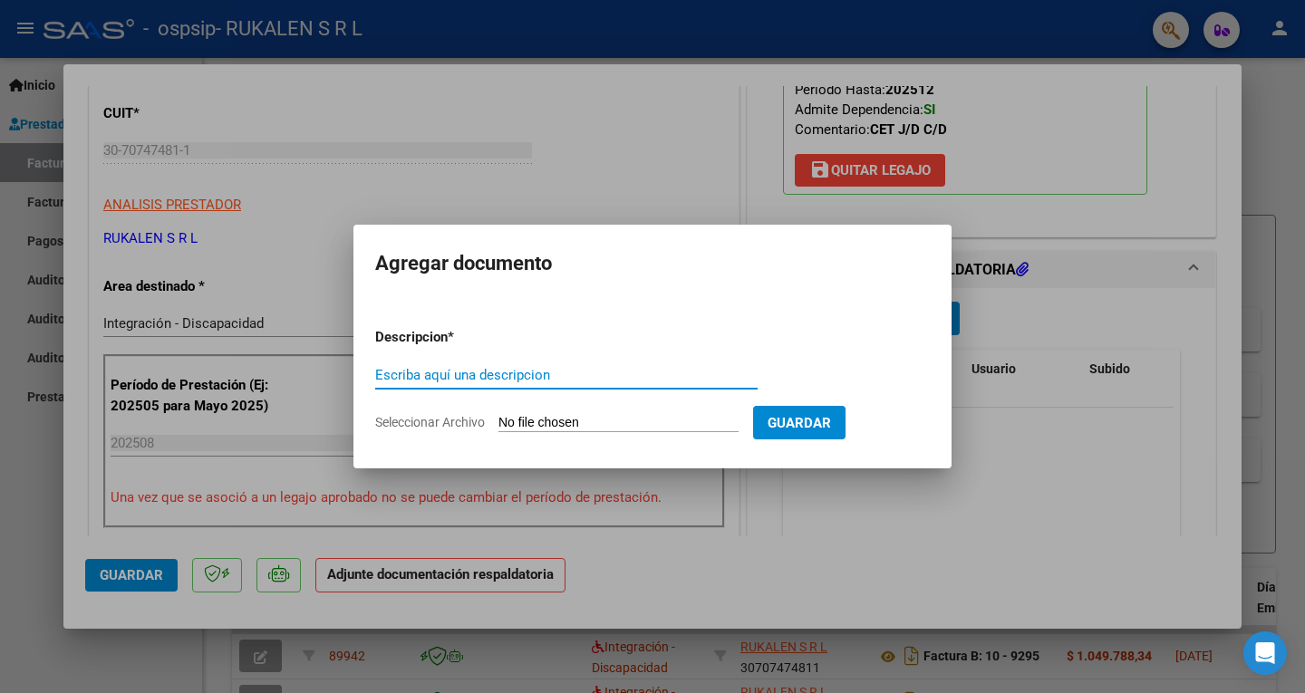
click at [561, 379] on input "Escriba aquí una descripcion" at bounding box center [566, 375] width 382 height 16
type input "ASISTENCIA"
click at [588, 416] on input "Seleccionar Archivo" at bounding box center [618, 423] width 240 height 17
type input "C:\fakepath\[PERSON_NAME] ASISTENCIA.pdf"
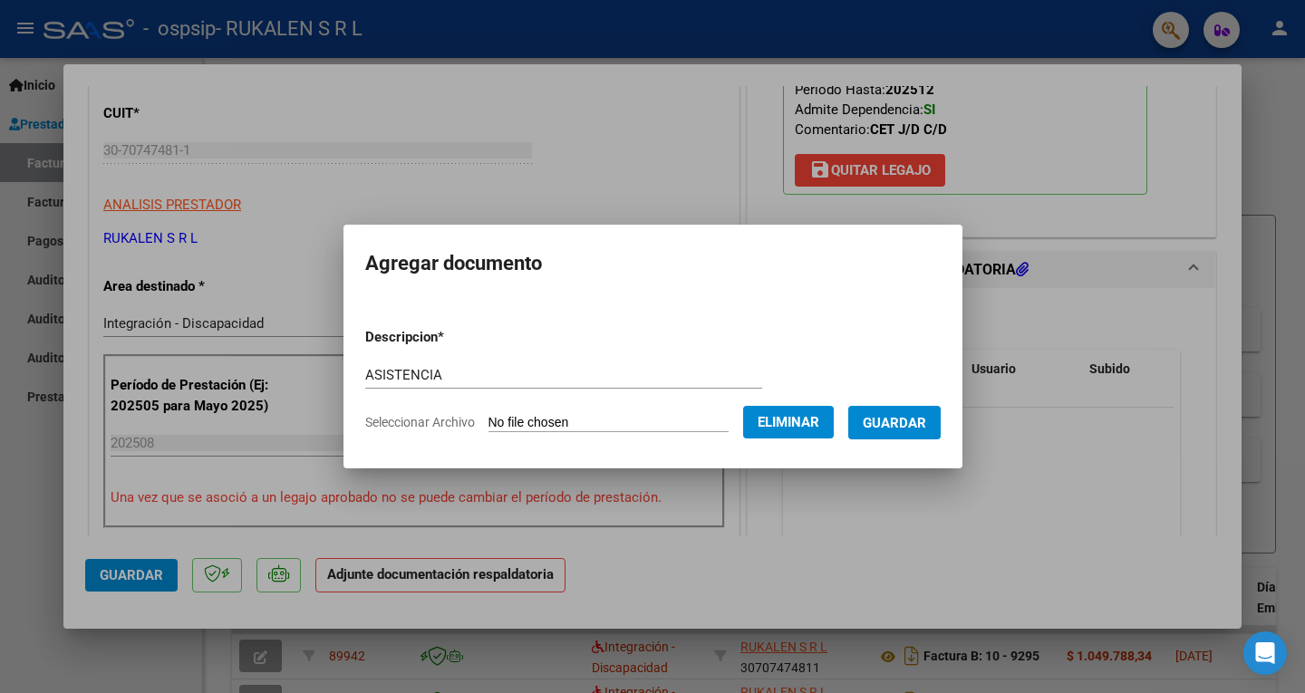
click at [913, 423] on span "Guardar" at bounding box center [894, 423] width 63 height 16
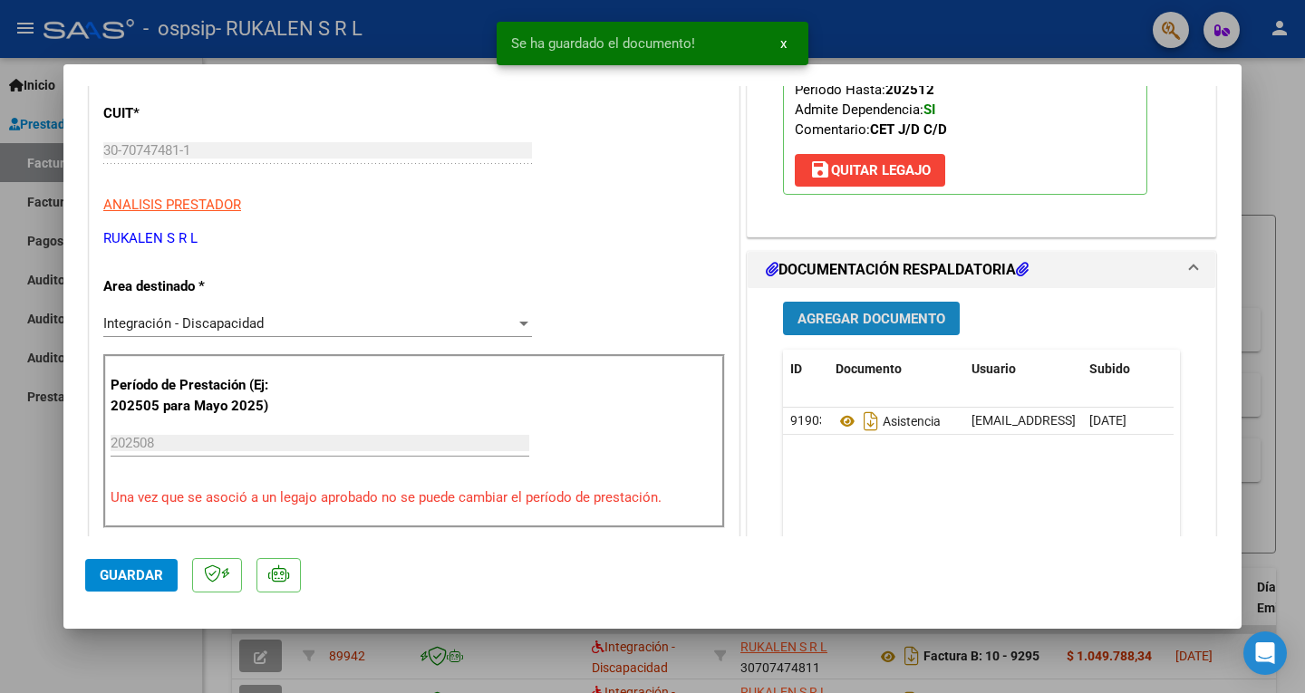
click at [854, 314] on span "Agregar Documento" at bounding box center [871, 319] width 148 height 16
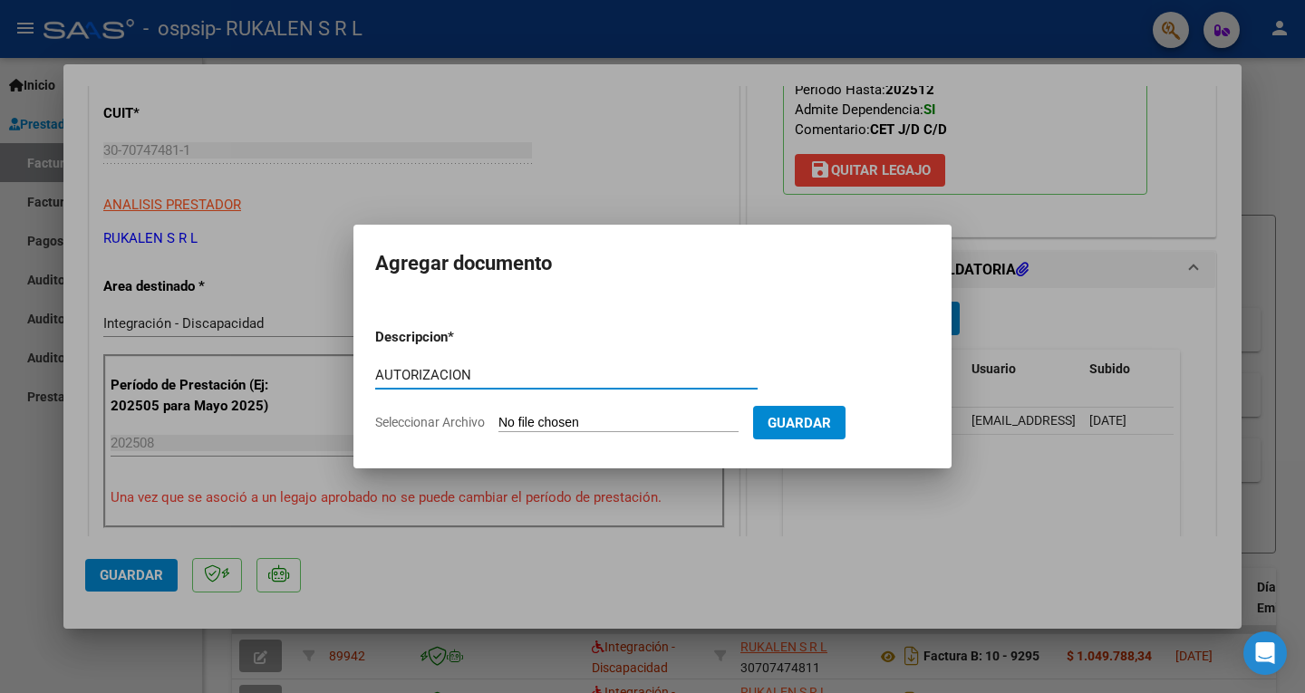
type input "AUTORIZACION"
click at [589, 417] on input "Seleccionar Archivo" at bounding box center [618, 423] width 240 height 17
type input "C:\fakepath\AUTORIZACION 2025 [PERSON_NAME] RESOLUCION 360 22_firmado.pdf"
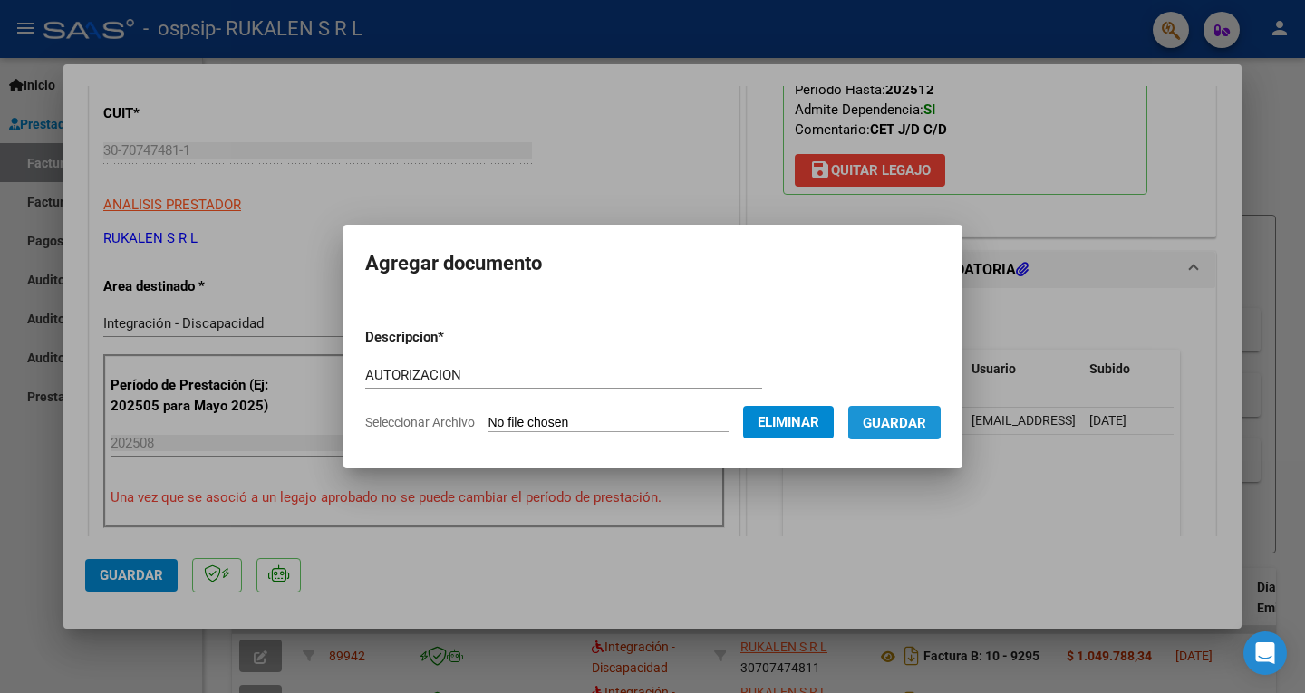
click at [925, 430] on span "Guardar" at bounding box center [894, 423] width 63 height 16
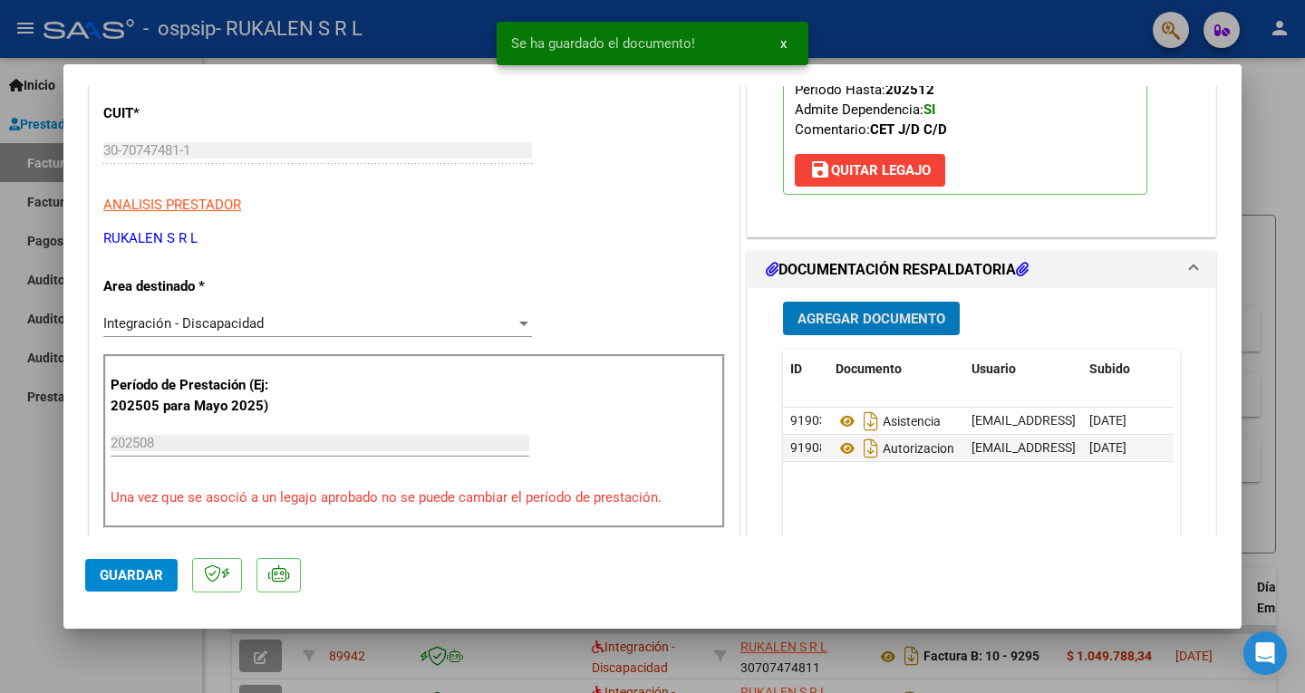
click at [876, 320] on span "Agregar Documento" at bounding box center [871, 319] width 148 height 16
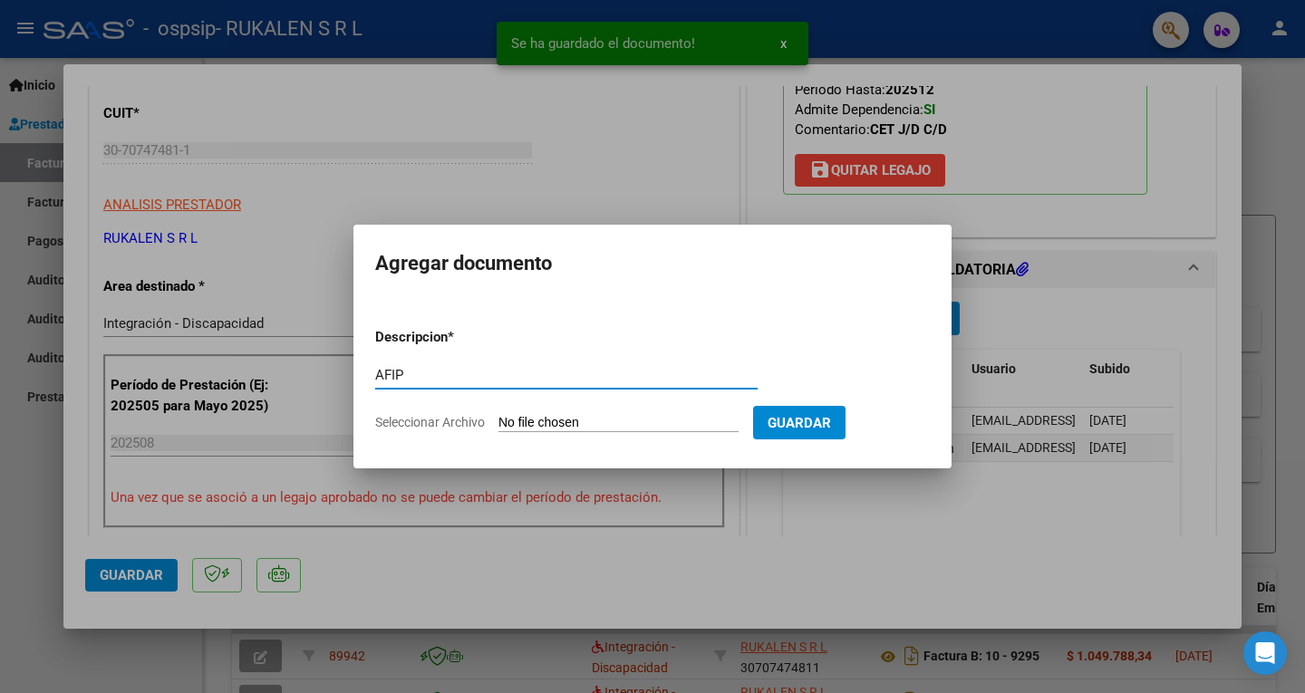
type input "AFIP"
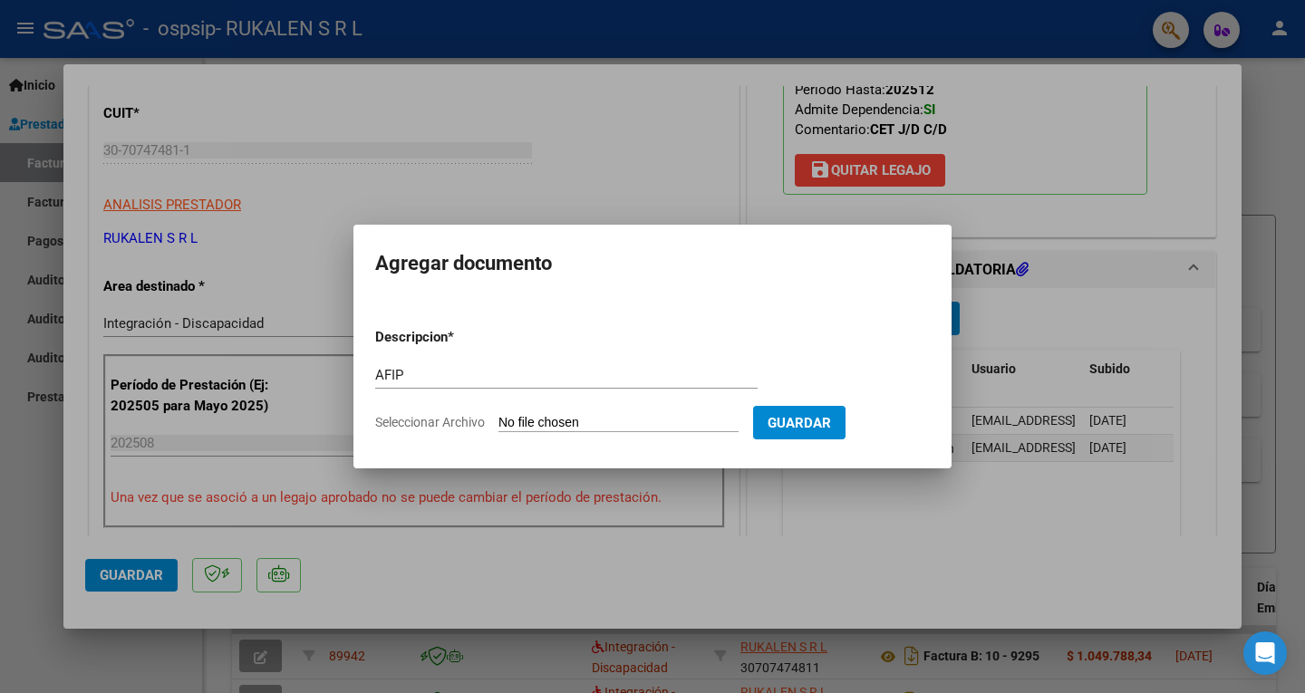
click at [527, 410] on form "Descripcion * AFIP Escriba aquí una descripcion Seleccionar Archivo Guardar" at bounding box center [652, 380] width 555 height 132
click at [530, 419] on input "Seleccionar Archivo" at bounding box center [618, 423] width 240 height 17
type input "C:\fakepath\AFIP AGOSTO.pdf"
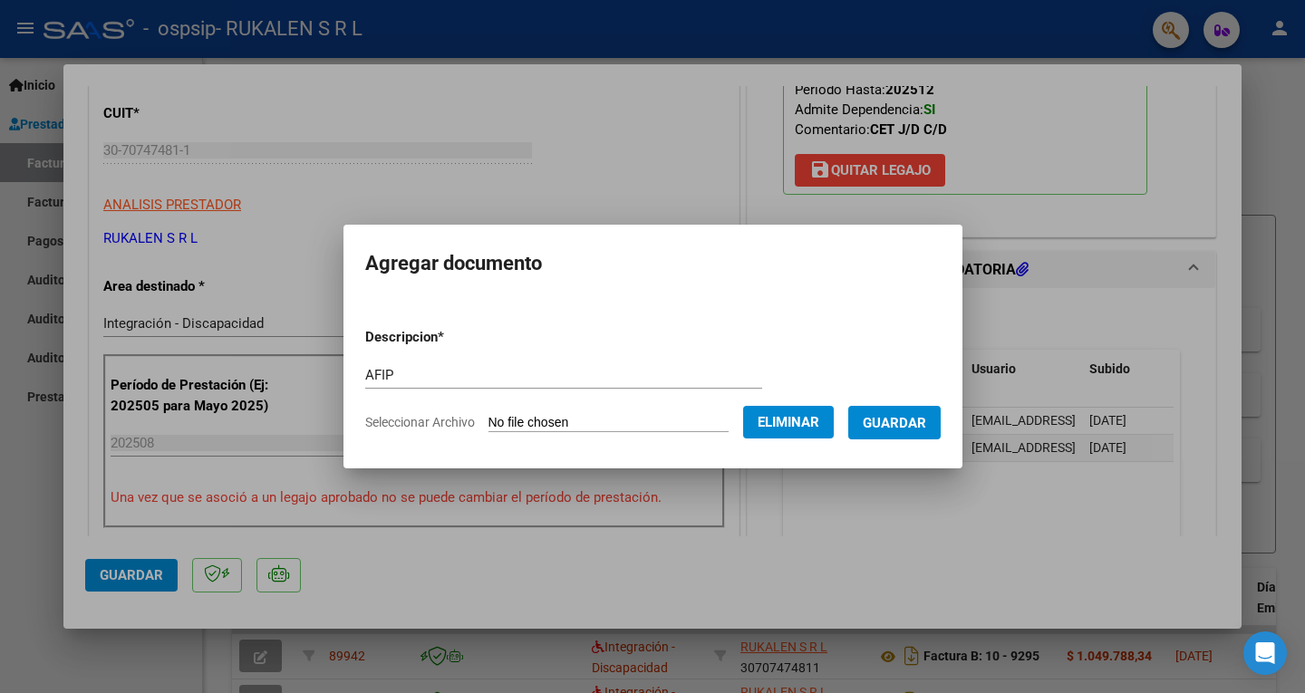
click at [924, 429] on span "Guardar" at bounding box center [894, 423] width 63 height 16
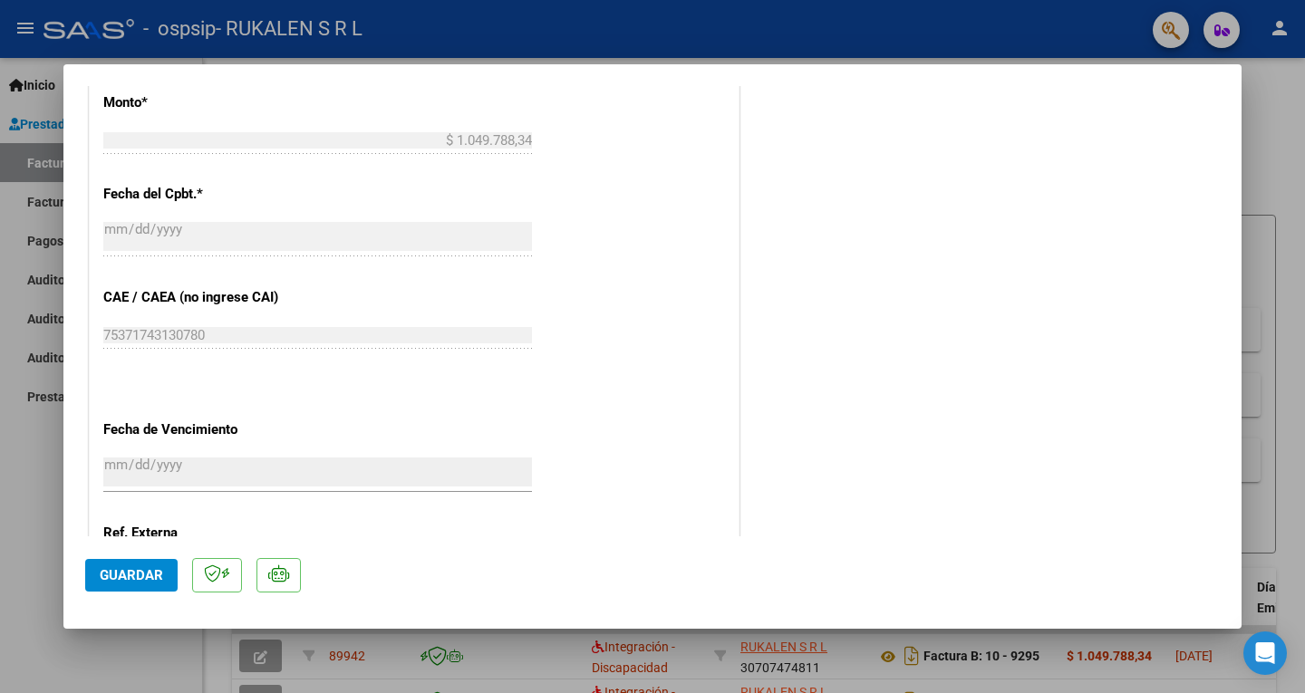
scroll to position [1172, 0]
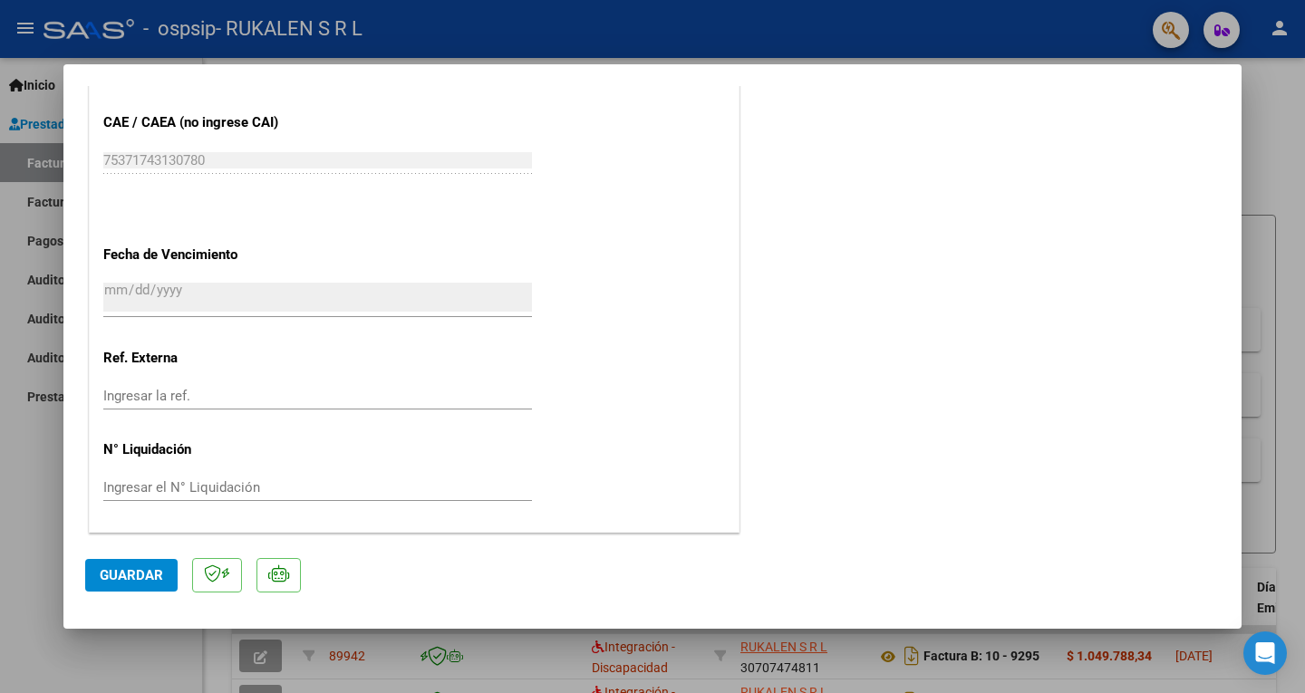
click at [157, 563] on button "Guardar" at bounding box center [131, 575] width 92 height 33
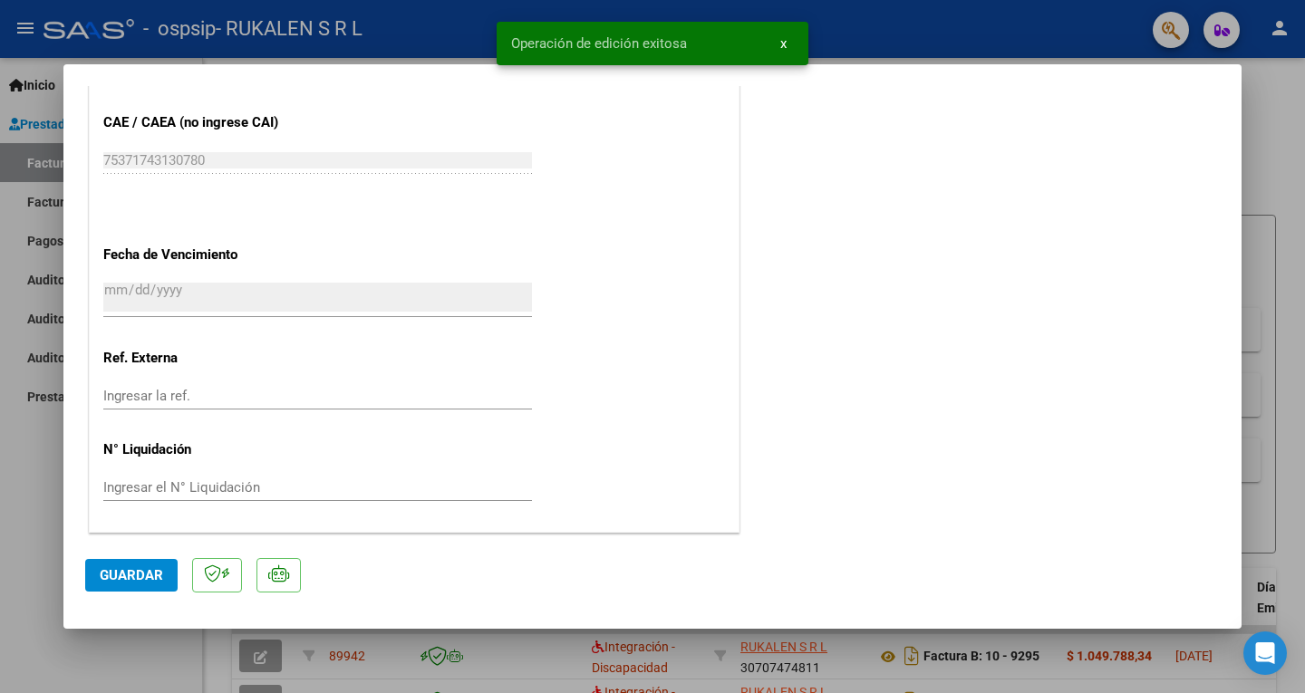
click at [1277, 186] on div at bounding box center [652, 346] width 1305 height 693
type input "$ 0,00"
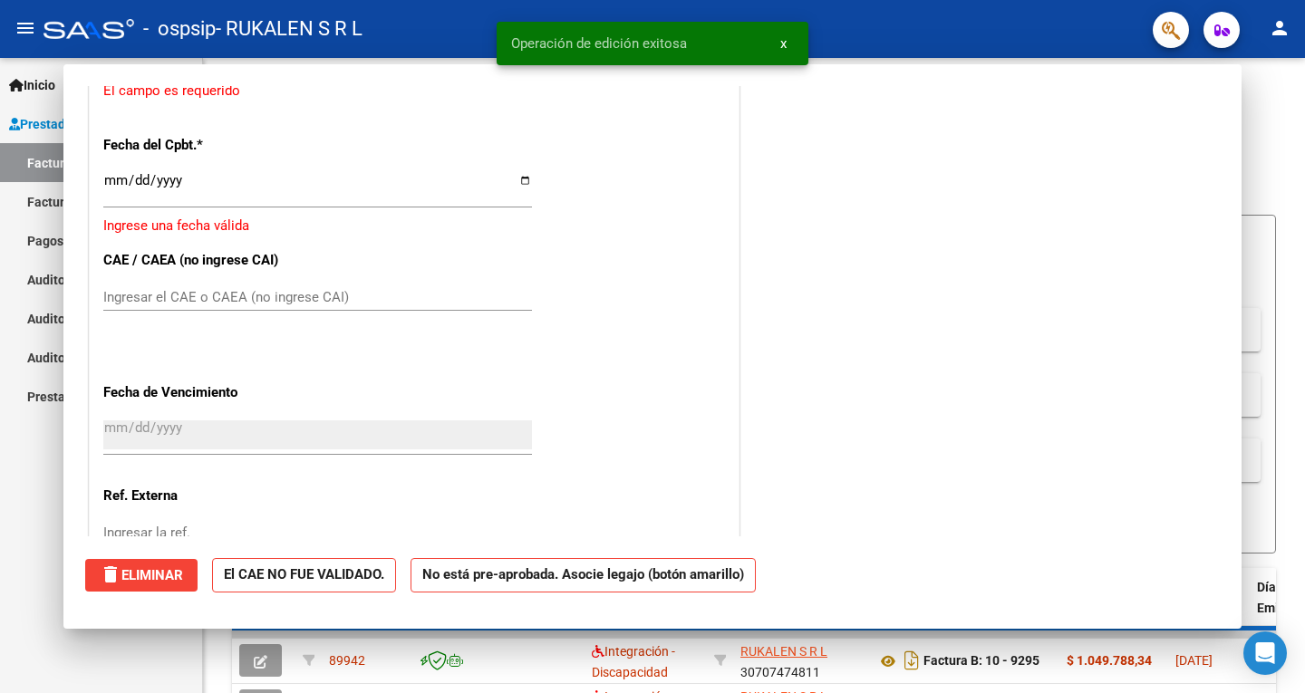
scroll to position [1298, 0]
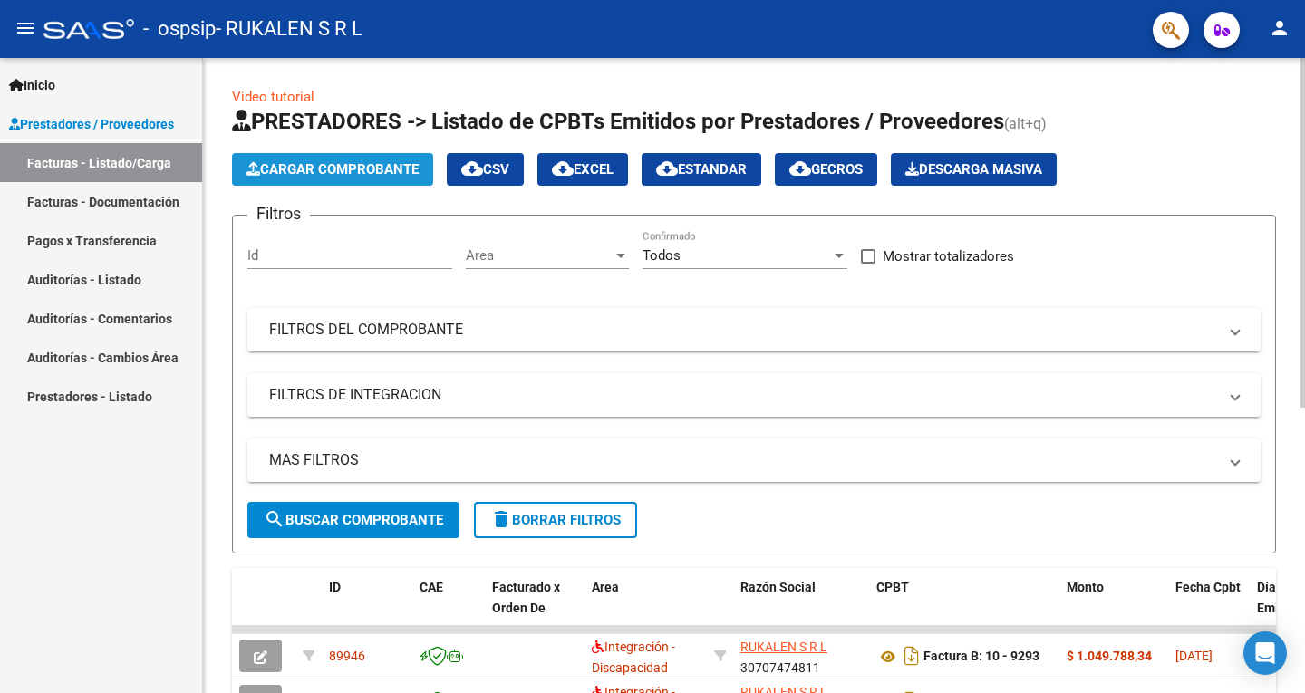
click at [383, 169] on span "Cargar Comprobante" at bounding box center [332, 169] width 172 height 16
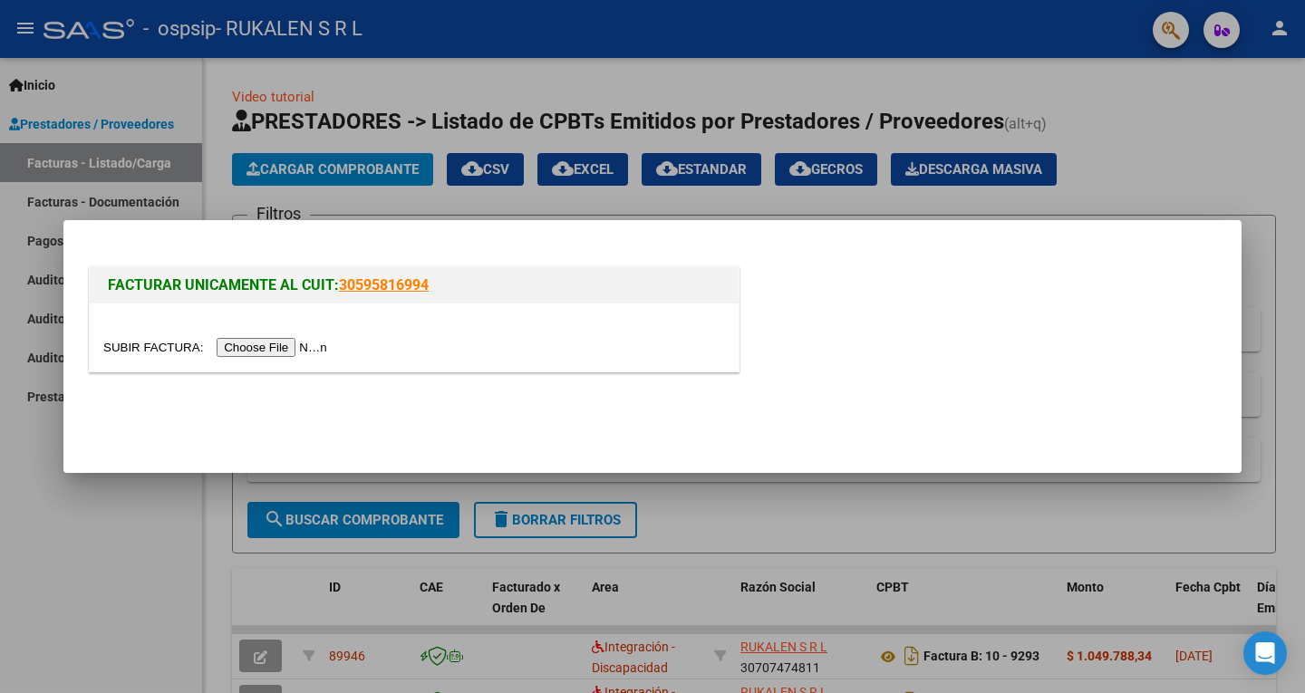
click at [295, 344] on input "file" at bounding box center [217, 347] width 229 height 19
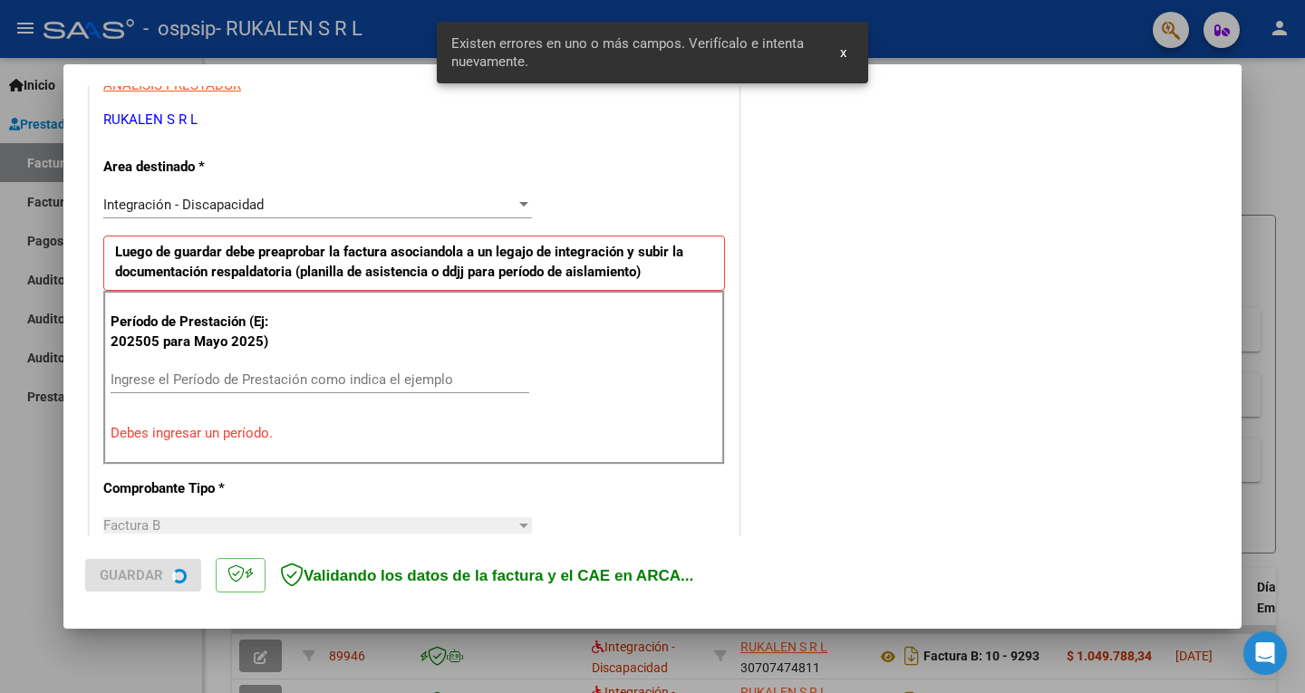
scroll to position [372, 0]
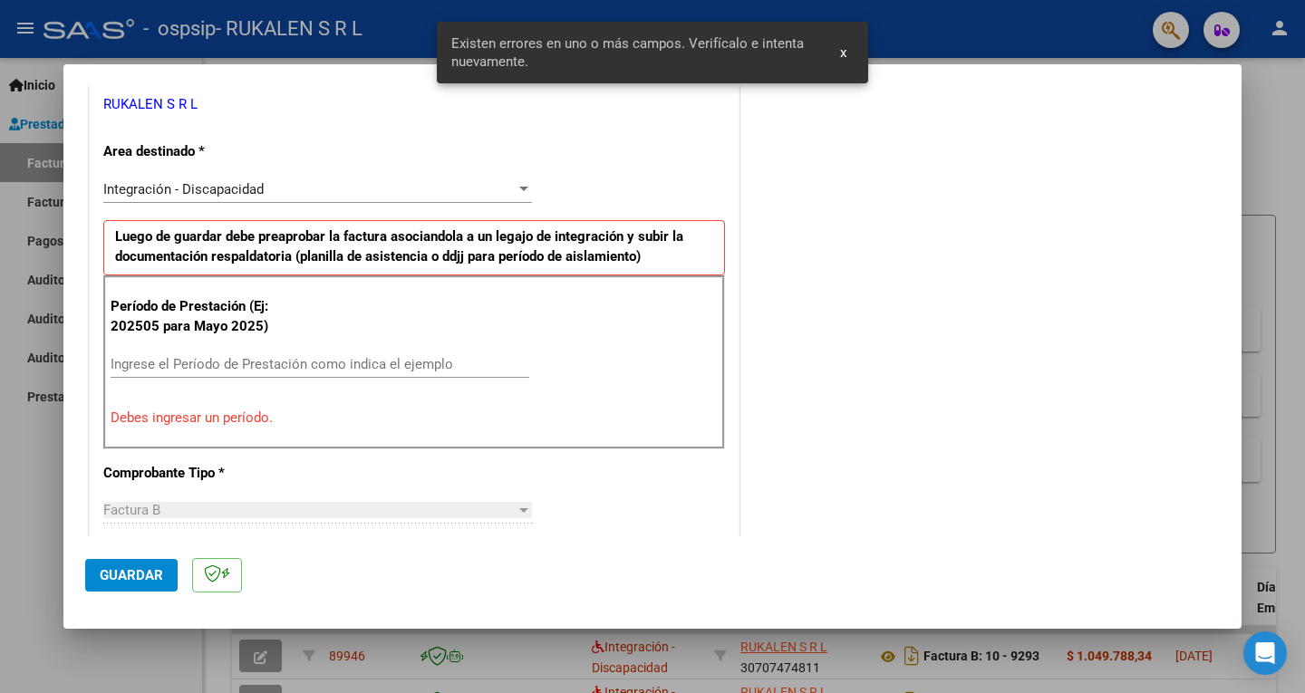
click at [247, 359] on input "Ingrese el Período de Prestación como indica el ejemplo" at bounding box center [320, 364] width 419 height 16
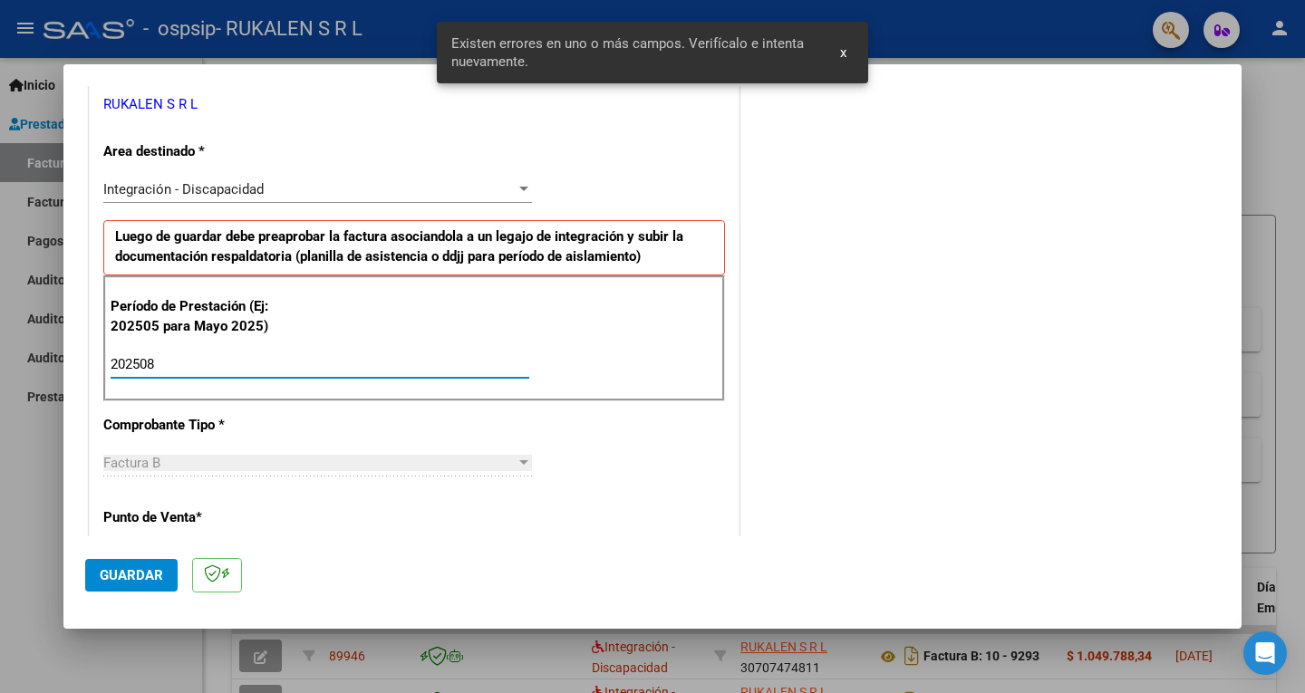
type input "202508"
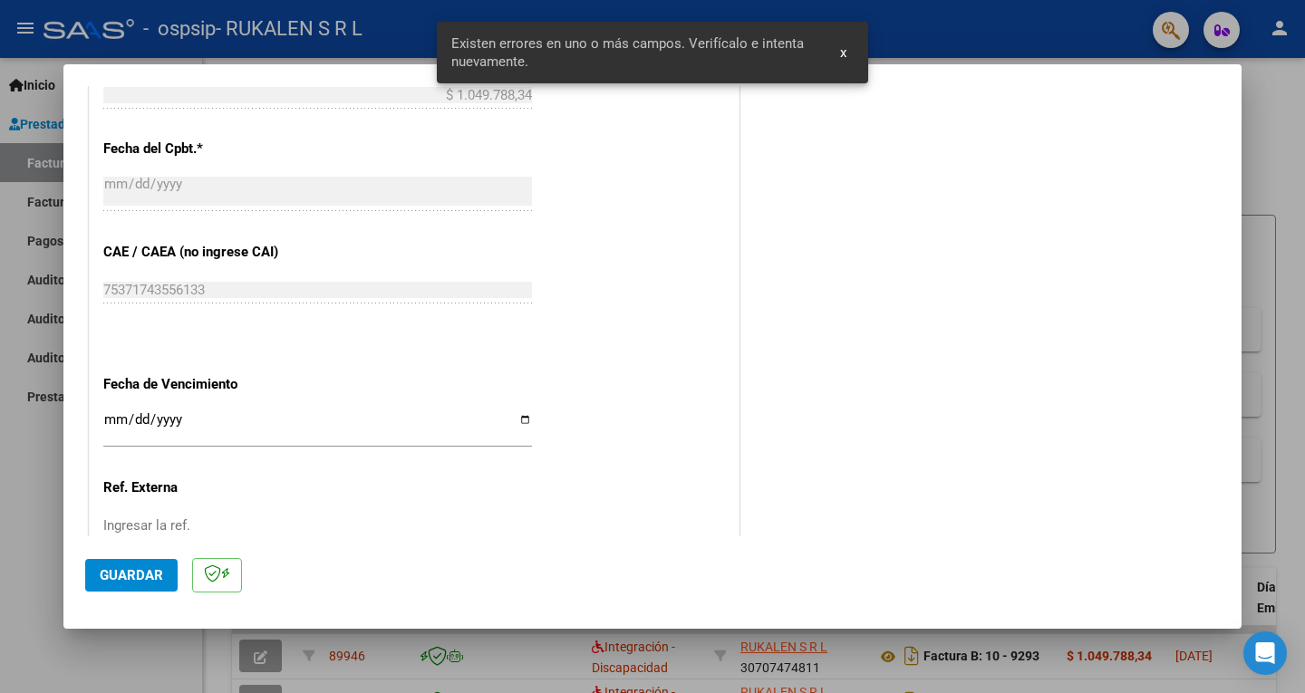
scroll to position [1144, 0]
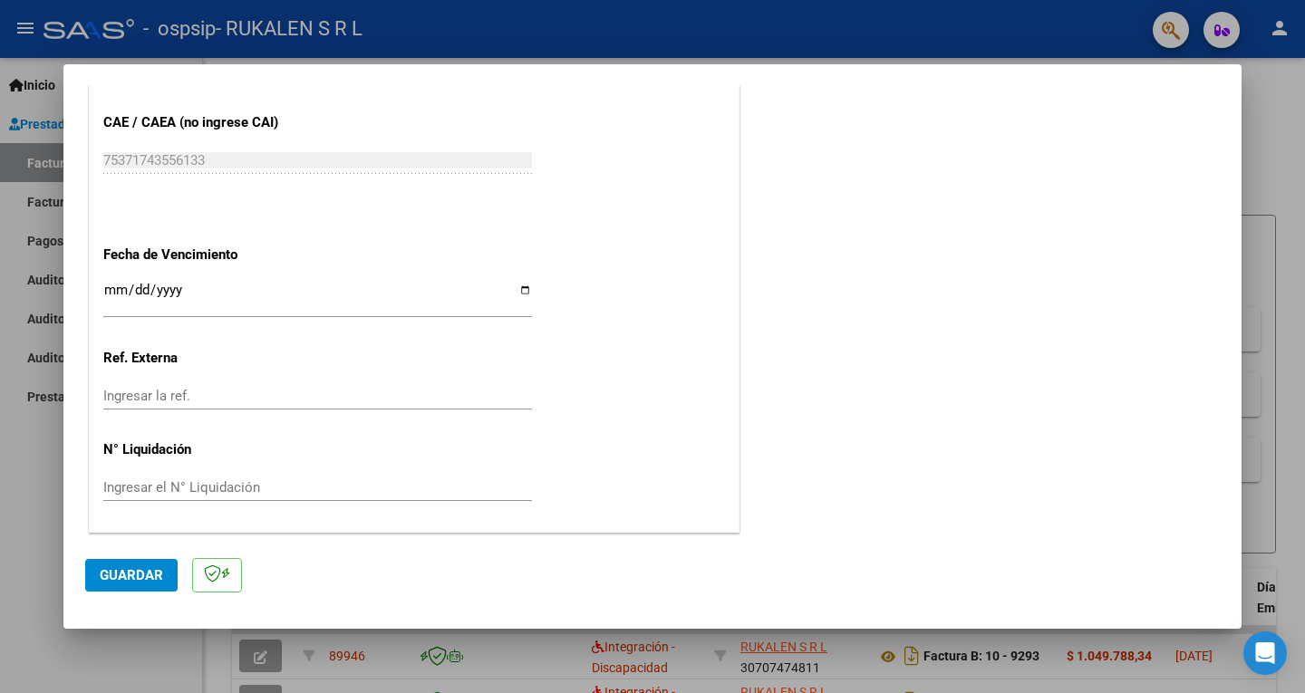
click at [106, 291] on input "Ingresar la fecha" at bounding box center [317, 297] width 429 height 29
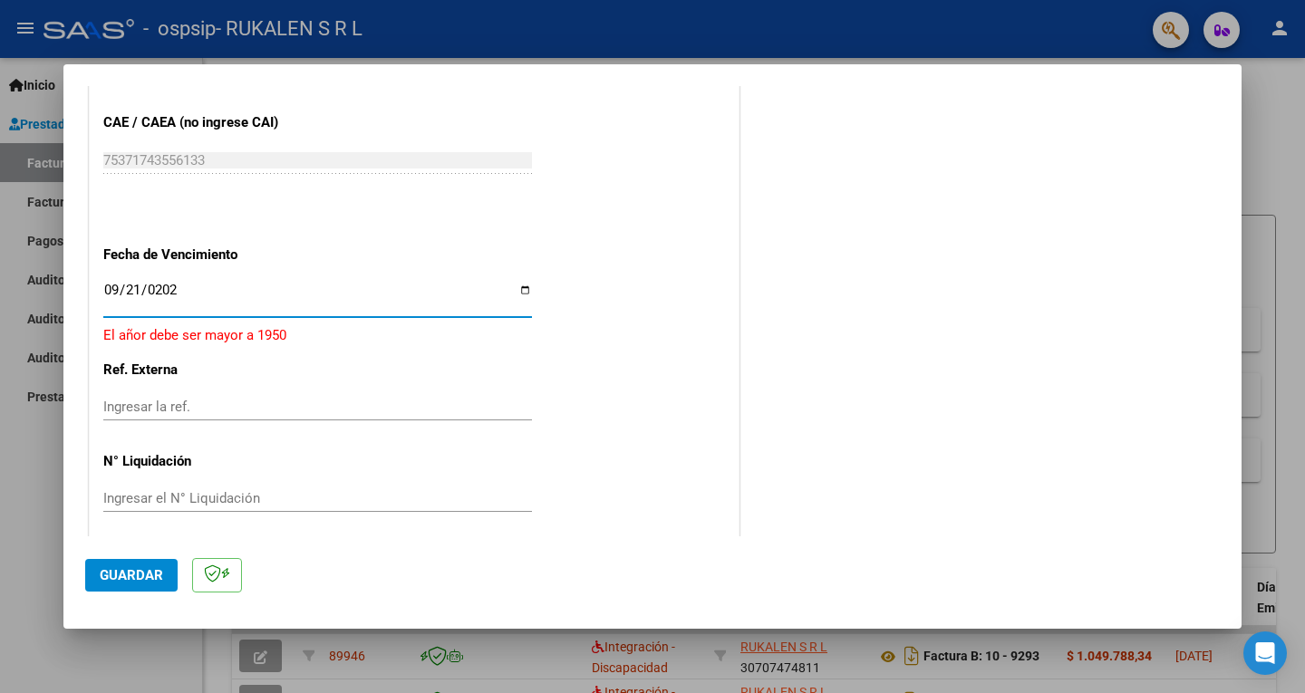
type input "[DATE]"
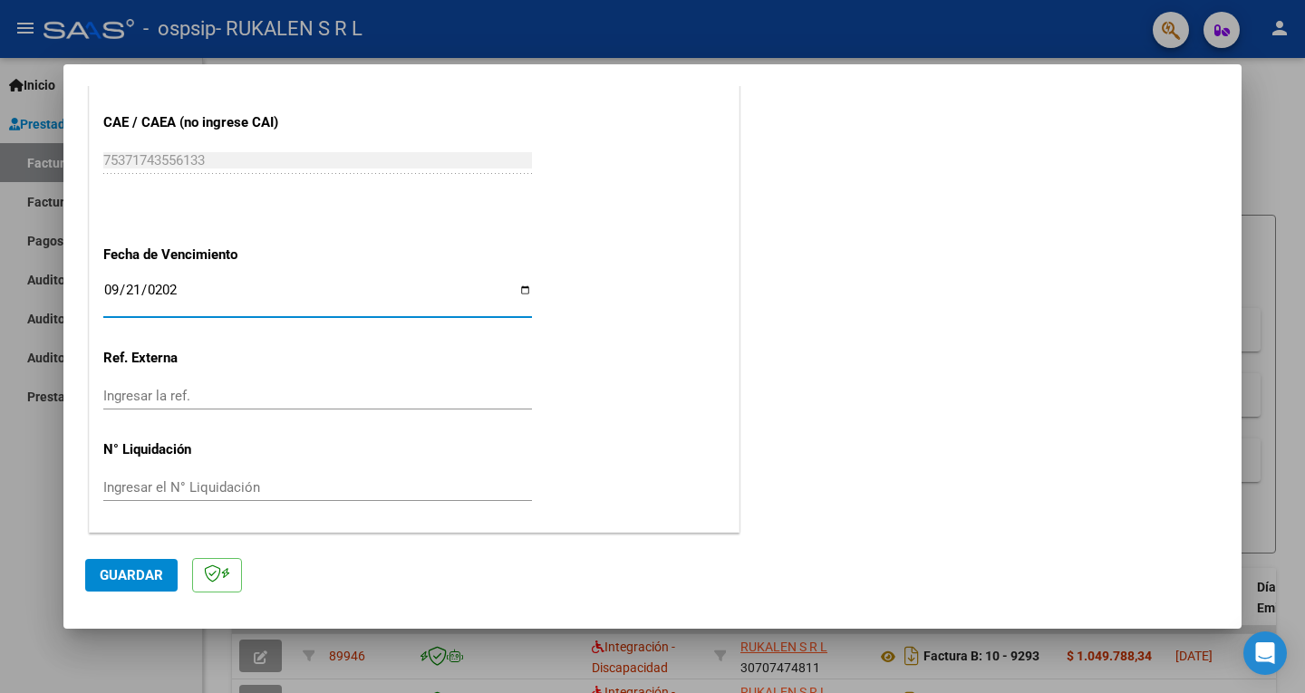
click at [132, 574] on span "Guardar" at bounding box center [131, 575] width 63 height 16
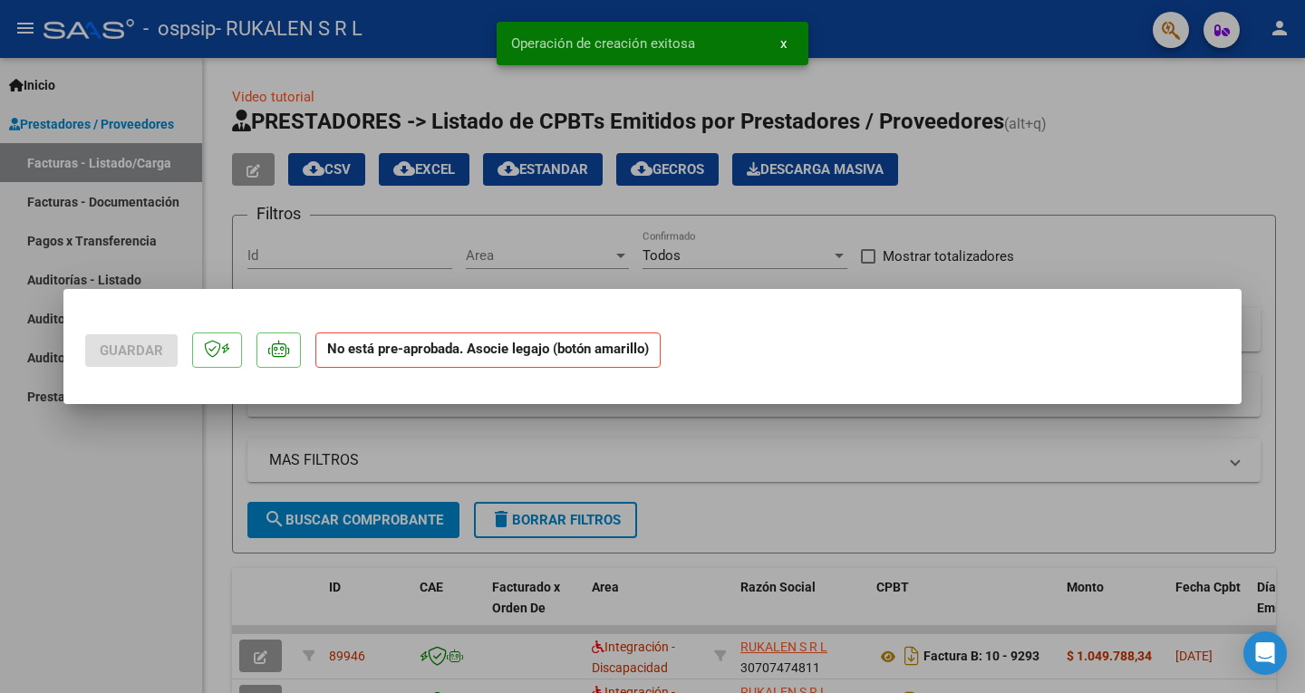
scroll to position [0, 0]
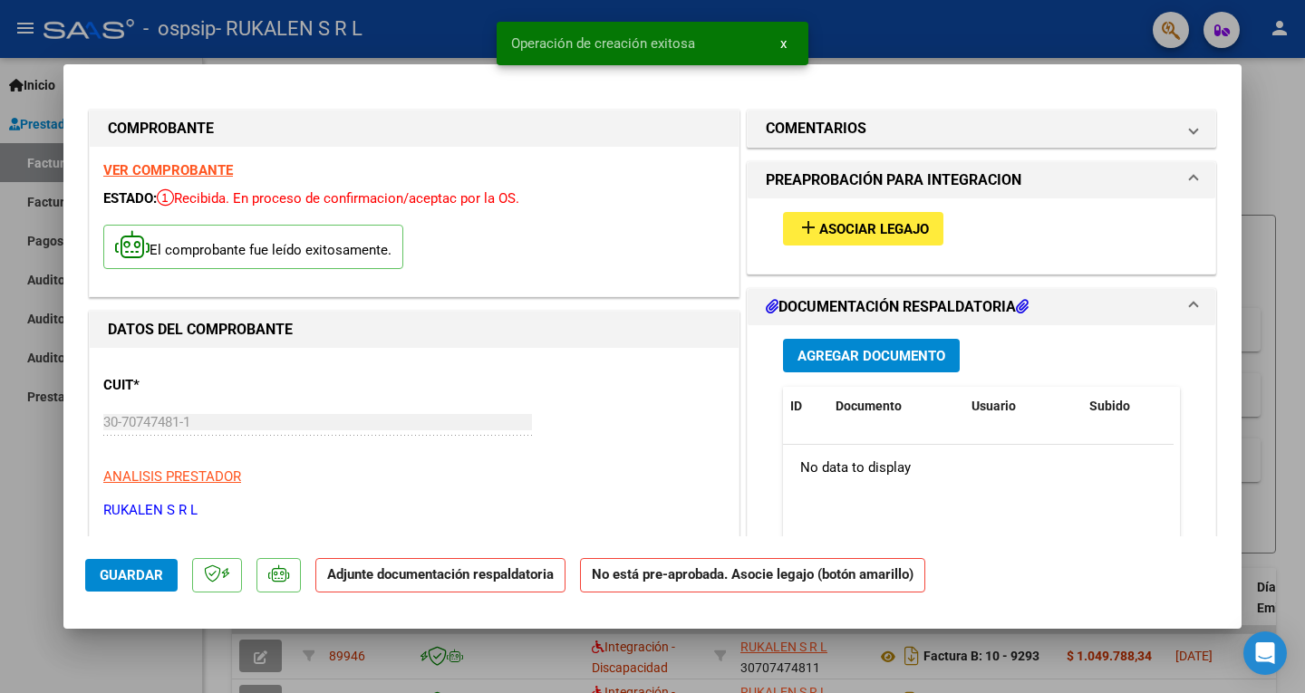
click at [860, 236] on span "Asociar Legajo" at bounding box center [874, 229] width 110 height 16
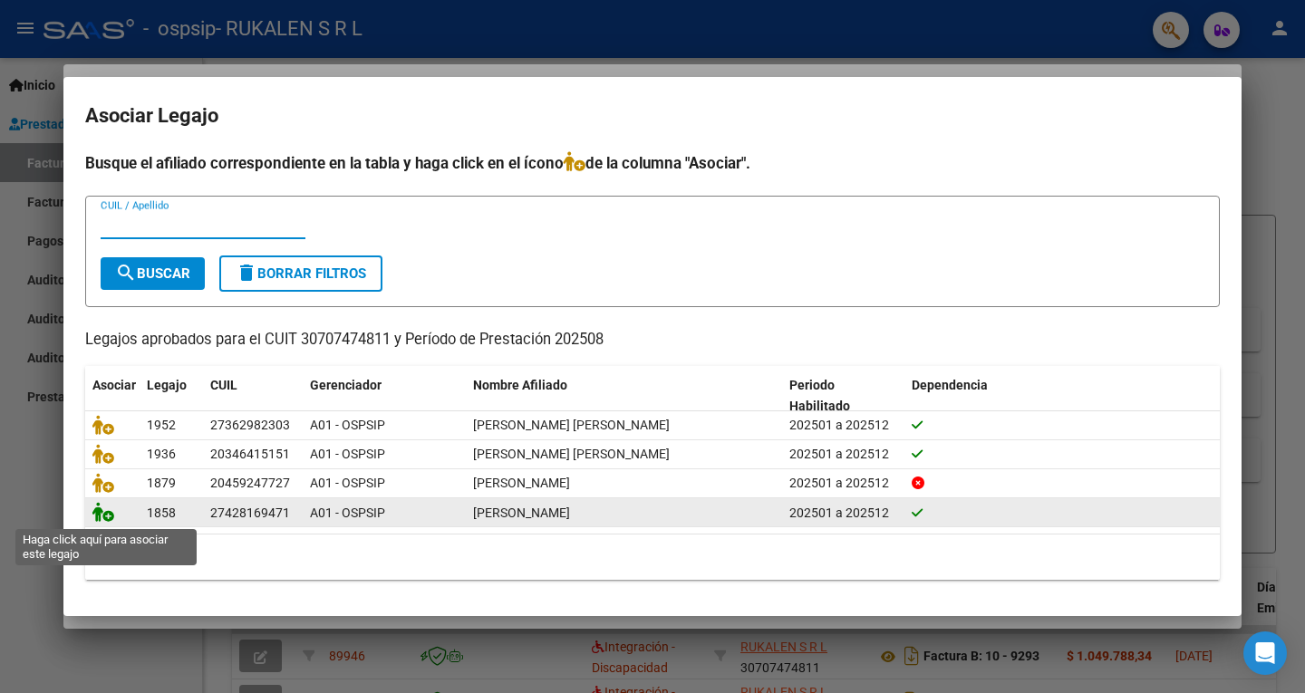
click at [99, 508] on icon at bounding box center [103, 512] width 22 height 20
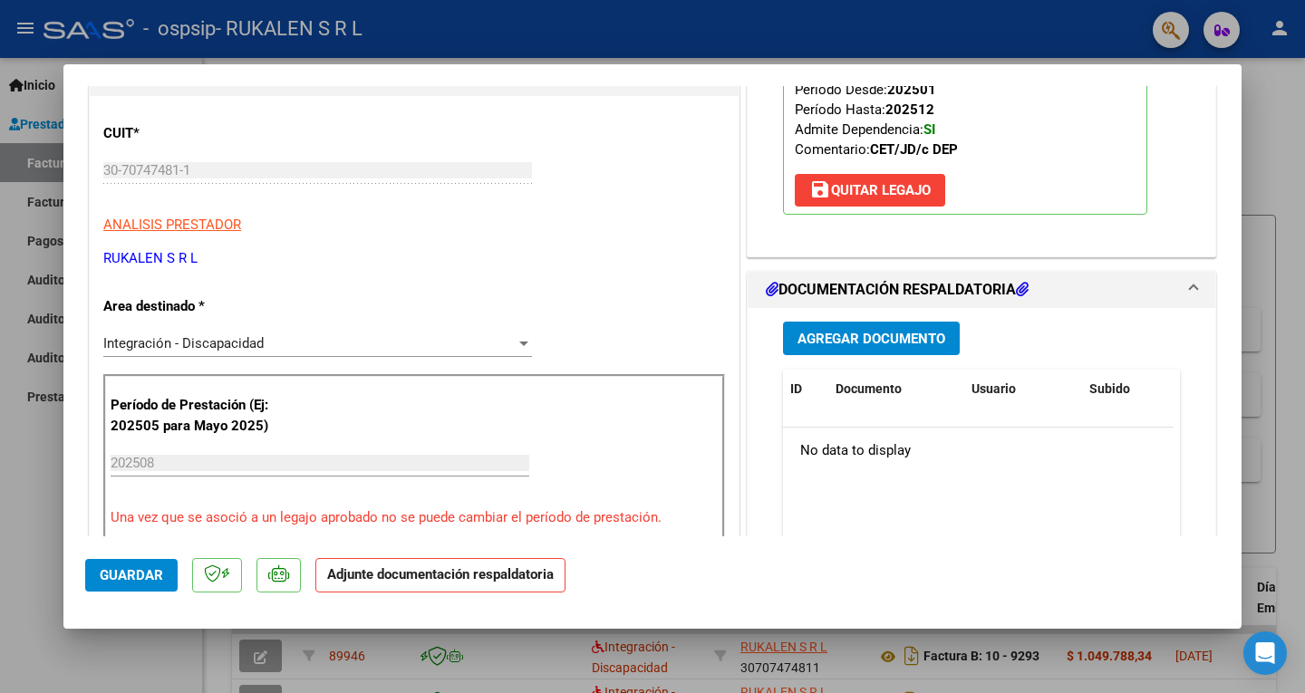
scroll to position [272, 0]
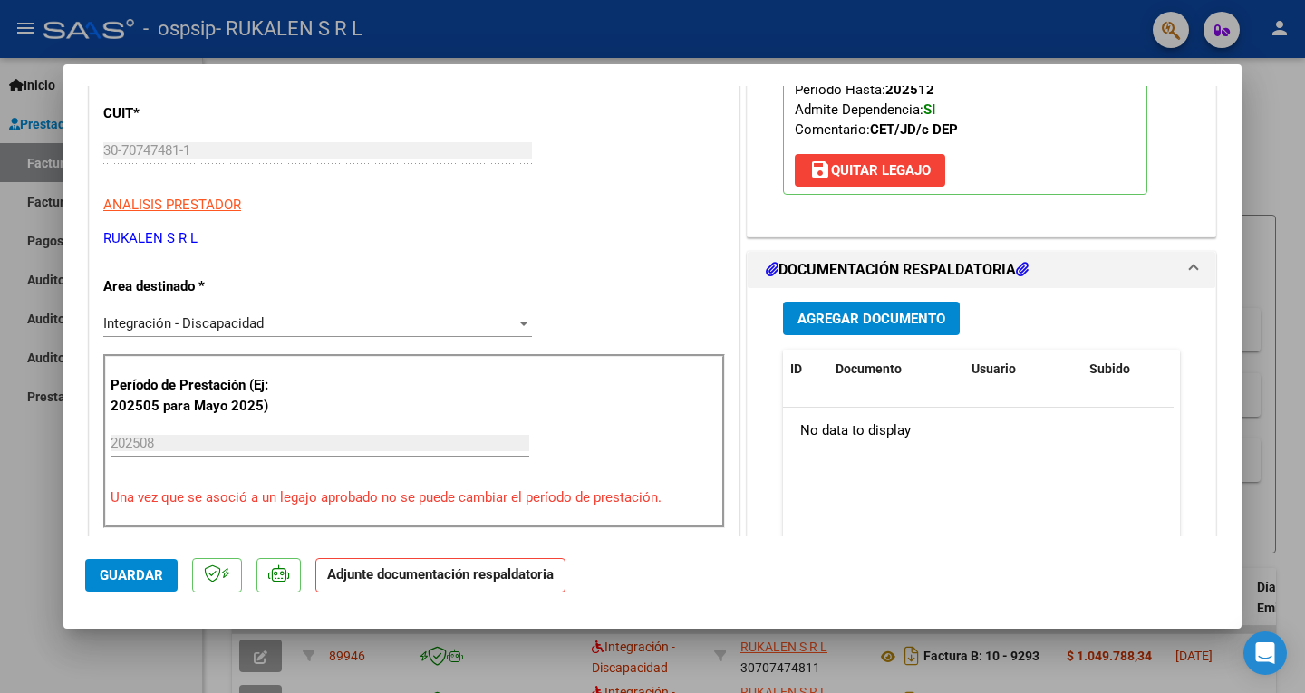
click at [869, 322] on span "Agregar Documento" at bounding box center [871, 319] width 148 height 16
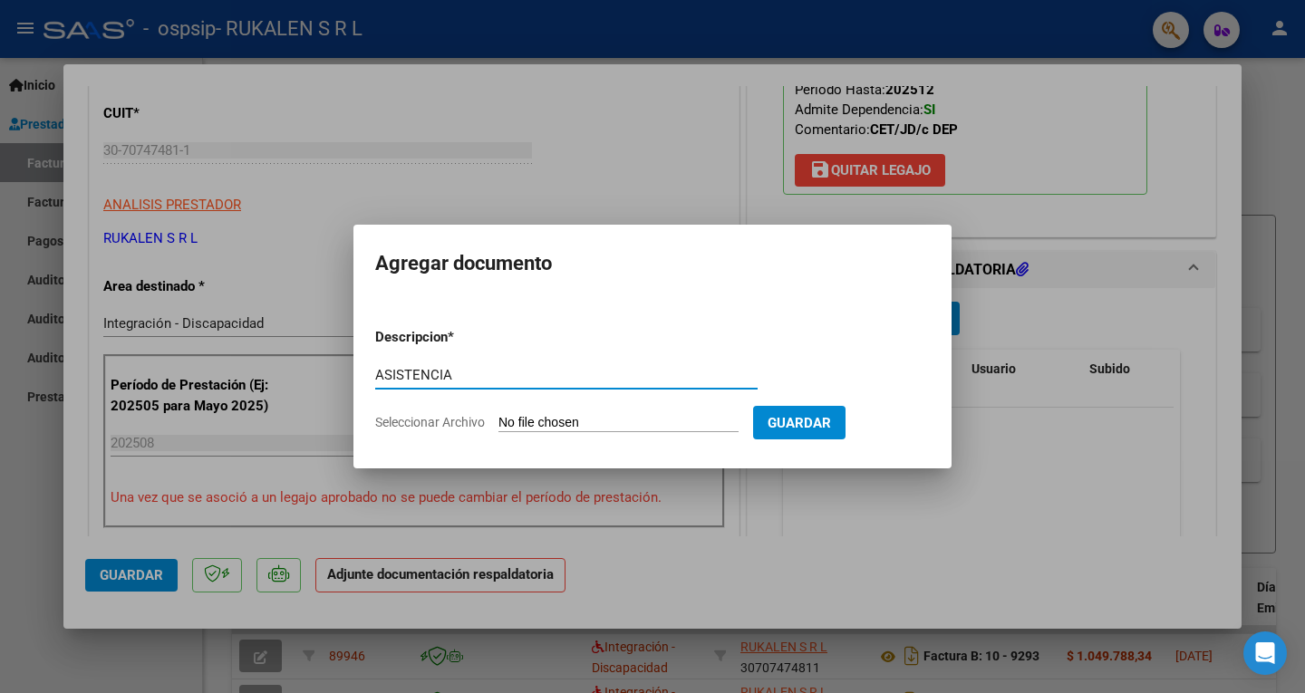
type input "ASISTENCIA"
click at [555, 410] on form "Descripcion * ASISTENCIA Escriba aquí una descripcion Seleccionar Archivo Guard…" at bounding box center [652, 380] width 555 height 132
click at [565, 417] on input "Seleccionar Archivo" at bounding box center [618, 423] width 240 height 17
type input "C:\fakepath\[PERSON_NAME] ASISTENCIA.pdf"
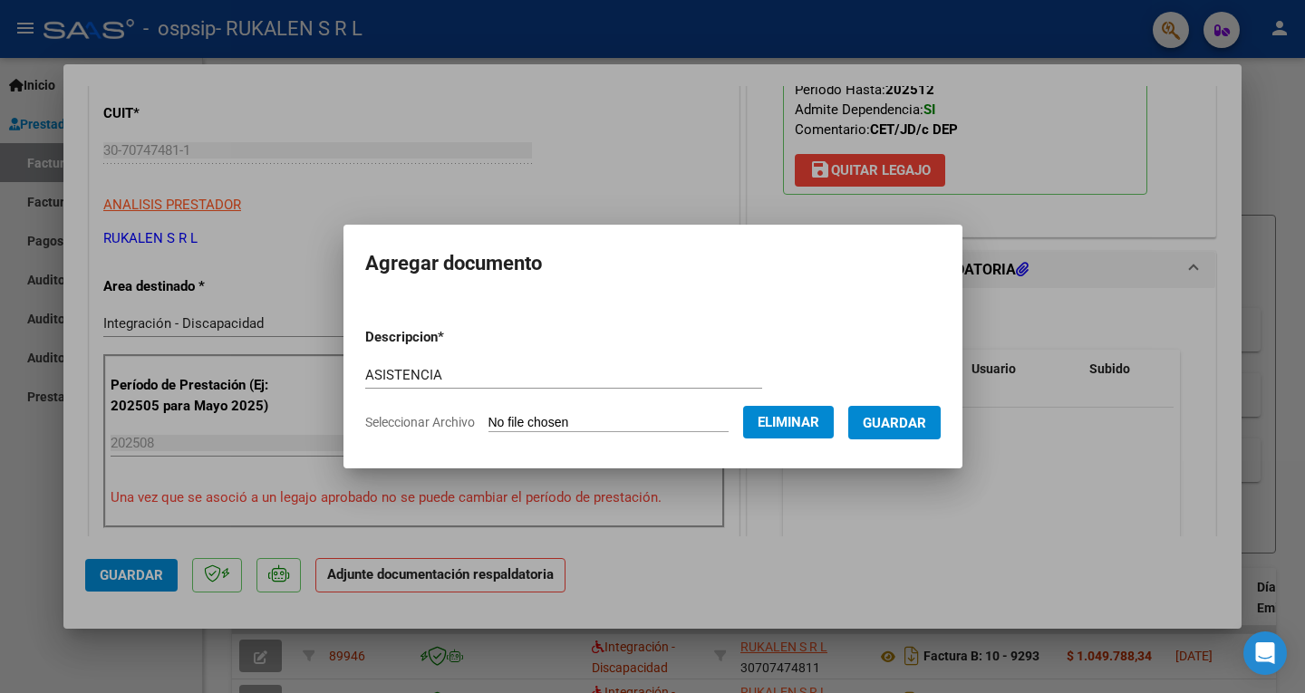
click at [916, 423] on span "Guardar" at bounding box center [894, 423] width 63 height 16
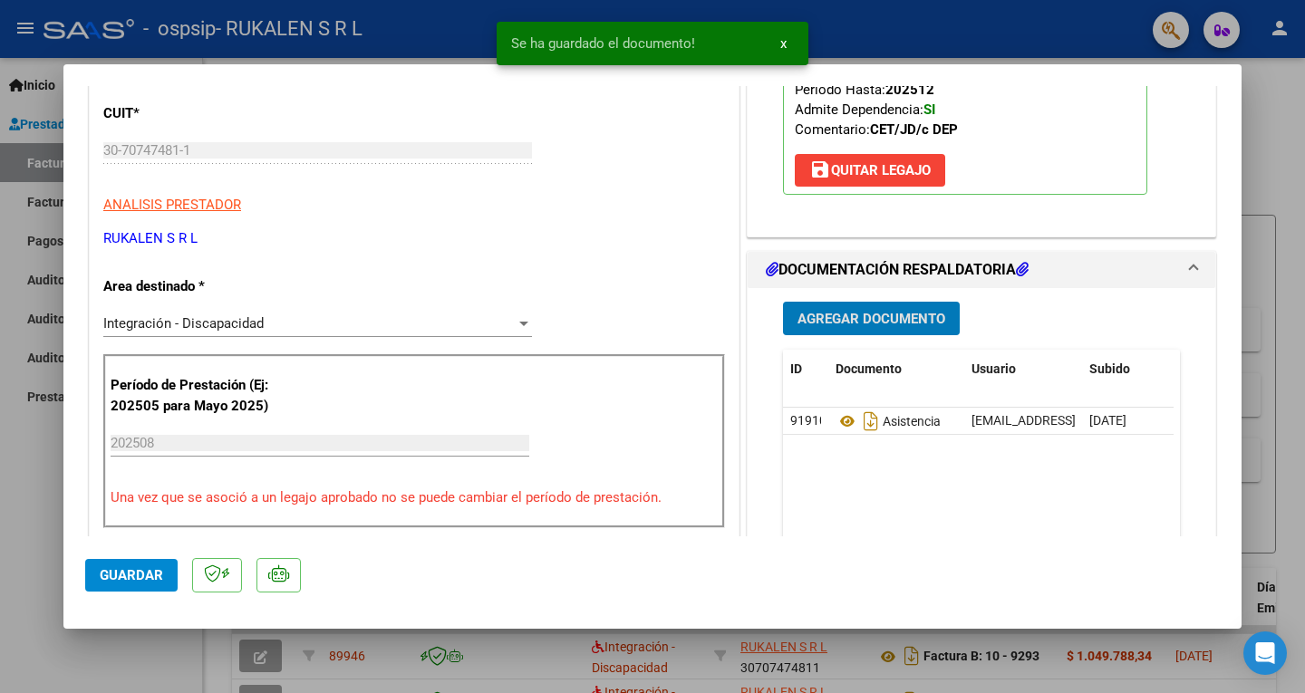
click at [874, 327] on span "Agregar Documento" at bounding box center [871, 319] width 148 height 16
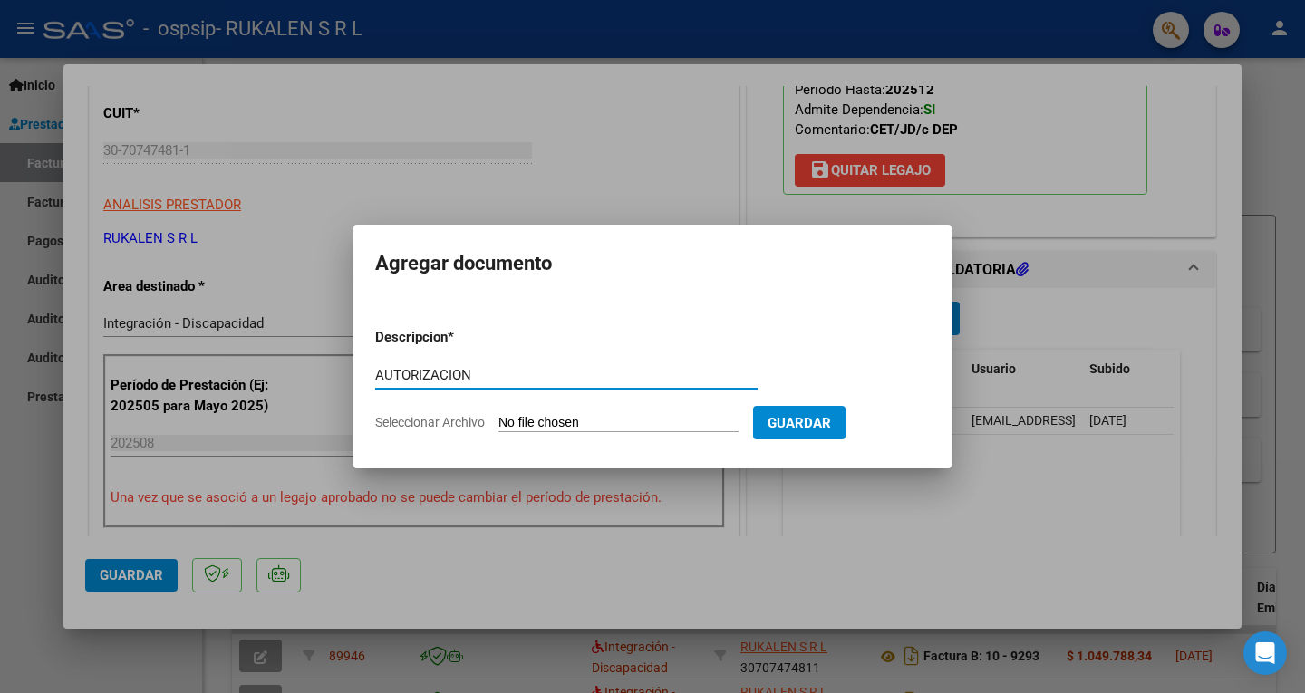
type input "AUTORIZACION"
click at [592, 419] on input "Seleccionar Archivo" at bounding box center [618, 423] width 240 height 17
type input "C:\fakepath\[PERSON_NAME] CET AUTORIZACION 2025 SEGUN RESOLUCION 360 22_firmado…"
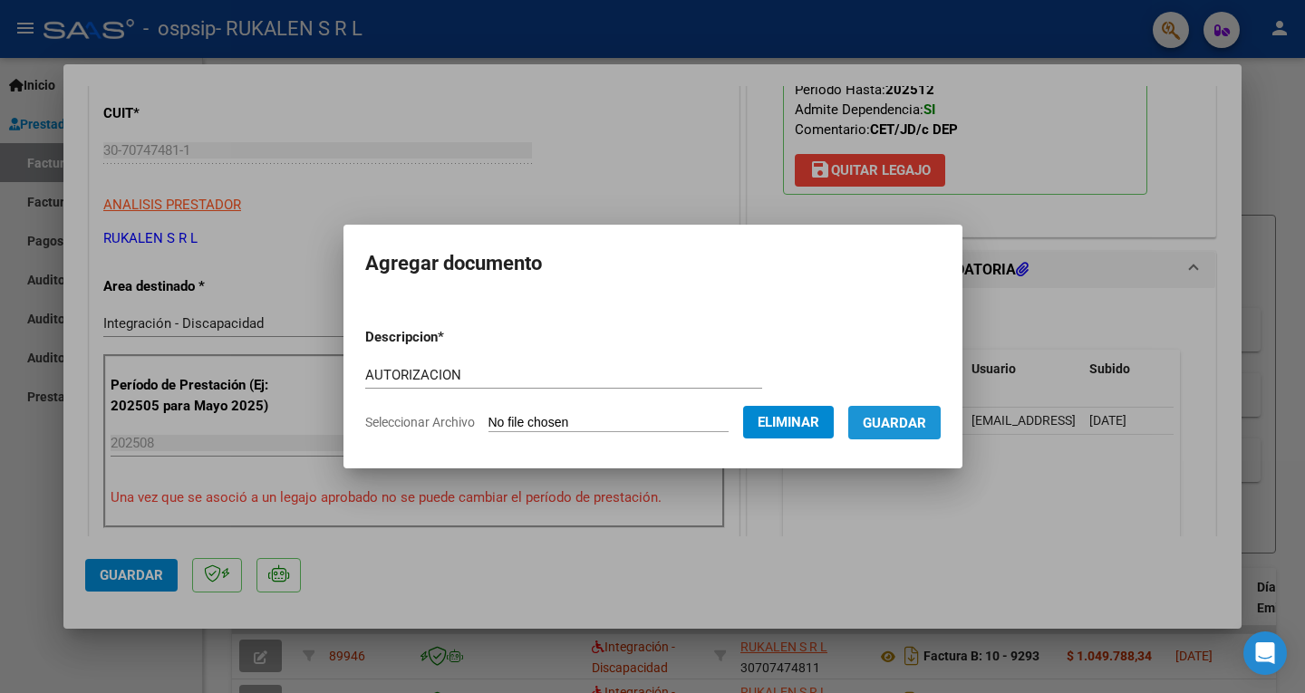
click at [916, 422] on span "Guardar" at bounding box center [894, 423] width 63 height 16
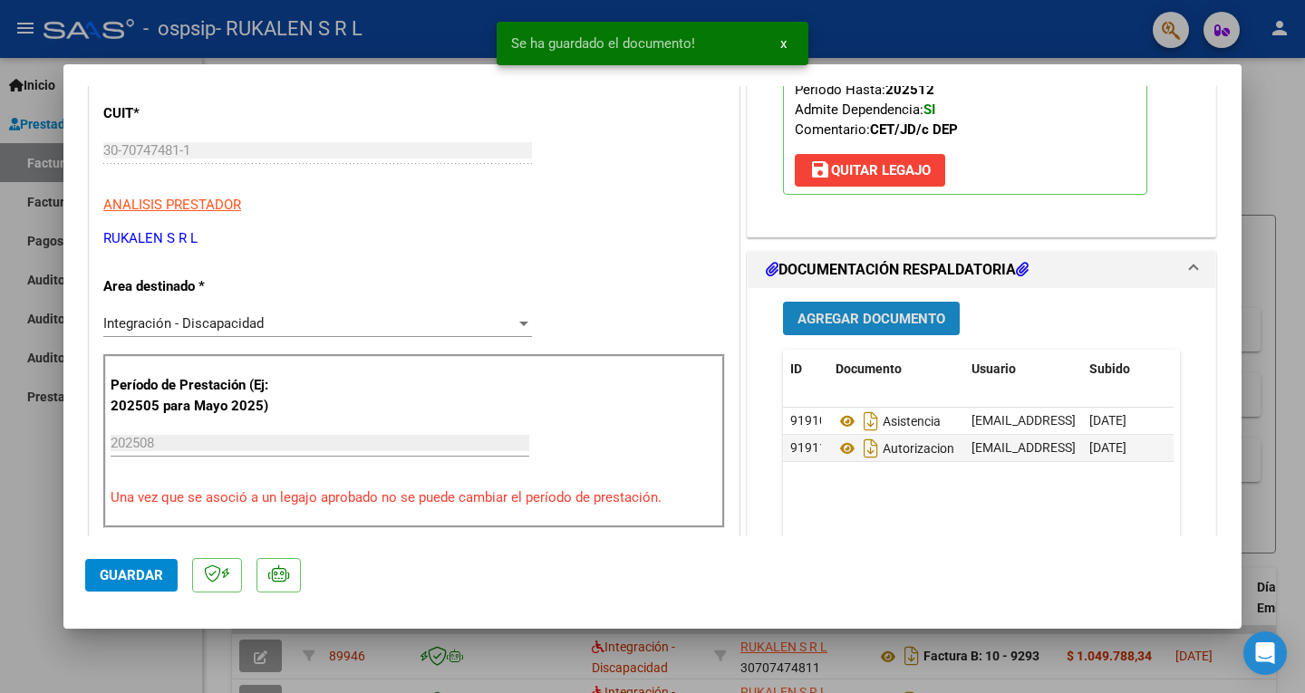
click at [874, 323] on span "Agregar Documento" at bounding box center [871, 319] width 148 height 16
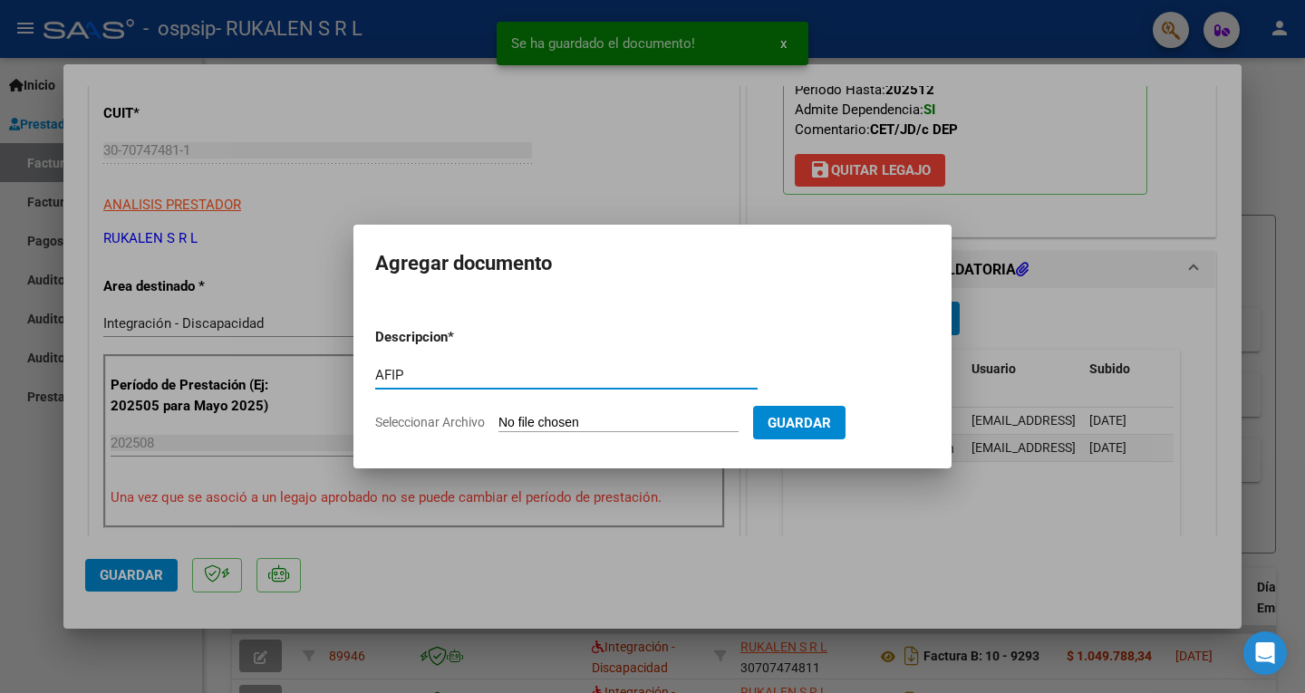
type input "AFIP"
click at [597, 422] on input "Seleccionar Archivo" at bounding box center [618, 423] width 240 height 17
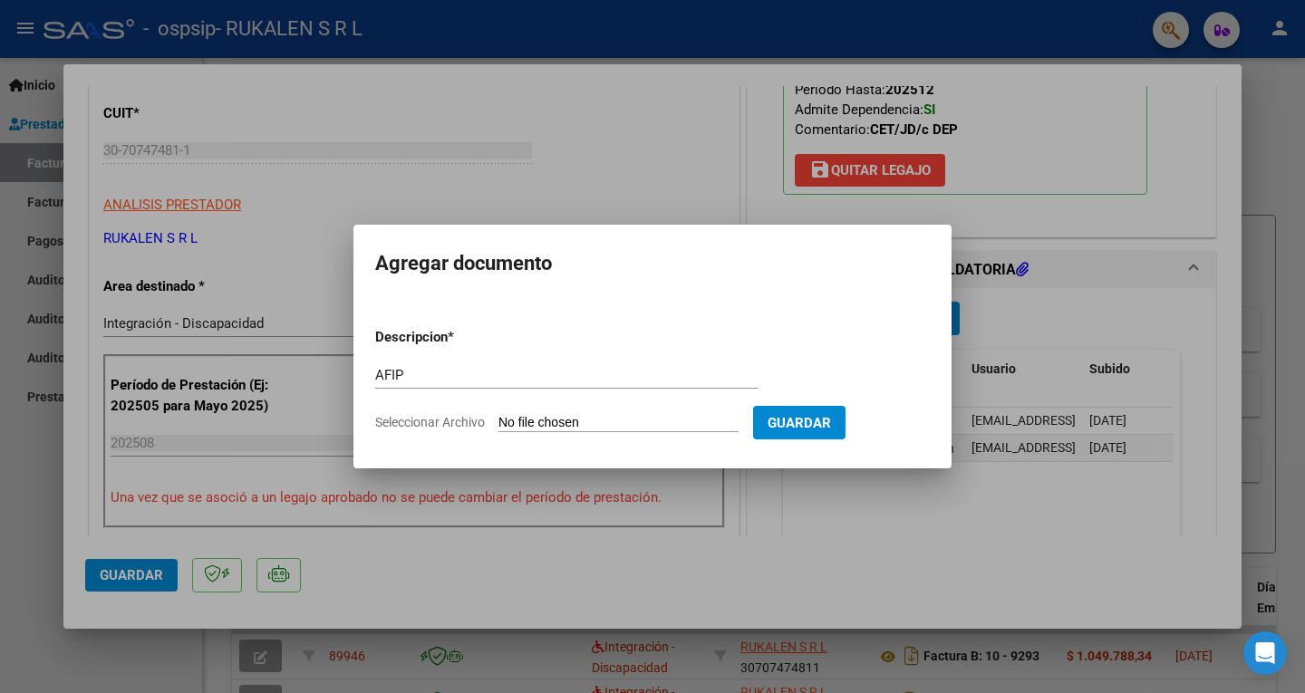
type input "C:\fakepath\AFIP AGOSTO.pdf"
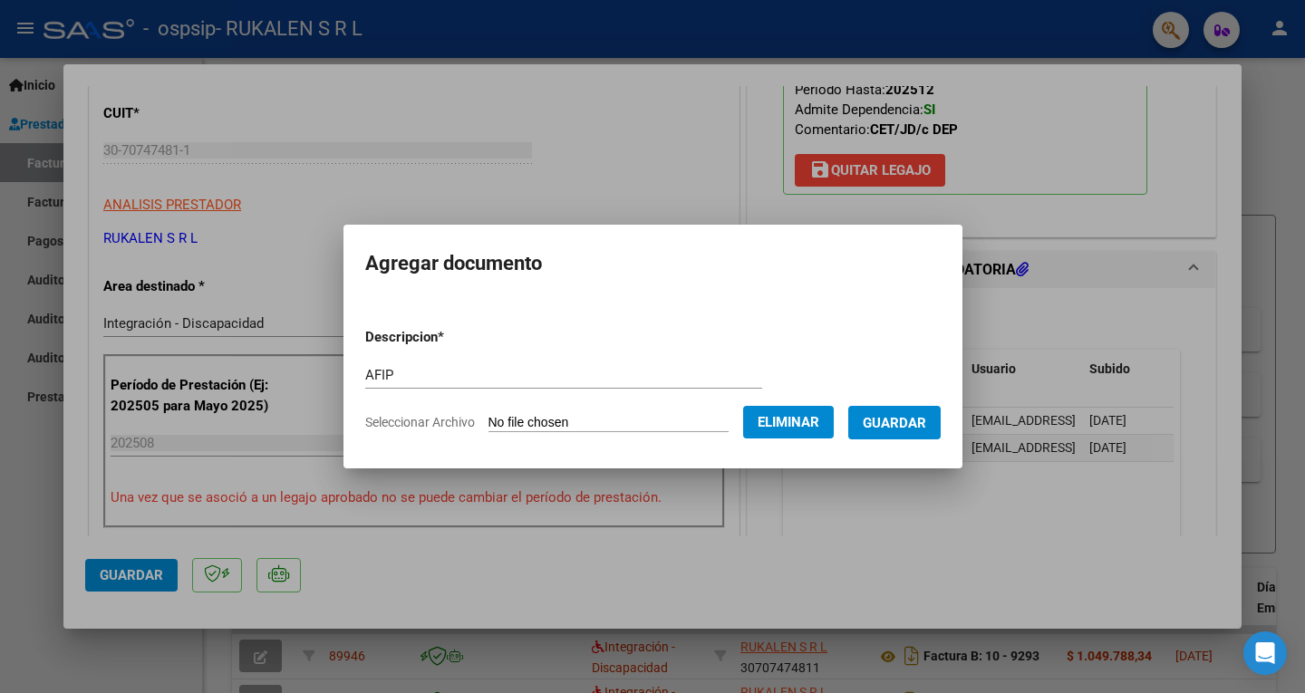
click at [926, 430] on span "Guardar" at bounding box center [894, 423] width 63 height 16
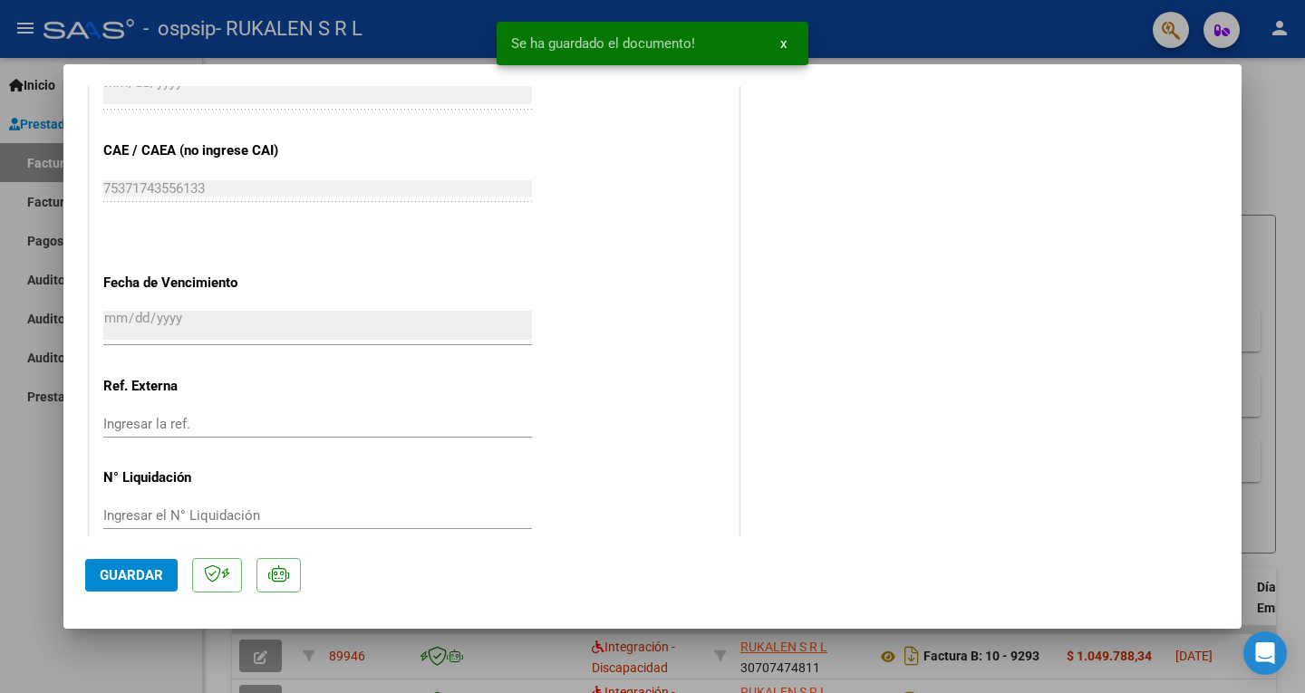
scroll to position [1172, 0]
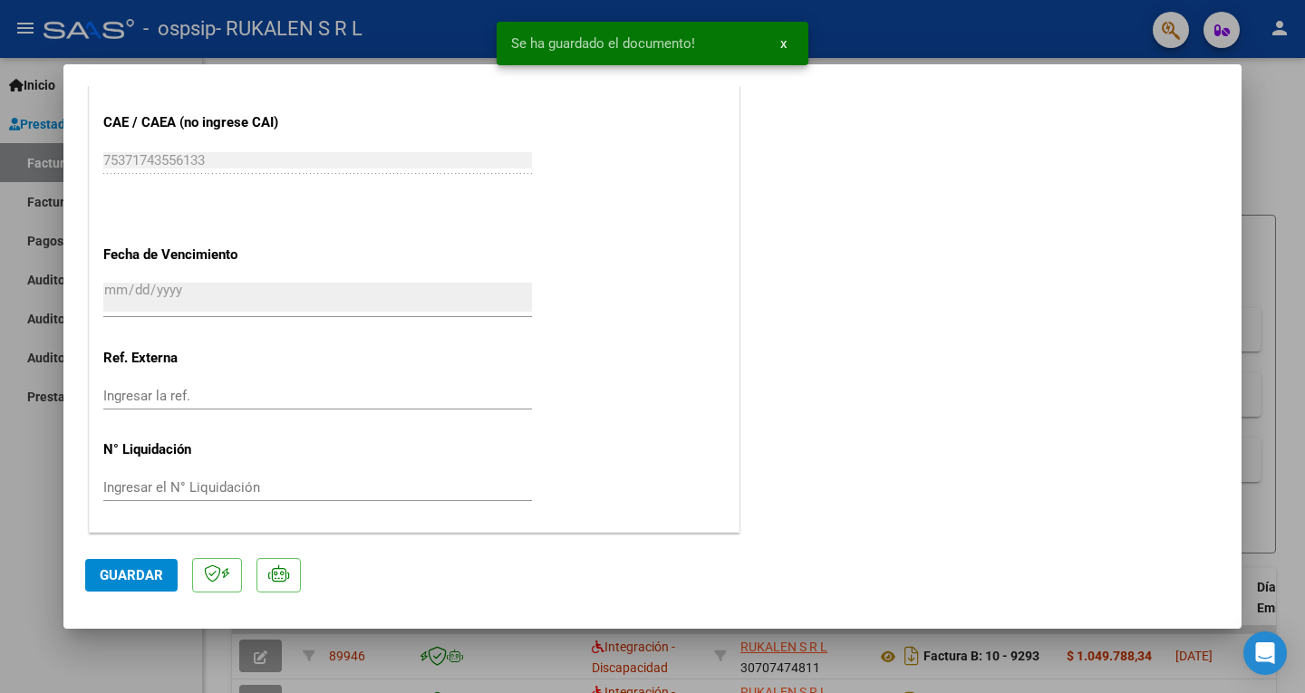
click at [141, 570] on span "Guardar" at bounding box center [131, 575] width 63 height 16
click at [1290, 156] on div at bounding box center [652, 346] width 1305 height 693
type input "$ 0,00"
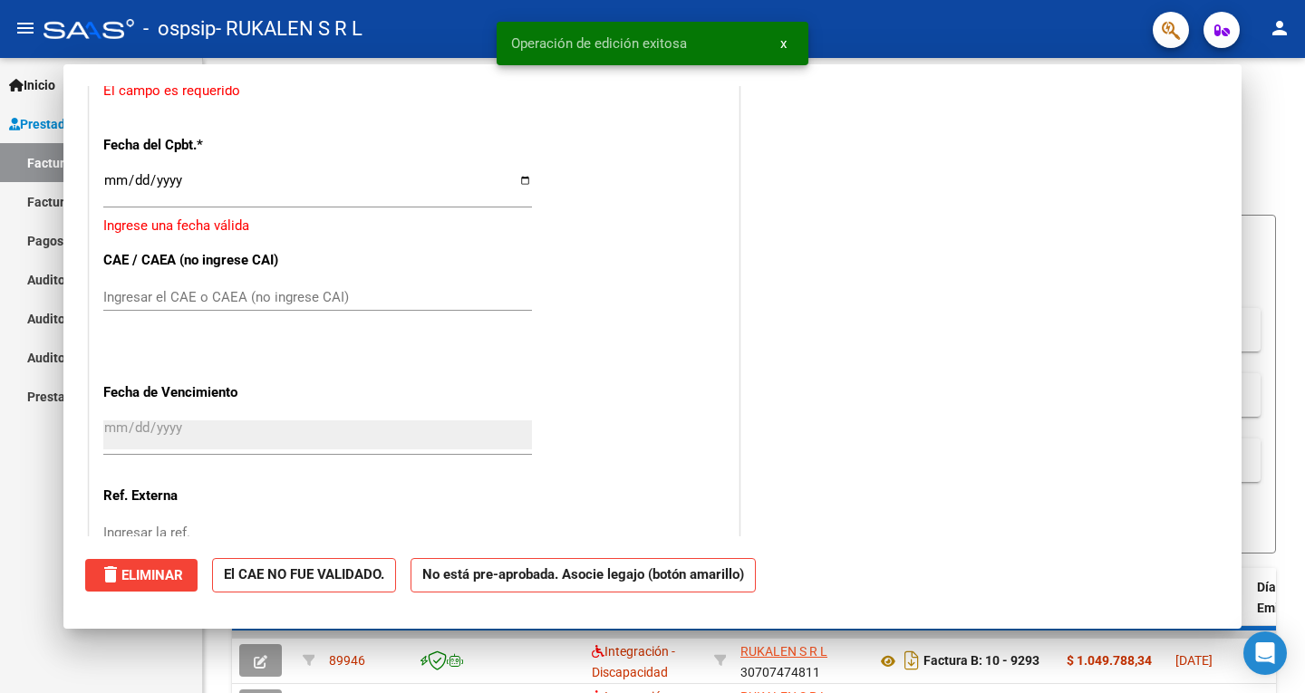
scroll to position [1298, 0]
